Goal: Information Seeking & Learning: Check status

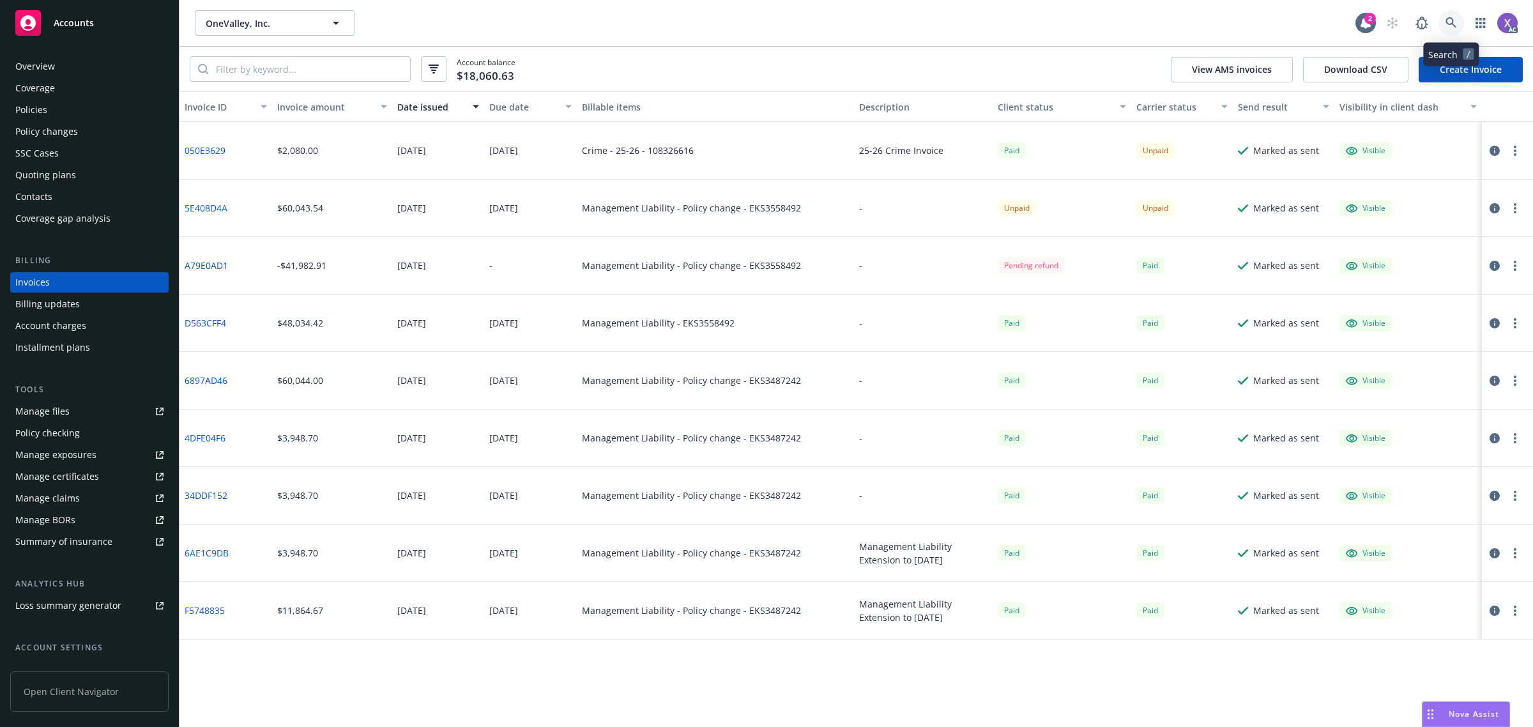
click at [1452, 26] on icon at bounding box center [1450, 22] width 11 height 11
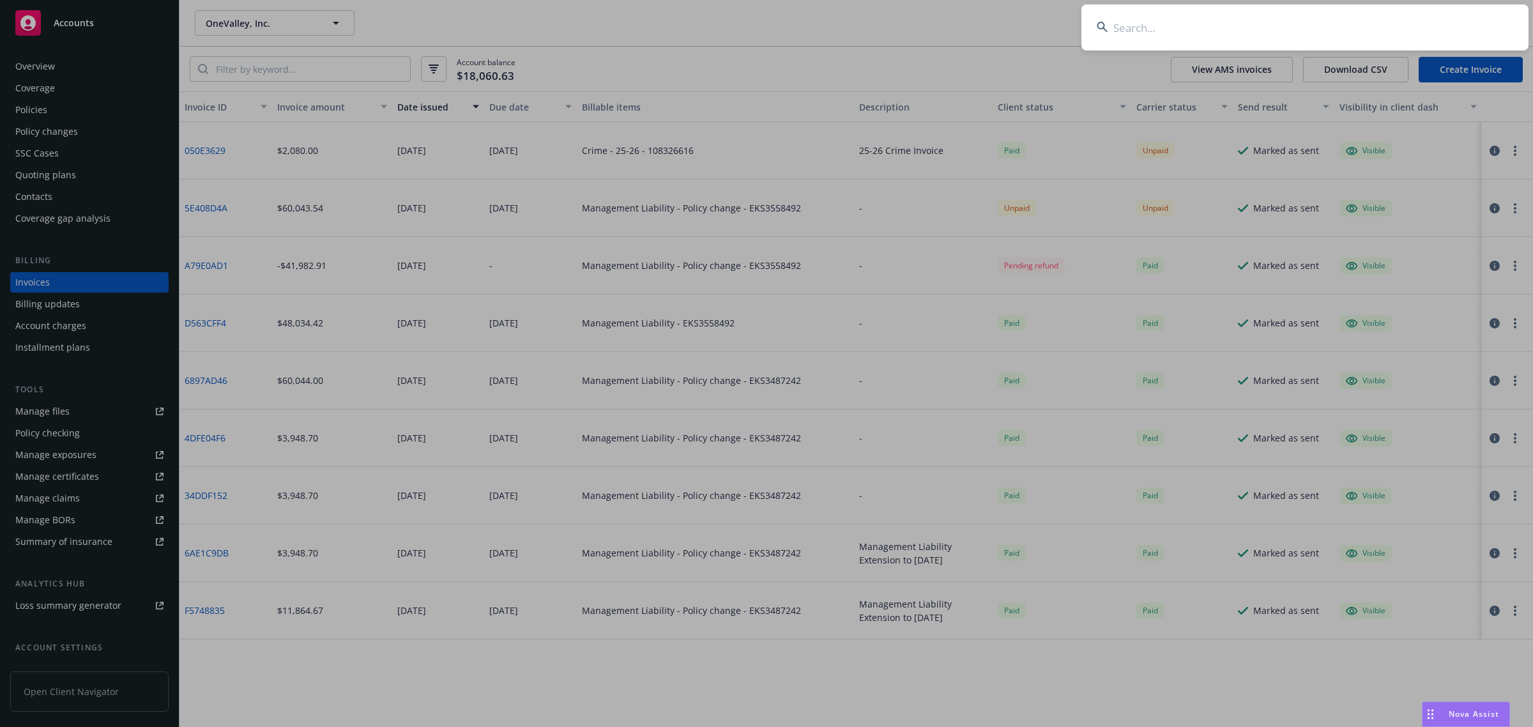
click at [1262, 19] on input at bounding box center [1304, 27] width 447 height 46
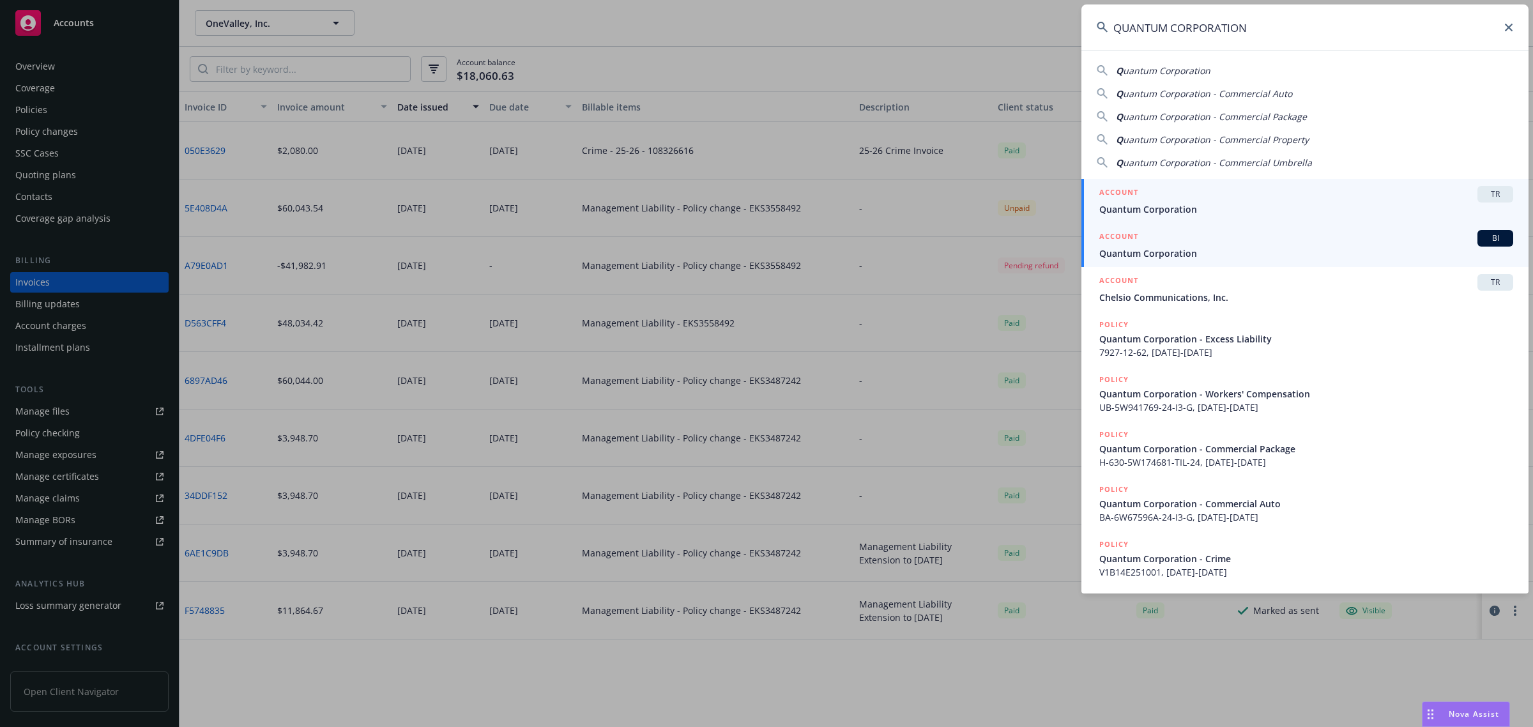
type input "QUANTUM CORPORATION"
click at [1192, 249] on span "Quantum Corporation" at bounding box center [1306, 253] width 414 height 13
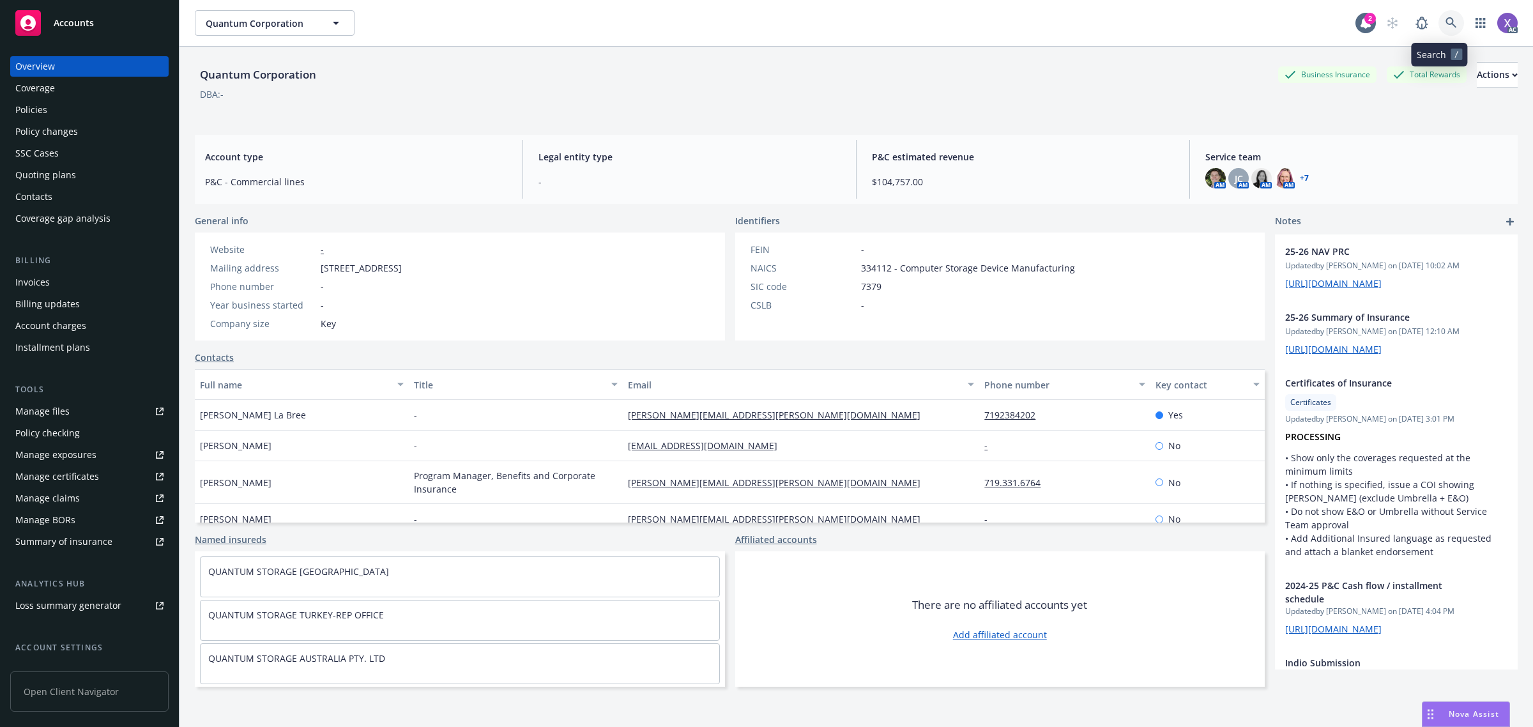
click at [1445, 18] on icon at bounding box center [1450, 22] width 11 height 11
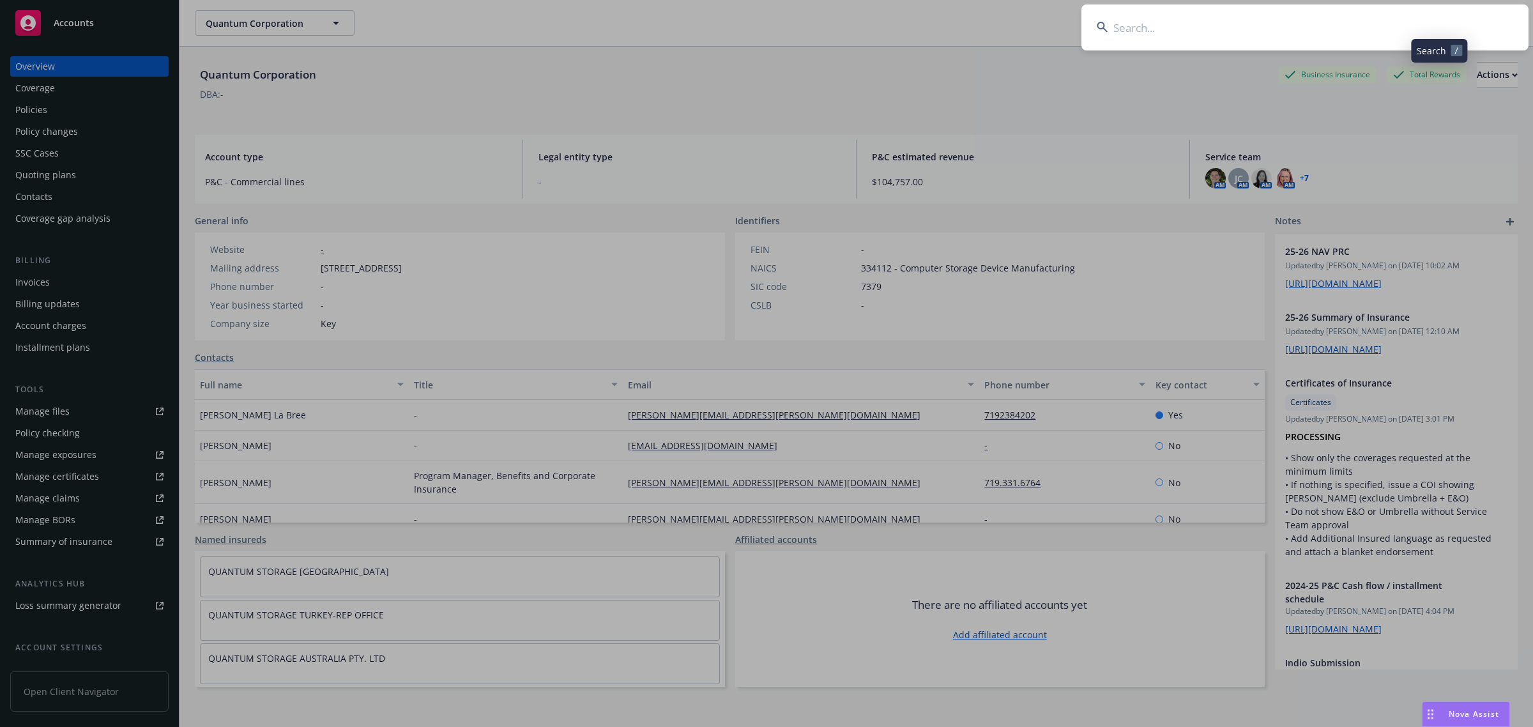
click at [1318, 21] on input at bounding box center [1304, 27] width 447 height 46
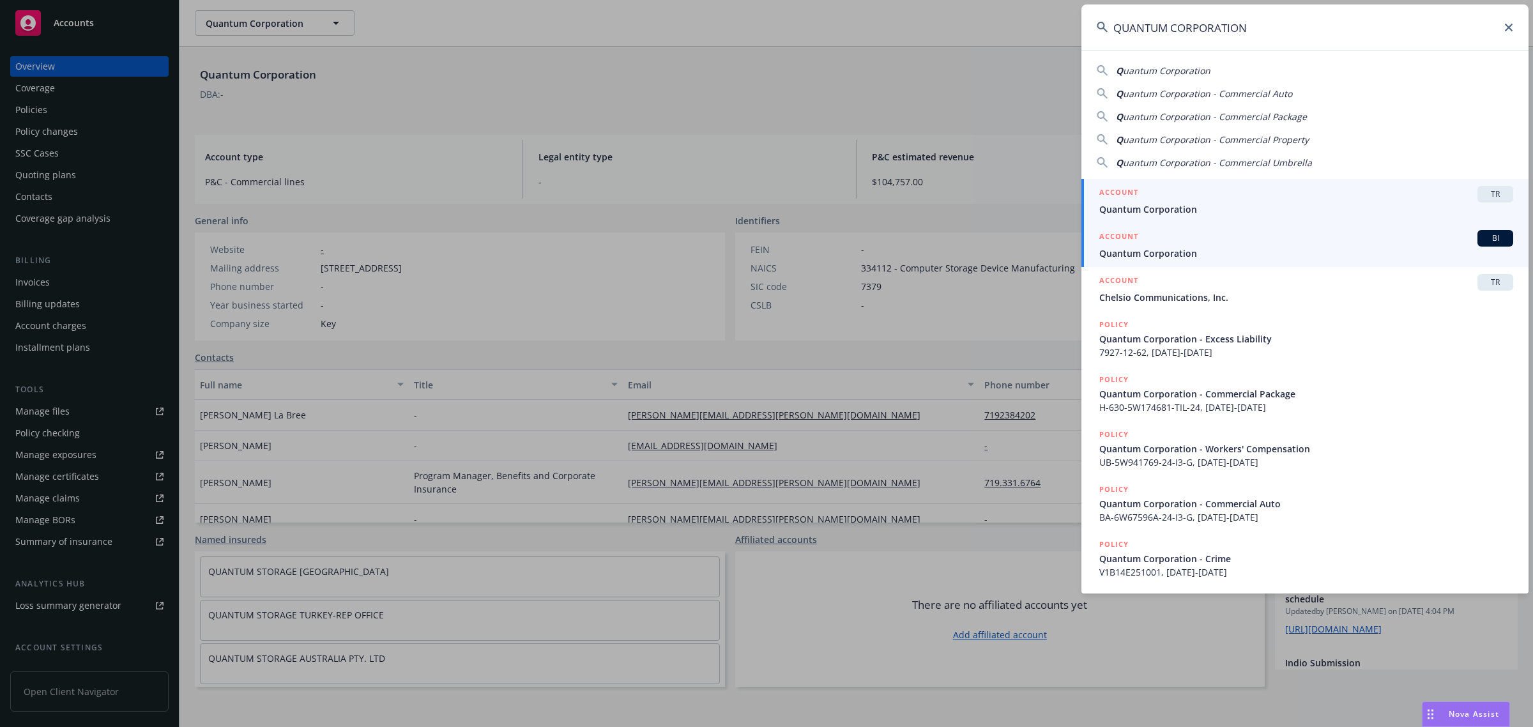
type input "QUANTUM CORPORATION"
click at [1169, 244] on div "ACCOUNT BI" at bounding box center [1306, 238] width 414 height 17
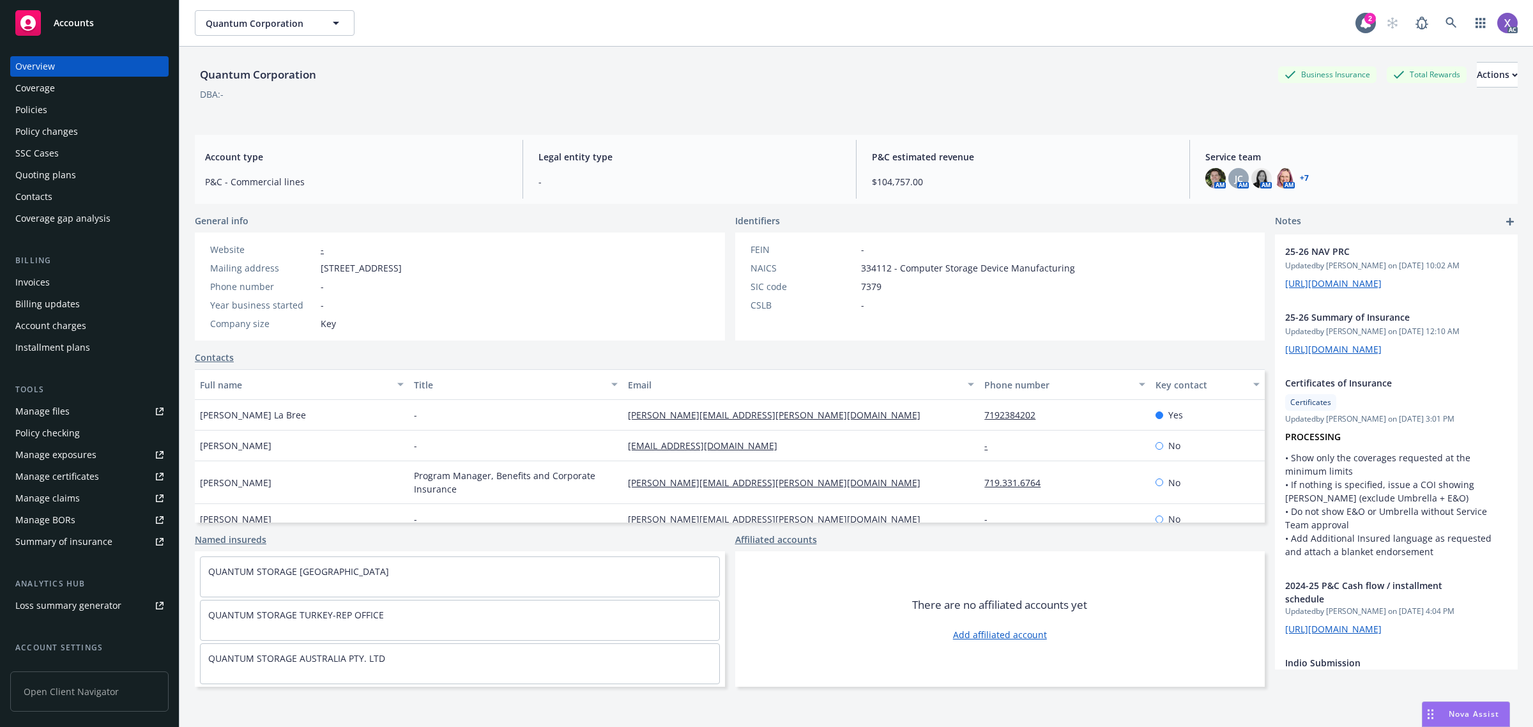
click at [34, 285] on div "Invoices" at bounding box center [32, 282] width 34 height 20
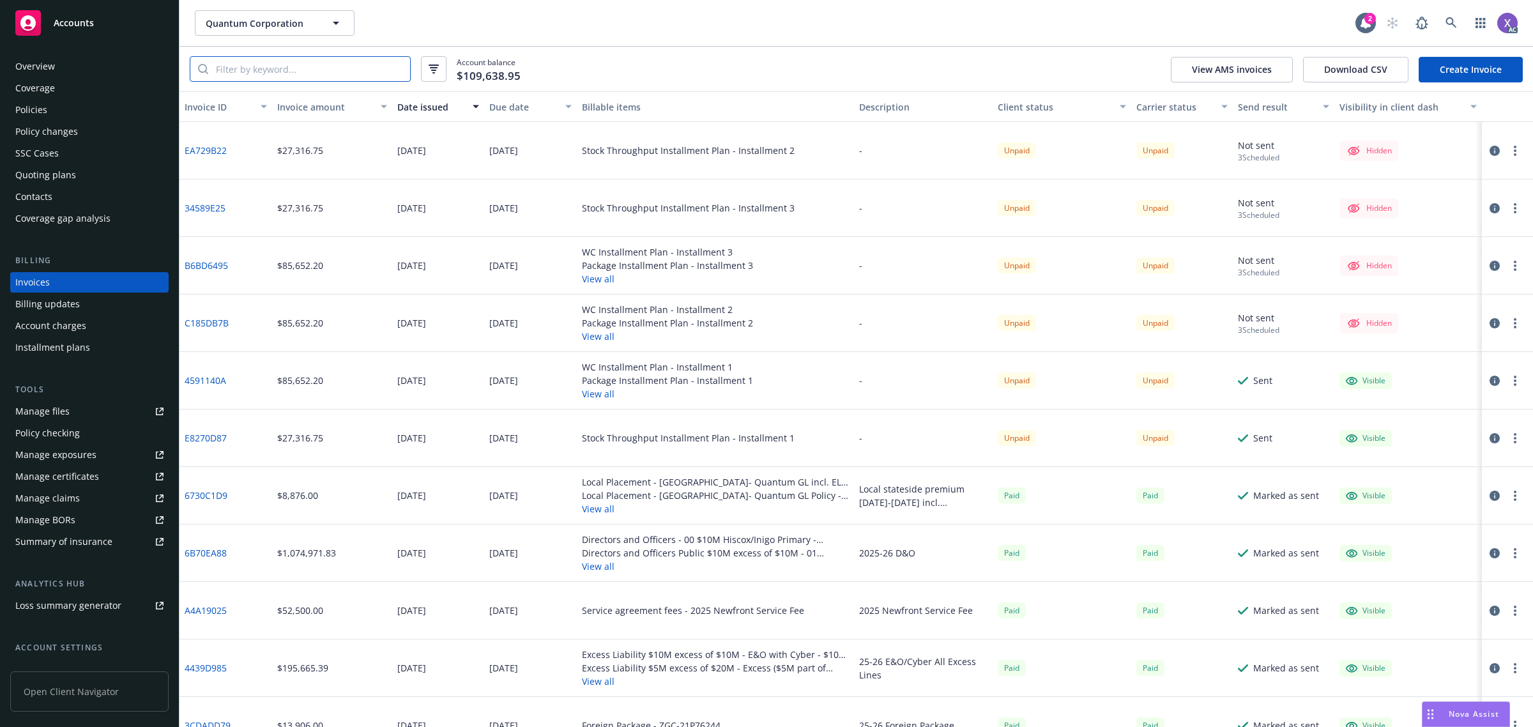
click at [337, 77] on input "search" at bounding box center [309, 69] width 202 height 24
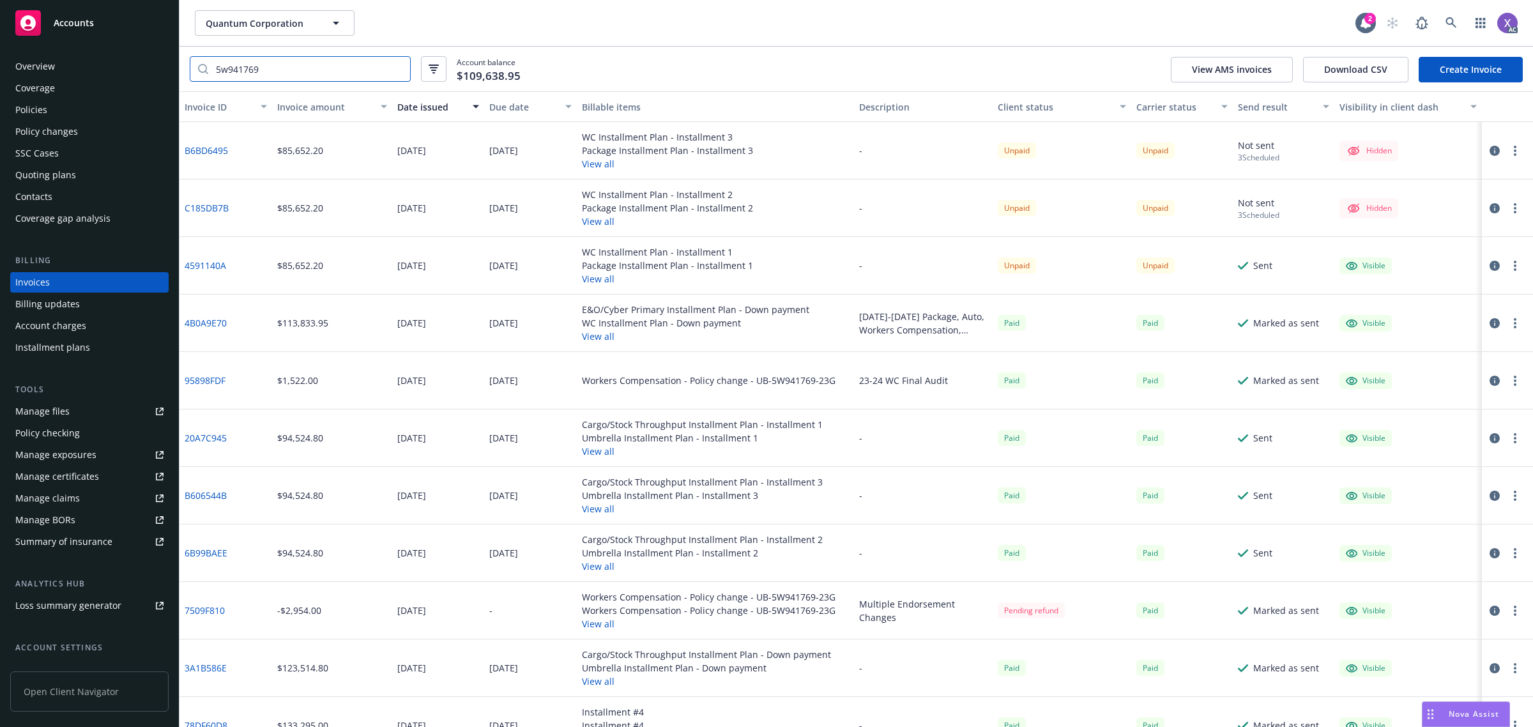
type input "5w941769"
click at [218, 261] on link "4591140A" at bounding box center [206, 265] width 42 height 13
click at [53, 110] on div "Policies" at bounding box center [89, 110] width 148 height 20
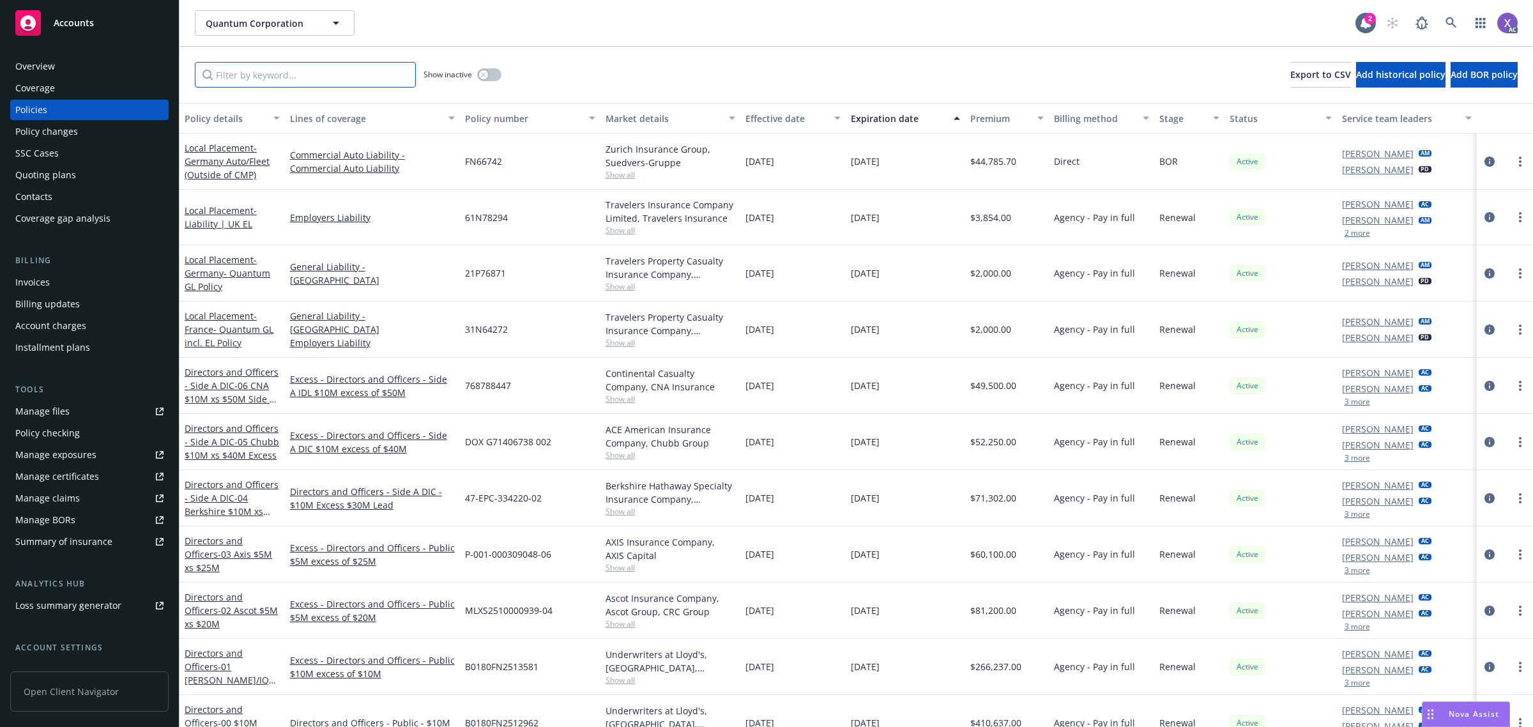
click at [345, 83] on input "Filter by keyword..." at bounding box center [305, 75] width 221 height 26
paste input "UB-5W941769"
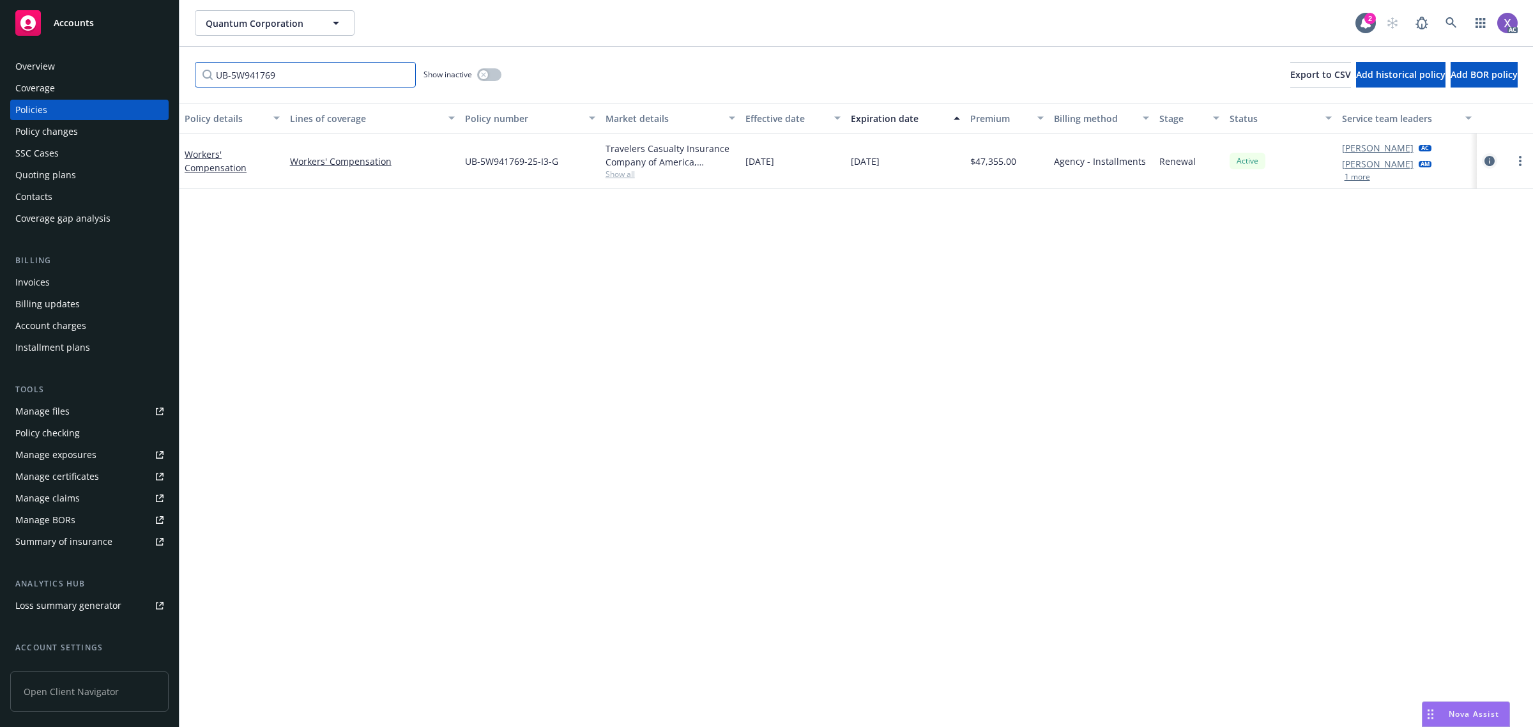
type input "UB-5W941769"
click at [1490, 160] on icon "circleInformation" at bounding box center [1489, 161] width 10 height 10
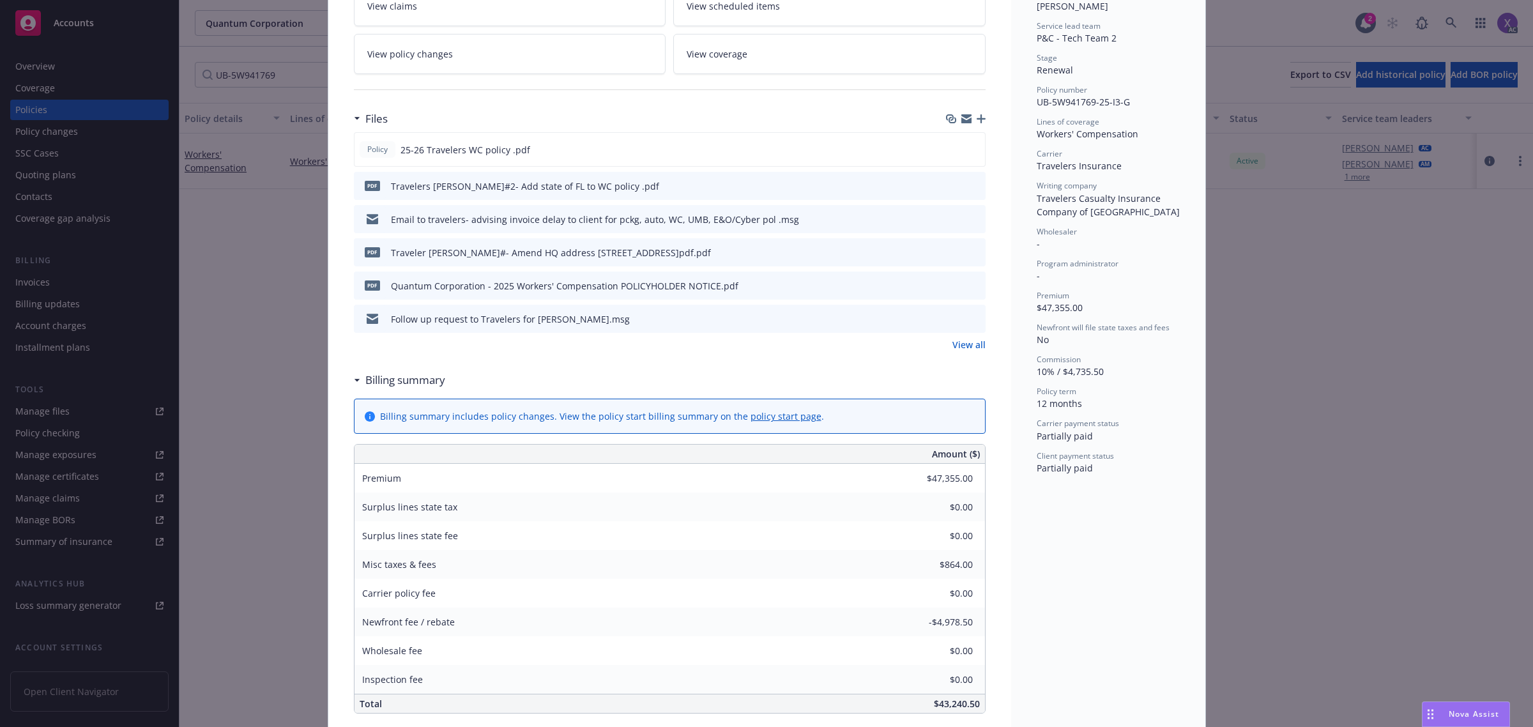
scroll to position [160, 0]
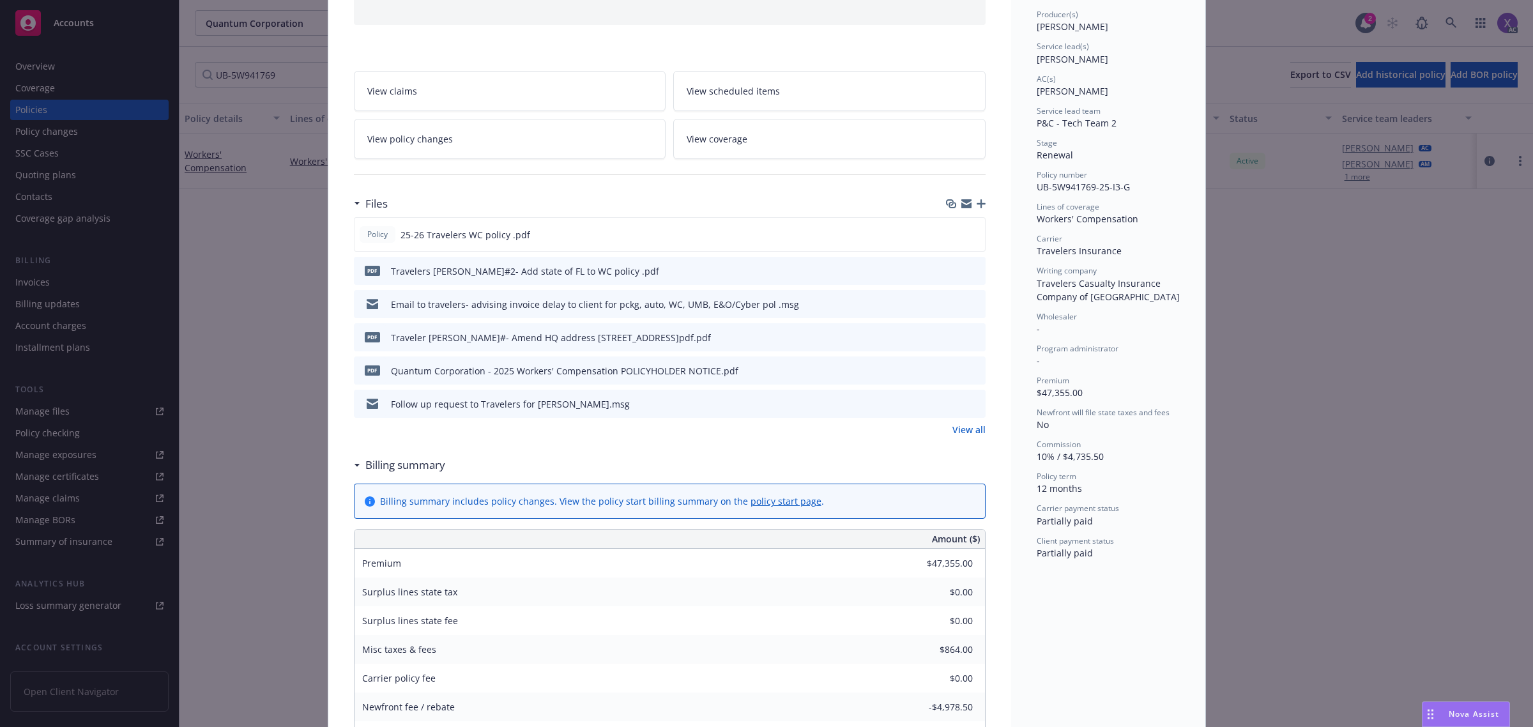
click at [963, 431] on link "View all" at bounding box center [968, 429] width 33 height 13
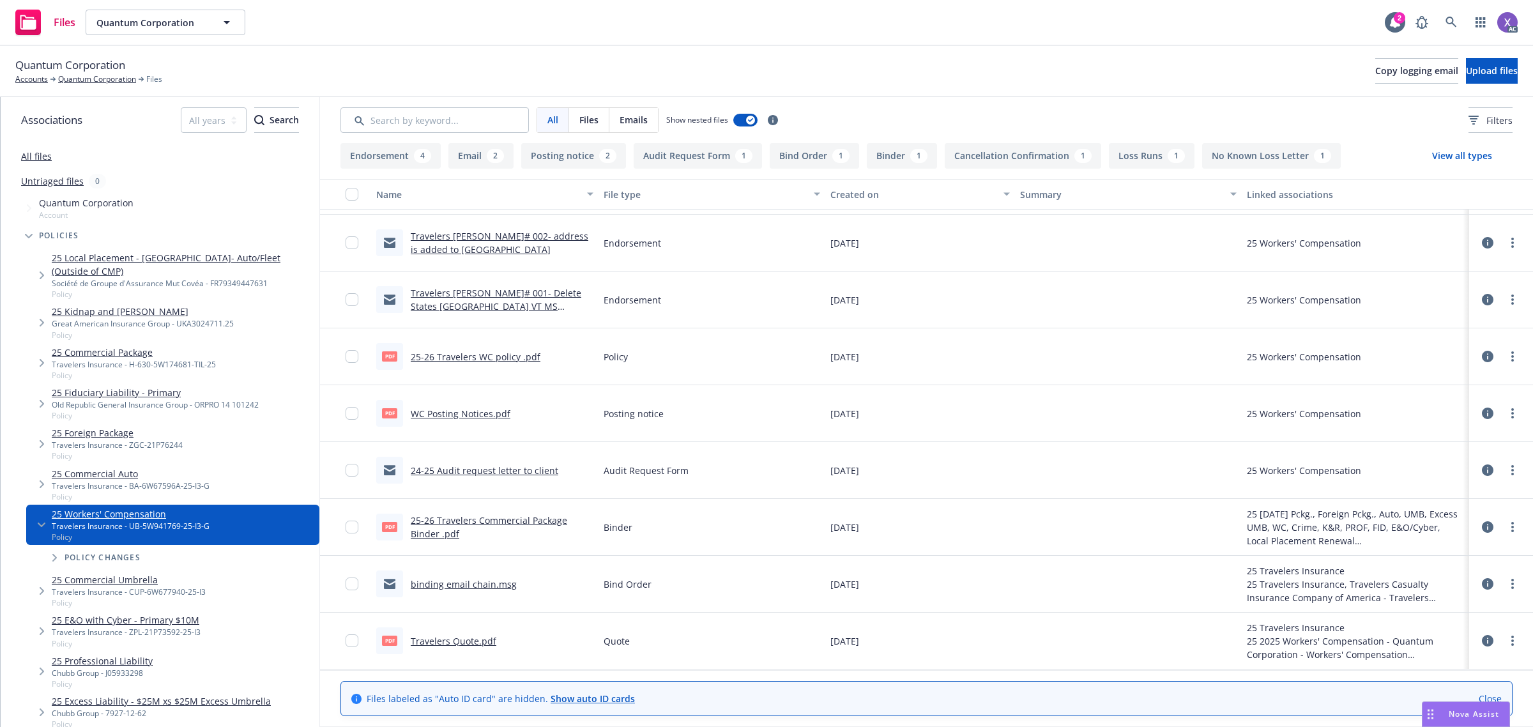
scroll to position [559, 0]
click at [468, 643] on link "Travelers Quote.pdf" at bounding box center [454, 641] width 86 height 12
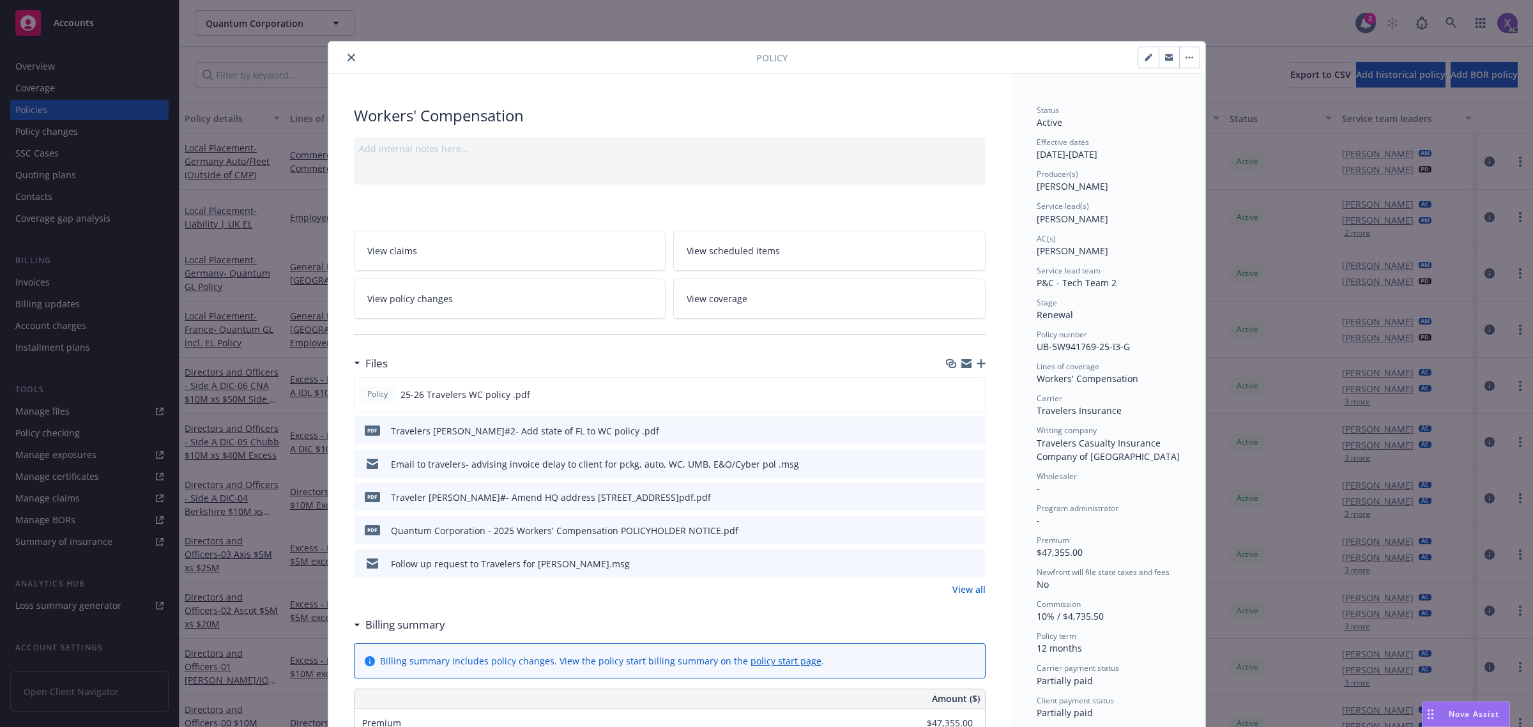
click at [347, 56] on icon "close" at bounding box center [351, 58] width 8 height 8
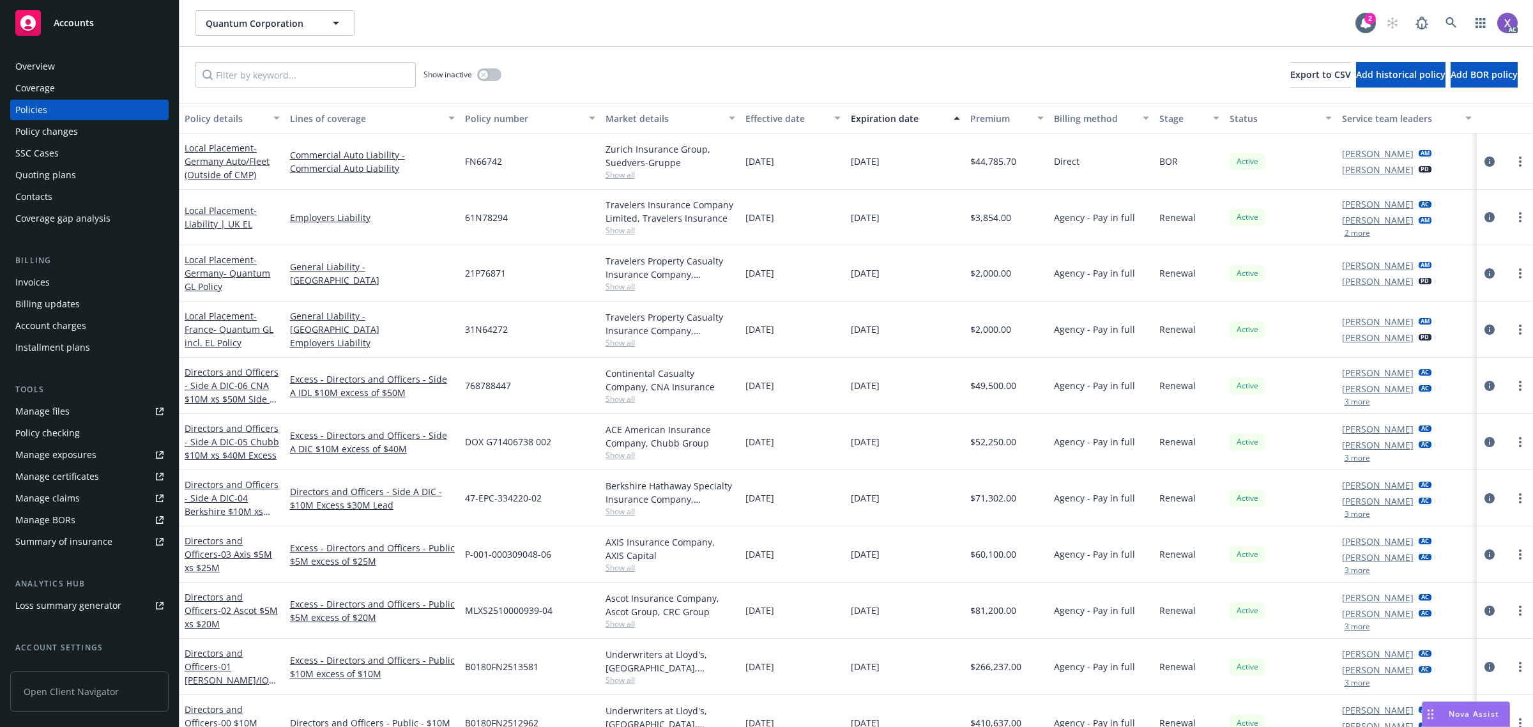
click at [52, 285] on div "Invoices" at bounding box center [89, 282] width 148 height 20
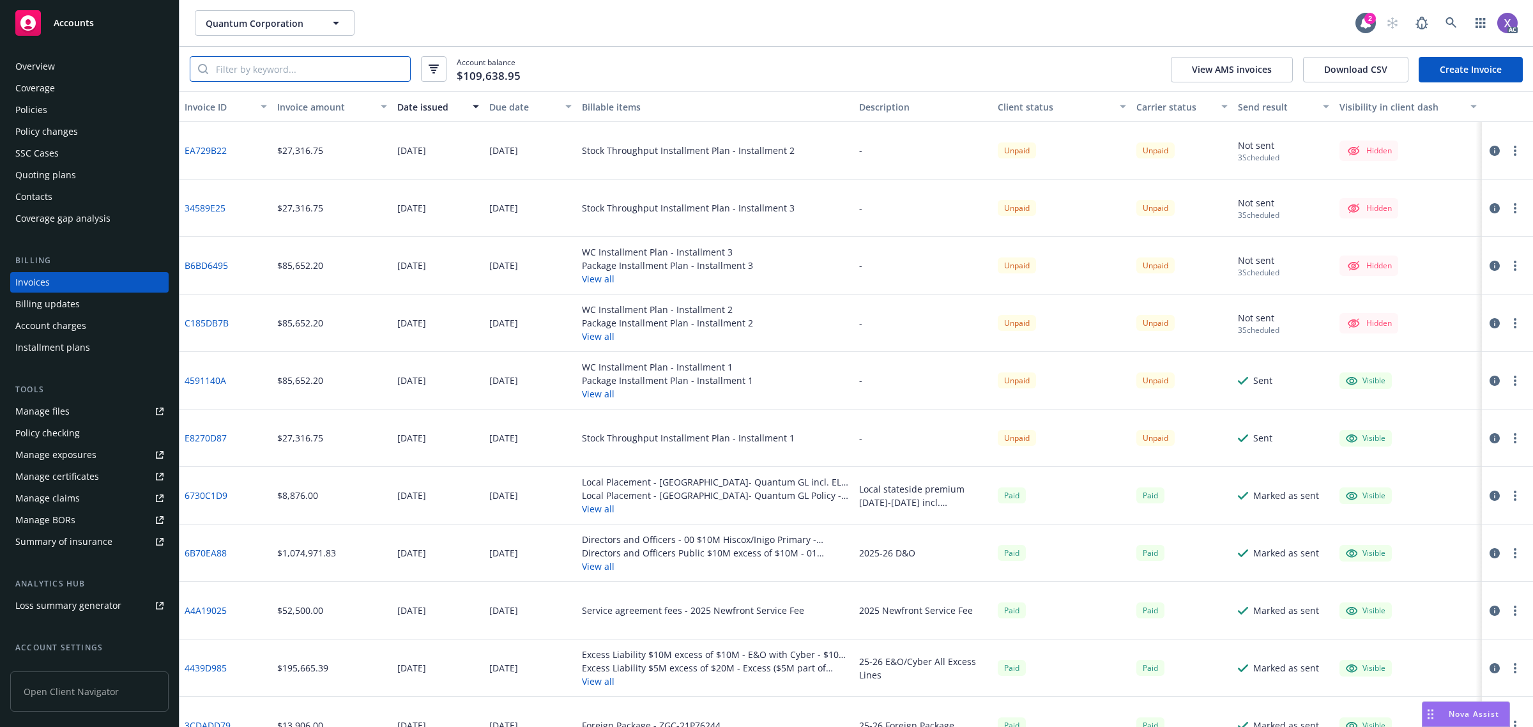
click at [286, 67] on input "search" at bounding box center [309, 69] width 202 height 24
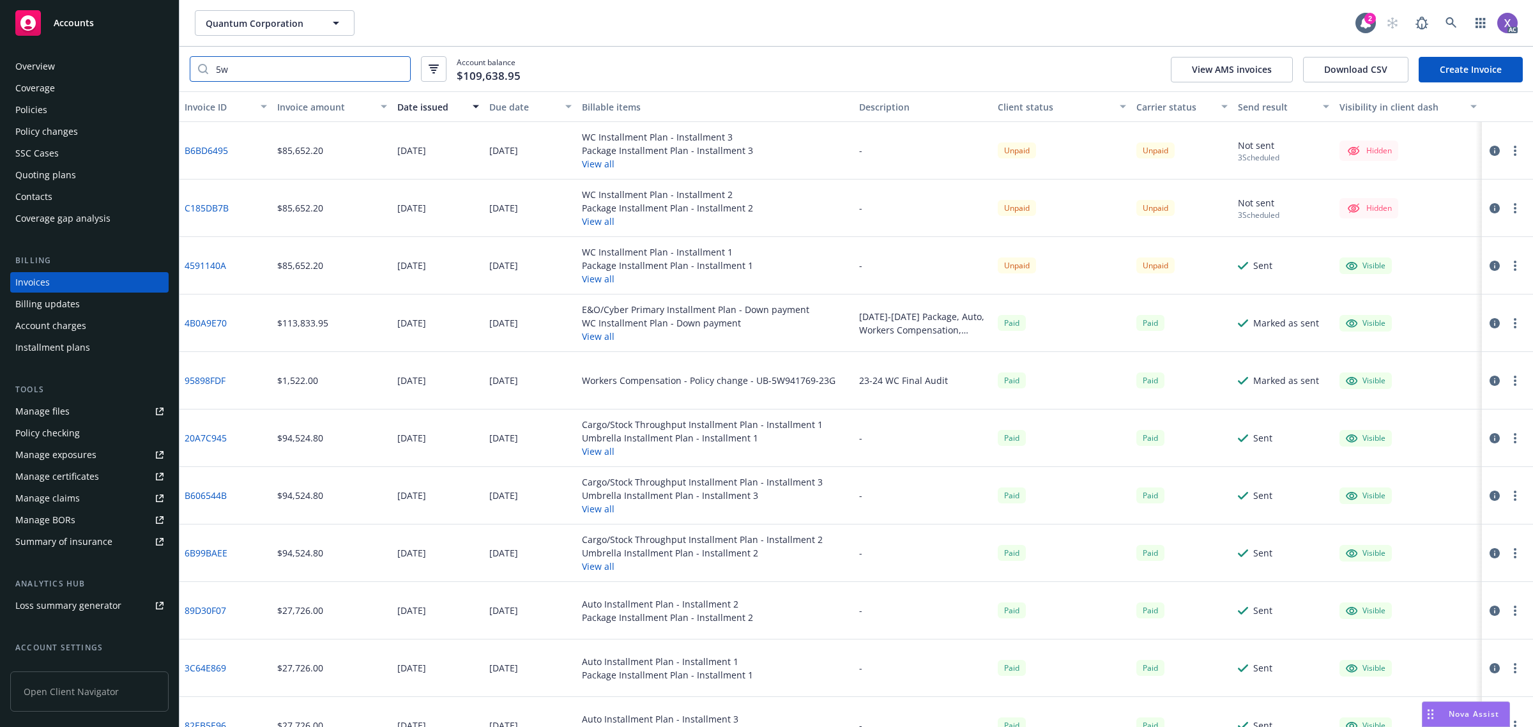
type input "5w"
click at [192, 323] on link "4B0A9E70" at bounding box center [206, 322] width 42 height 13
click at [208, 266] on link "4591140A" at bounding box center [206, 265] width 42 height 13
click at [198, 384] on link "95898FDF" at bounding box center [205, 380] width 41 height 13
click at [42, 112] on div "Policies" at bounding box center [31, 110] width 32 height 20
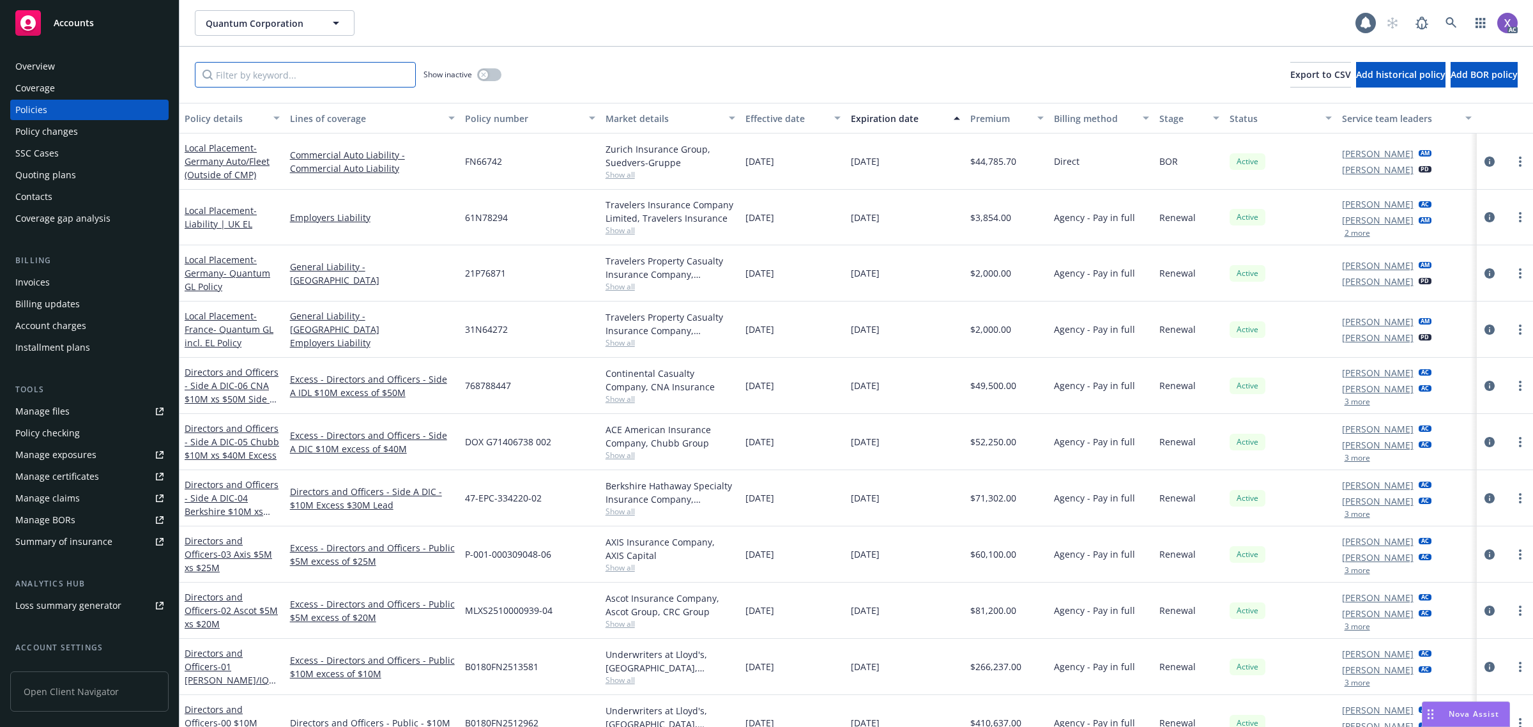
click at [342, 75] on input "Filter by keyword..." at bounding box center [305, 75] width 221 height 26
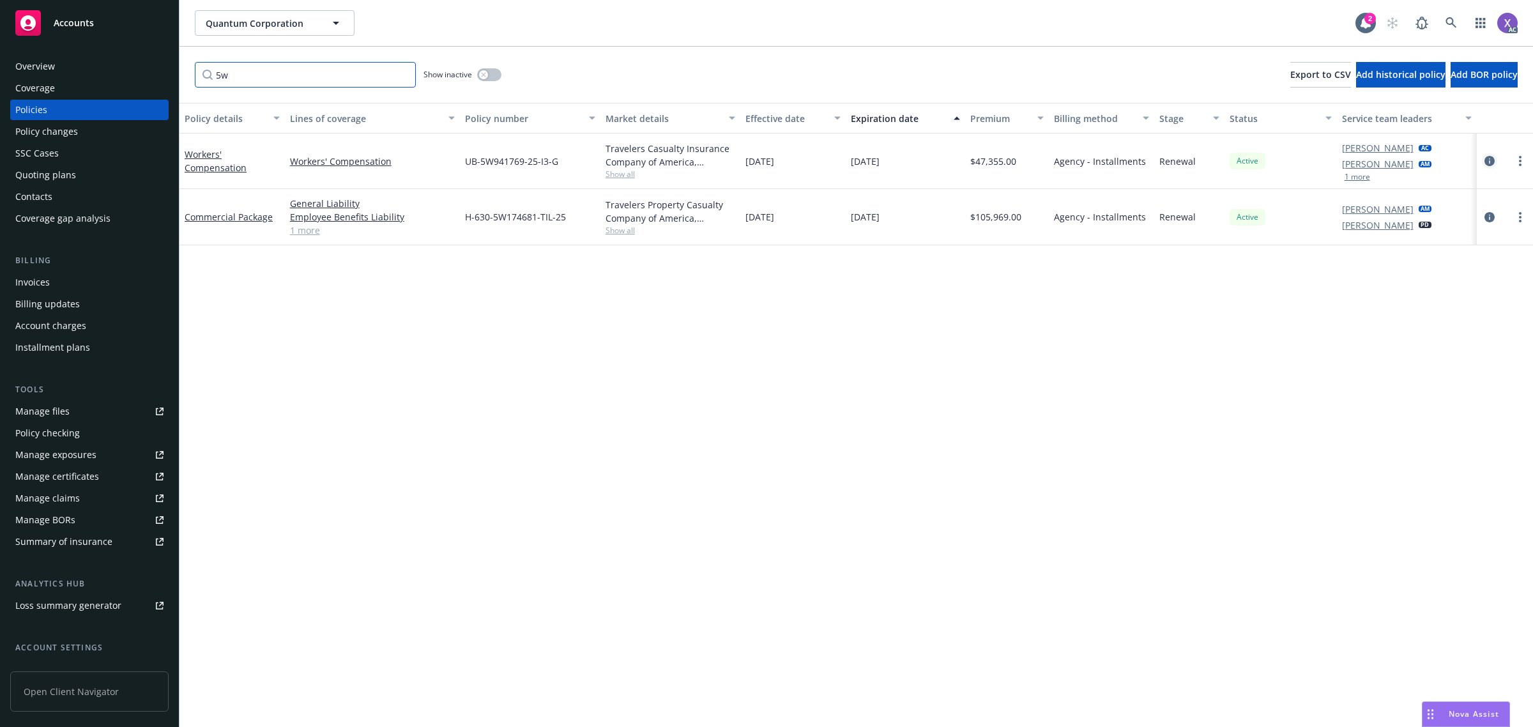
type input "5w"
click at [1489, 162] on icon "circleInformation" at bounding box center [1489, 161] width 10 height 10
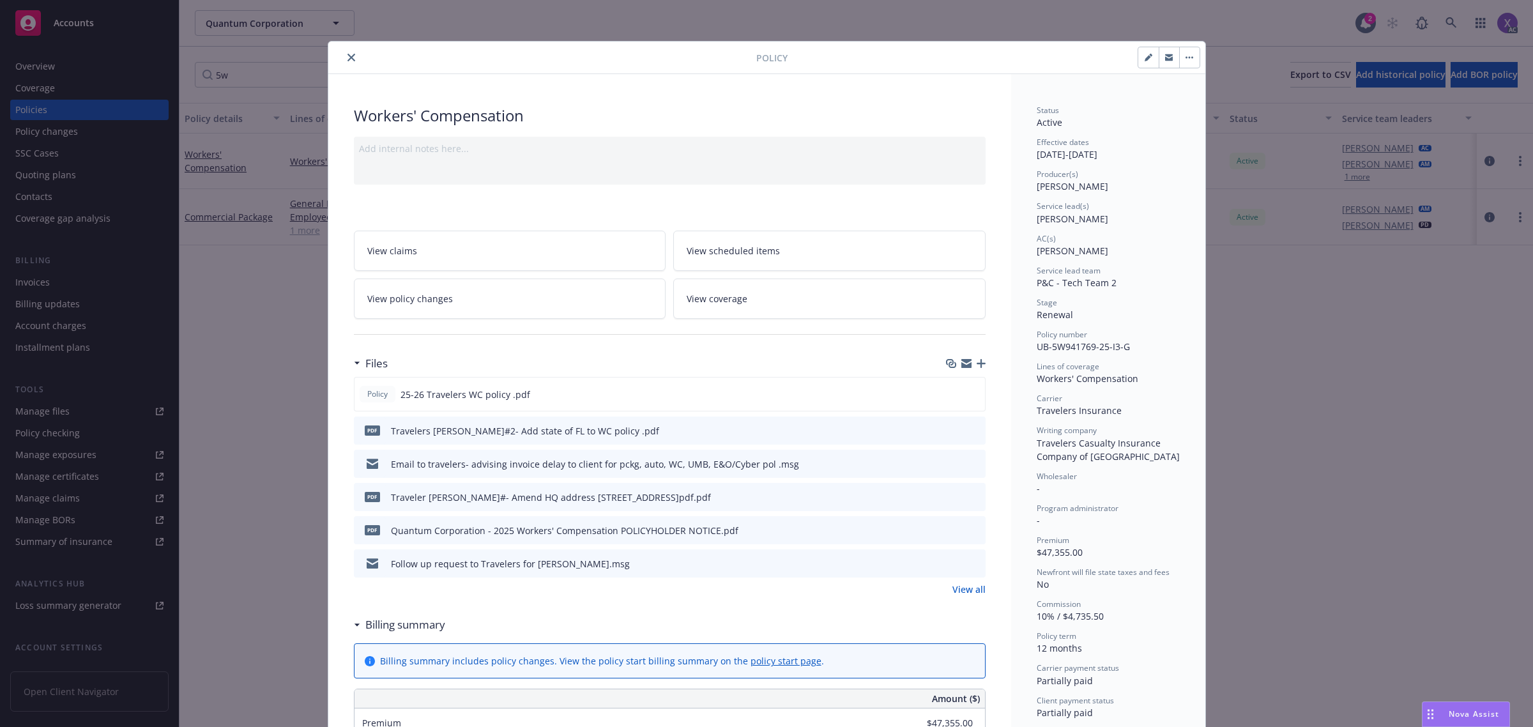
click at [347, 54] on icon "close" at bounding box center [351, 58] width 8 height 8
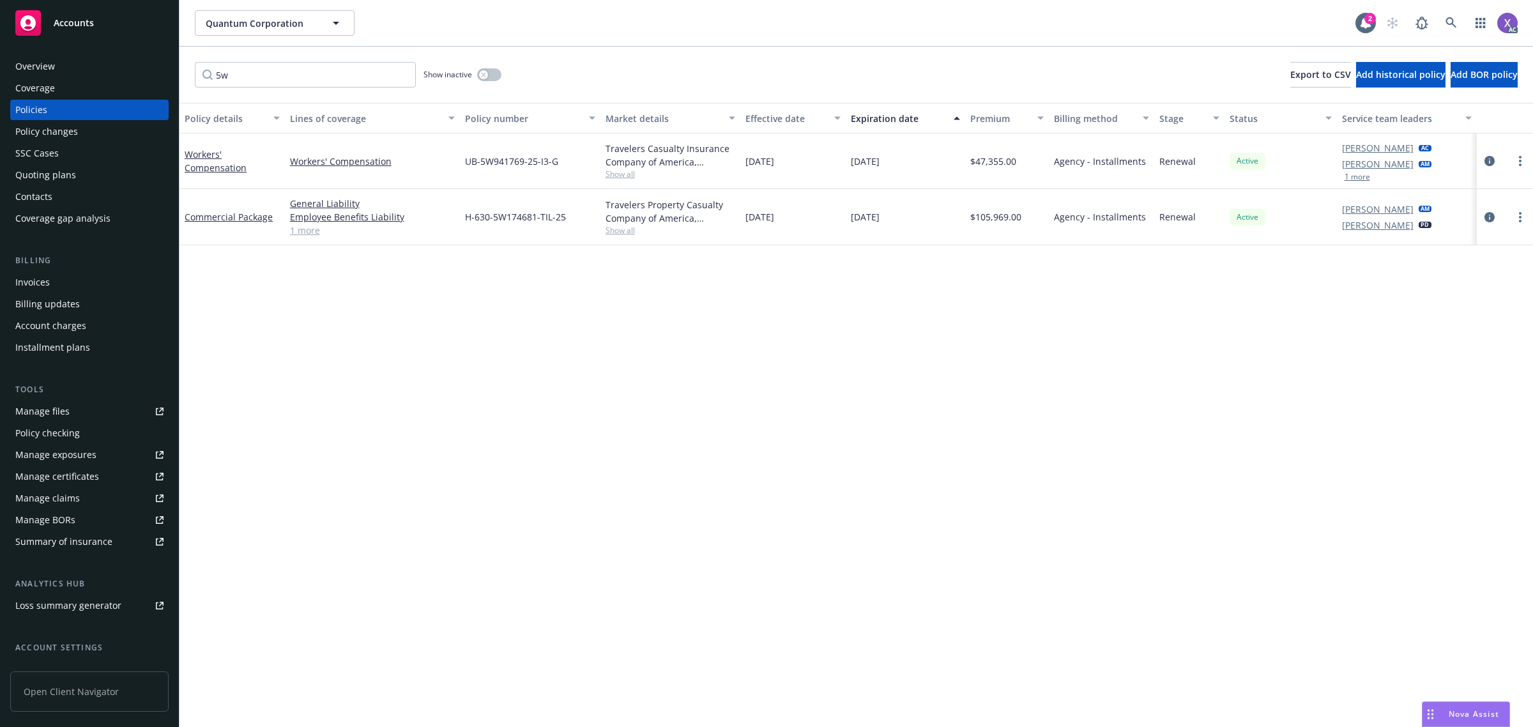
click at [42, 284] on div "Invoices" at bounding box center [32, 282] width 34 height 20
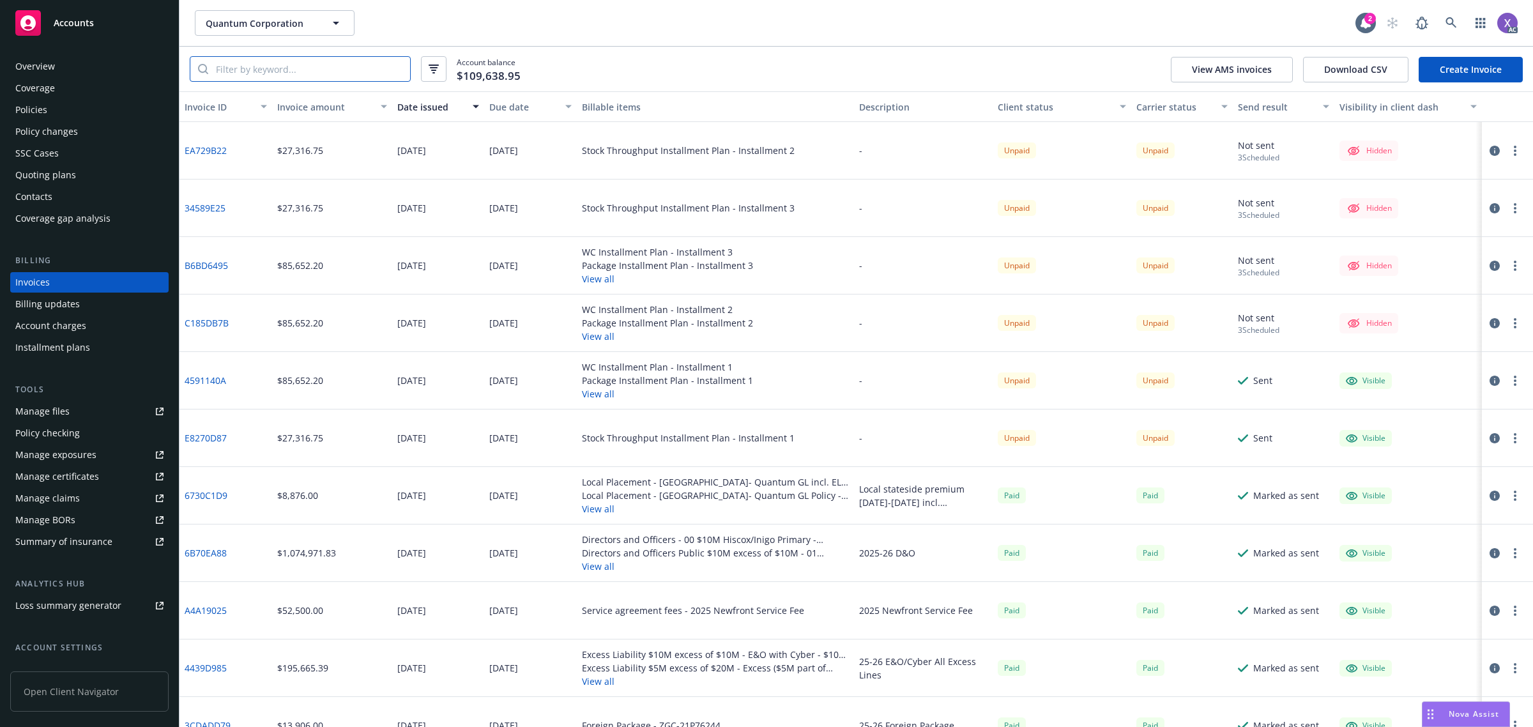
click at [317, 75] on input "search" at bounding box center [309, 69] width 202 height 24
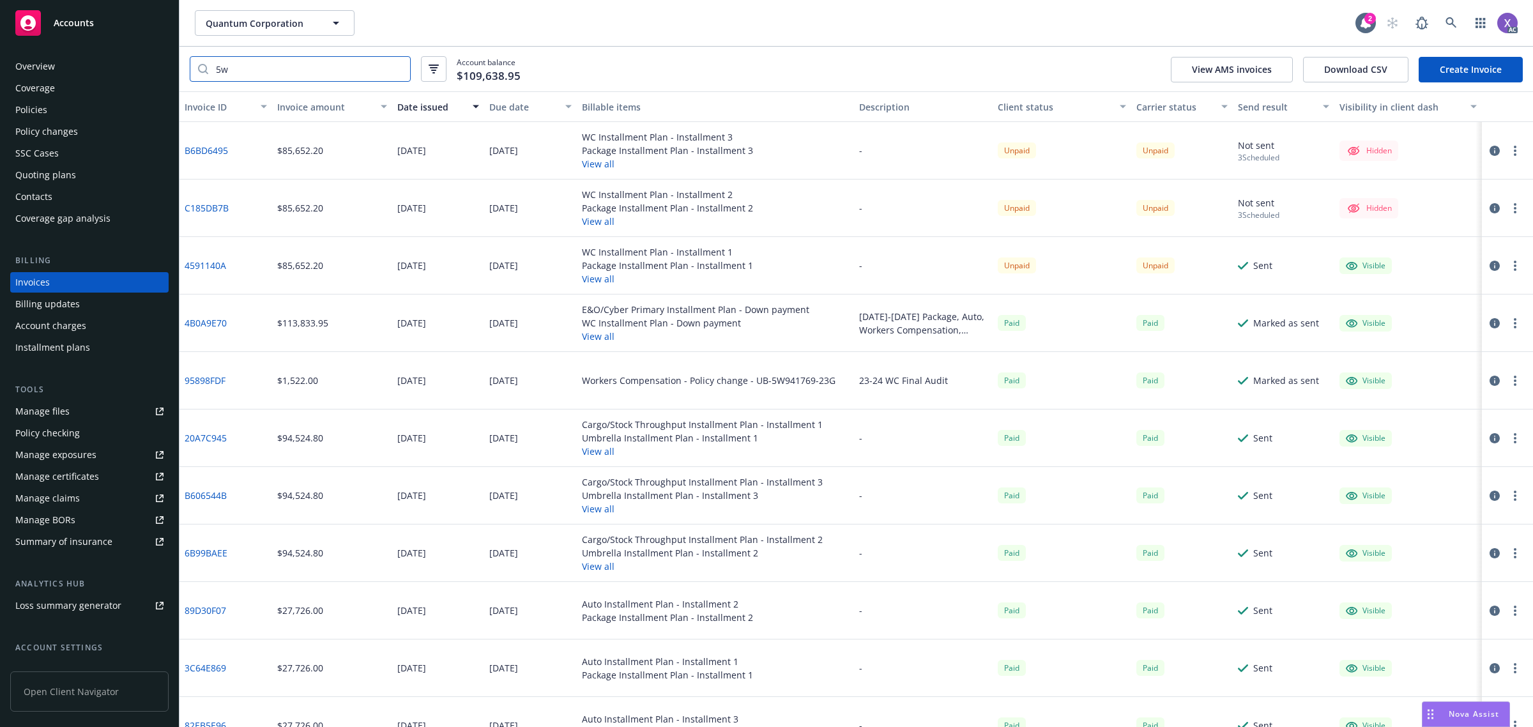
type input "5w"
click at [1460, 24] on link at bounding box center [1451, 23] width 26 height 26
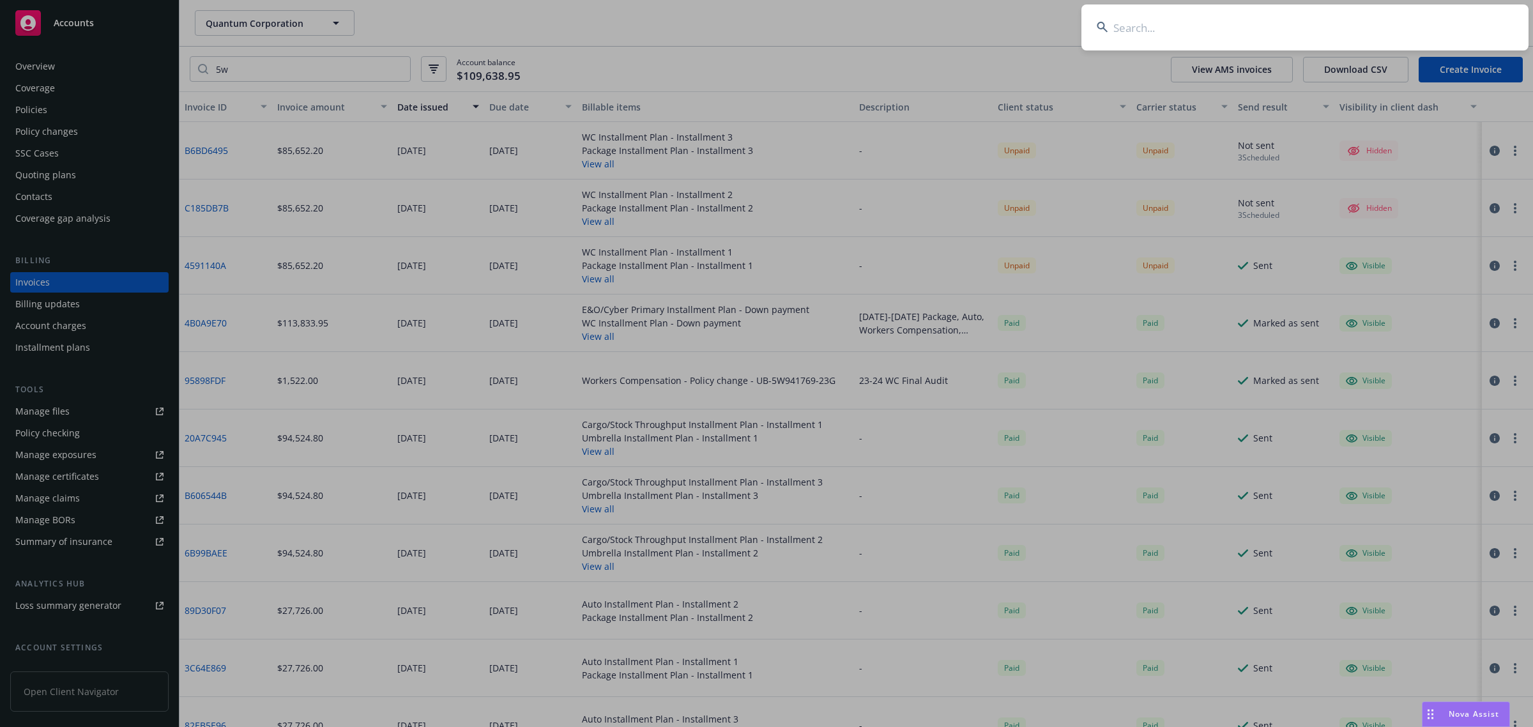
click at [1316, 27] on input at bounding box center [1304, 27] width 447 height 46
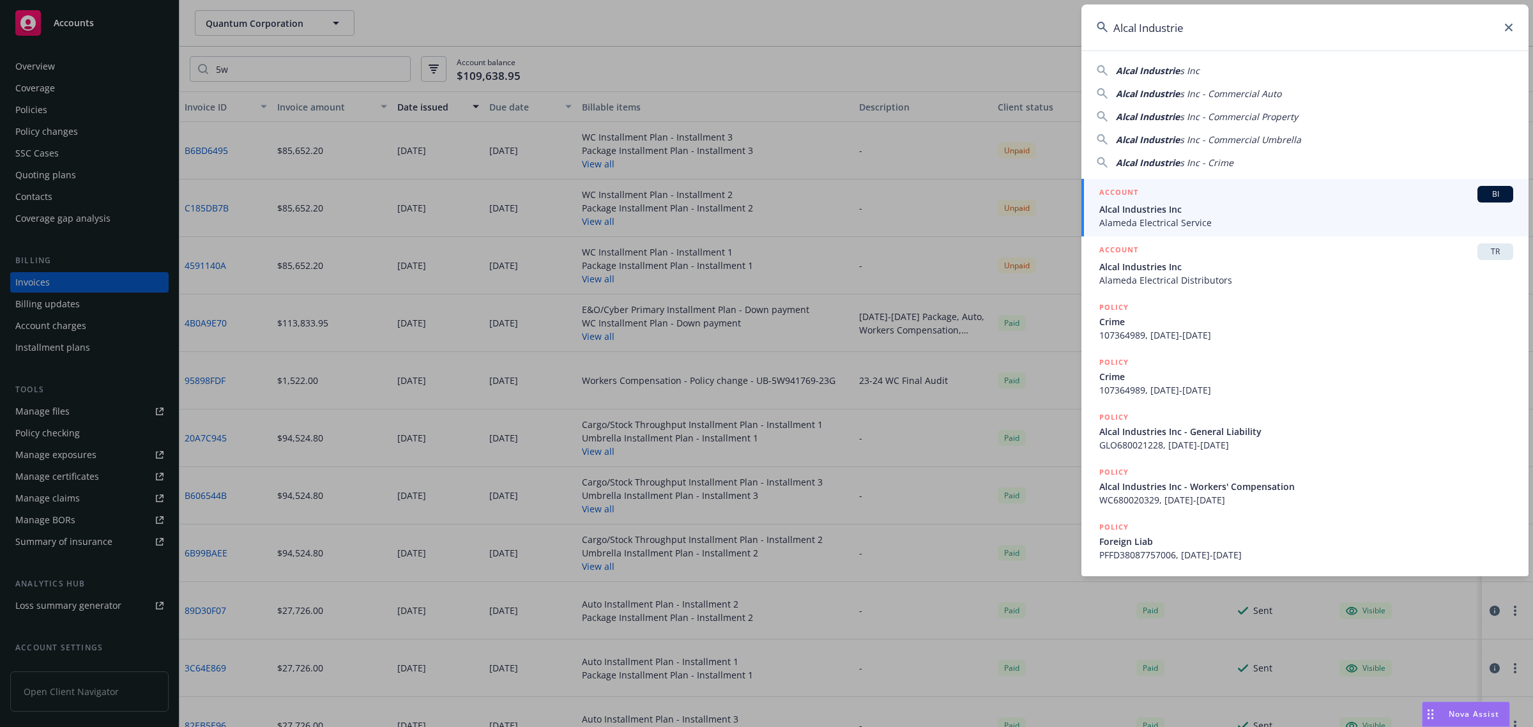
type input "Alcal Industrie"
click at [1170, 209] on span "Alcal Industries Inc" at bounding box center [1306, 208] width 414 height 13
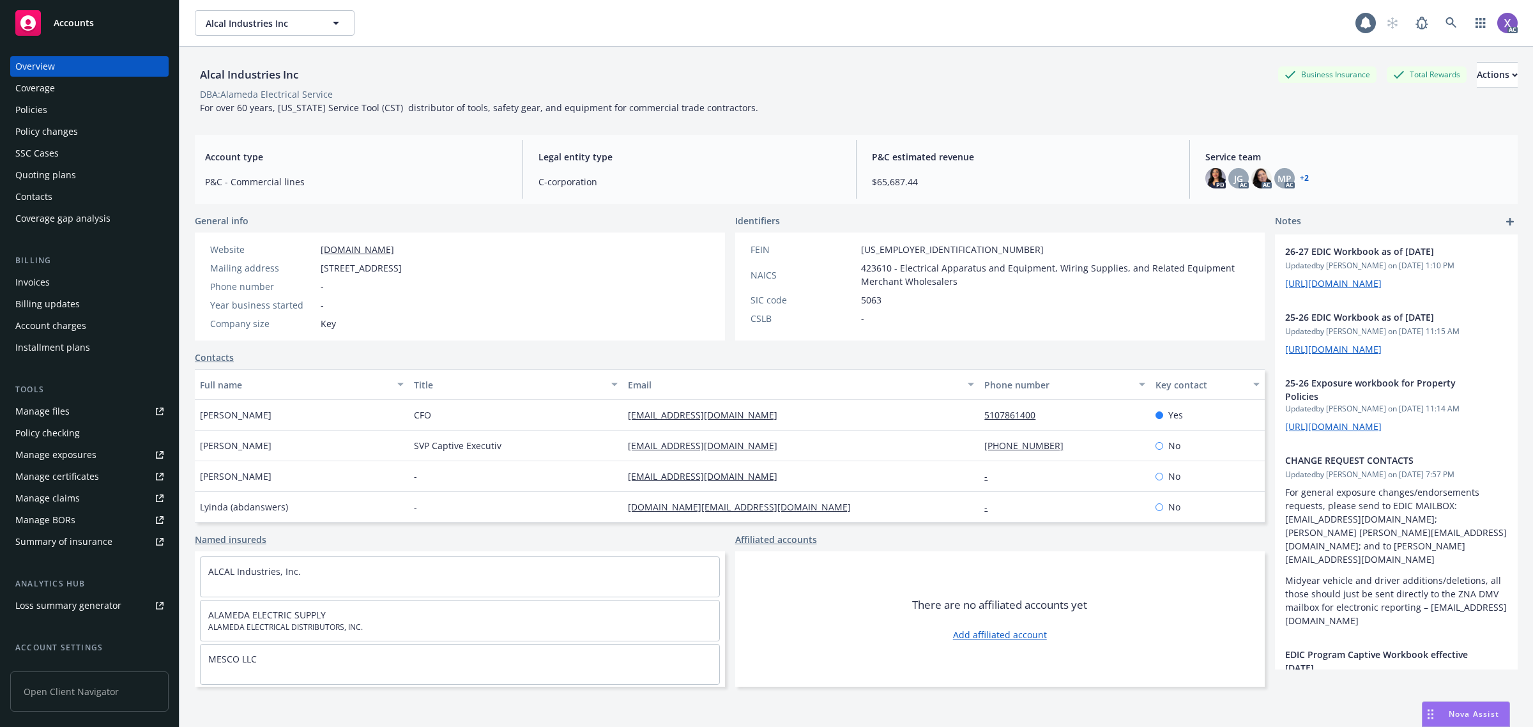
click at [46, 285] on div "Invoices" at bounding box center [32, 282] width 34 height 20
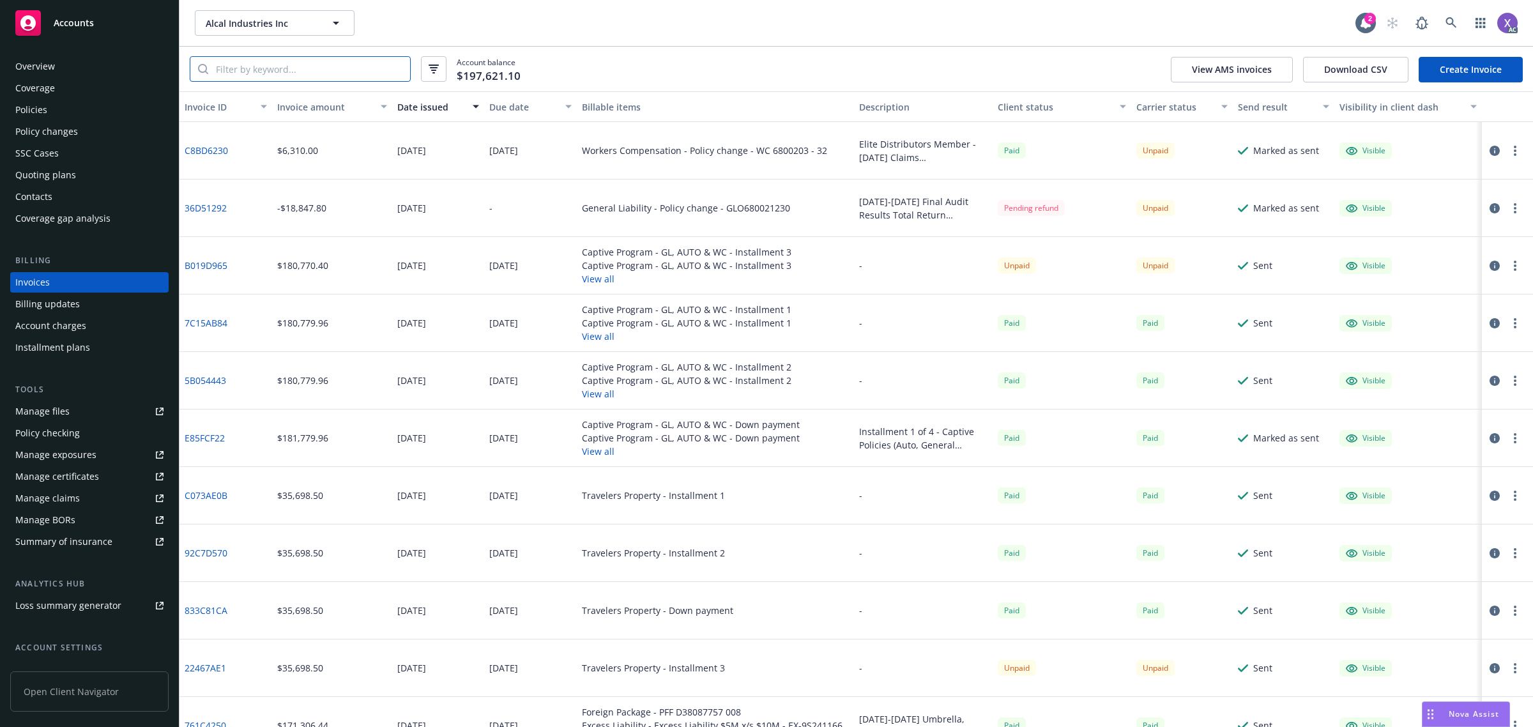
click at [250, 57] on input "search" at bounding box center [309, 69] width 202 height 24
paste input "630‐5R306228"
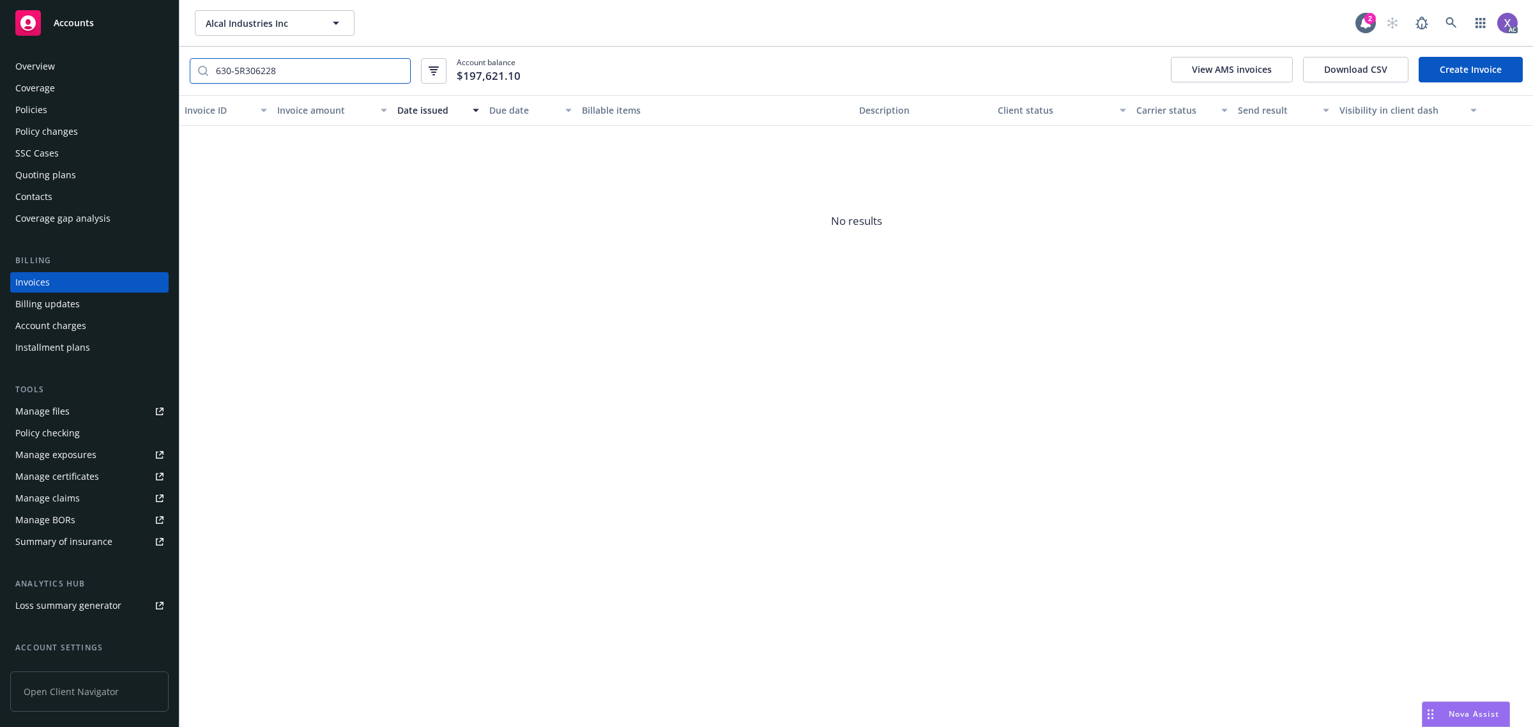
click at [231, 72] on input "630‐5R306228" at bounding box center [309, 71] width 202 height 24
click at [231, 70] on input "630‐5R306228" at bounding box center [309, 71] width 202 height 24
drag, startPoint x: 233, startPoint y: 68, endPoint x: 241, endPoint y: 110, distance: 42.3
click at [233, 68] on input "630‐5R306228" at bounding box center [309, 71] width 202 height 24
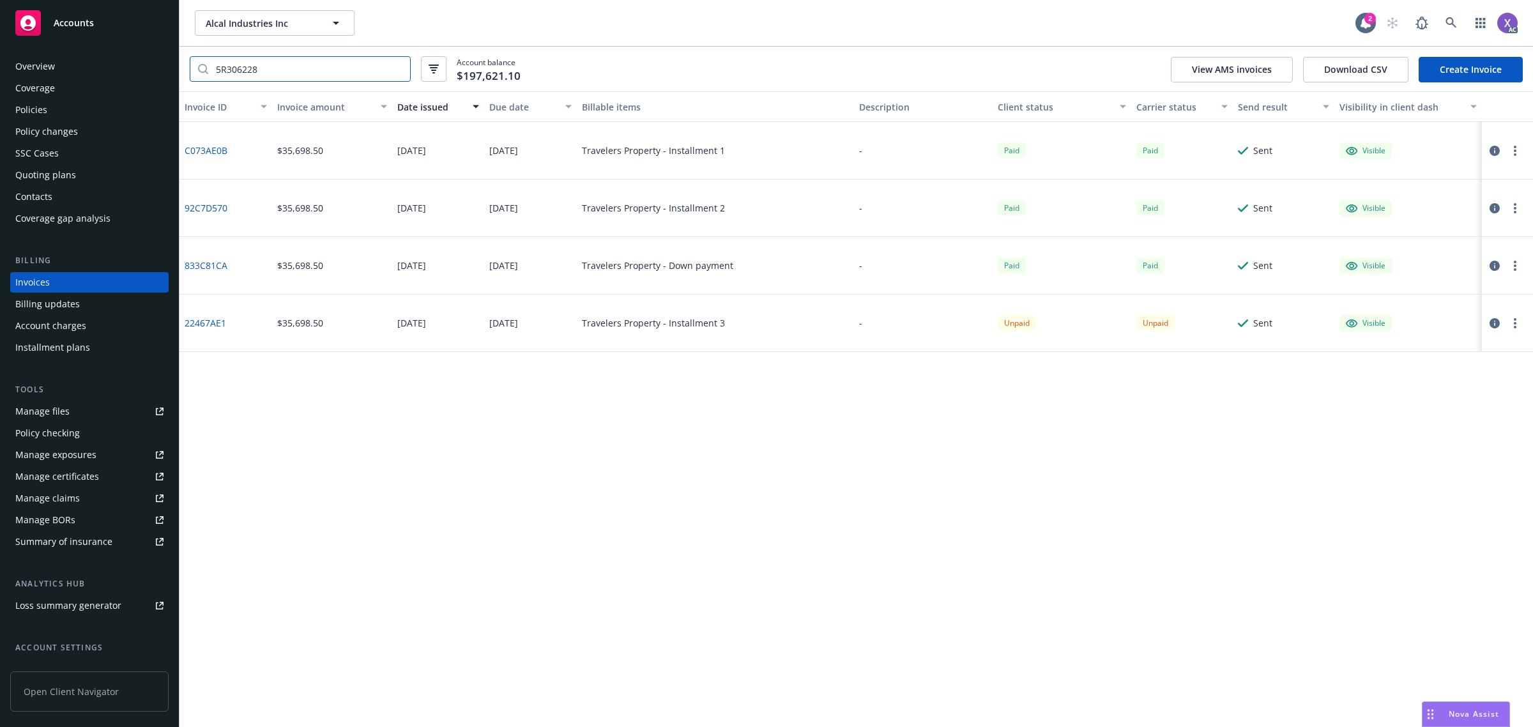
type input "5R306228"
click at [1448, 26] on icon at bounding box center [1450, 22] width 11 height 11
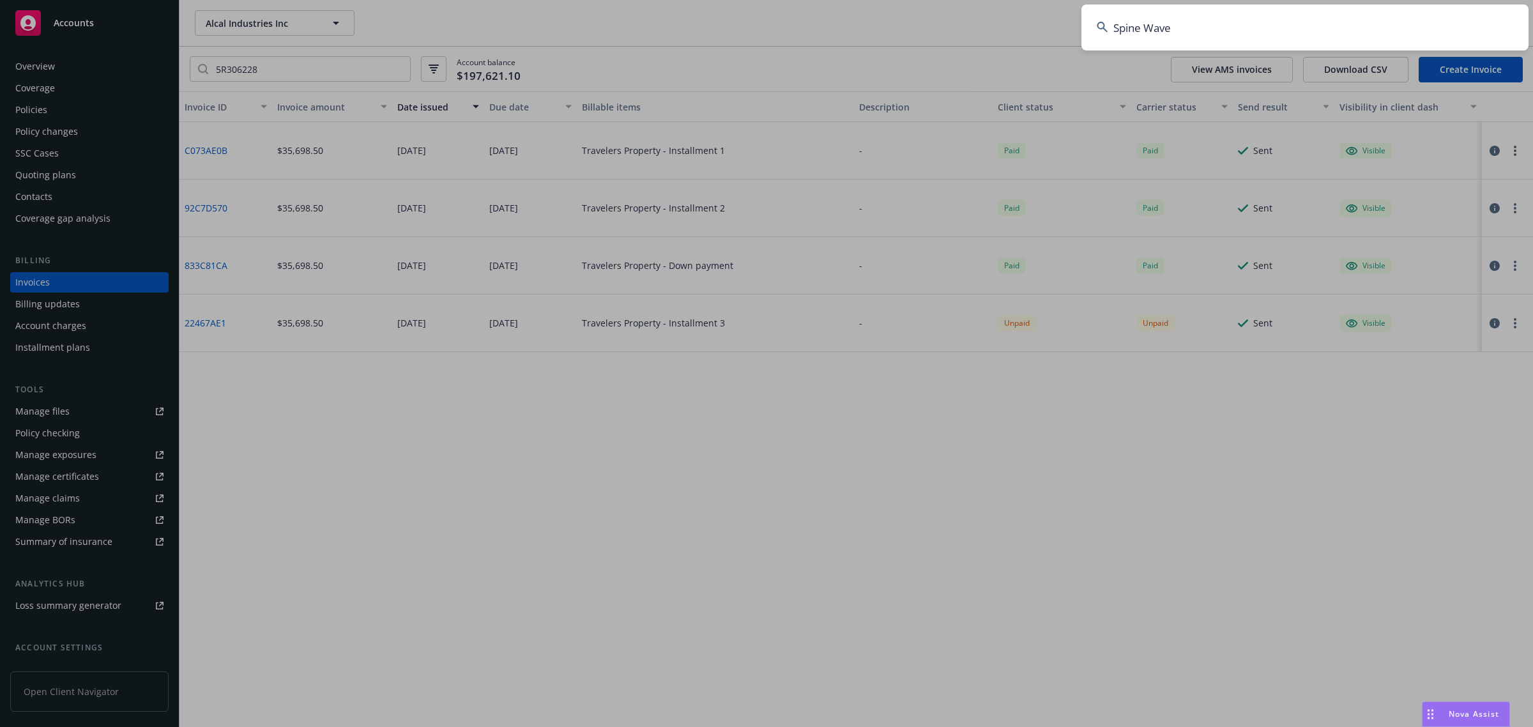
click at [1327, 24] on input "Spine Wave" at bounding box center [1304, 27] width 447 height 46
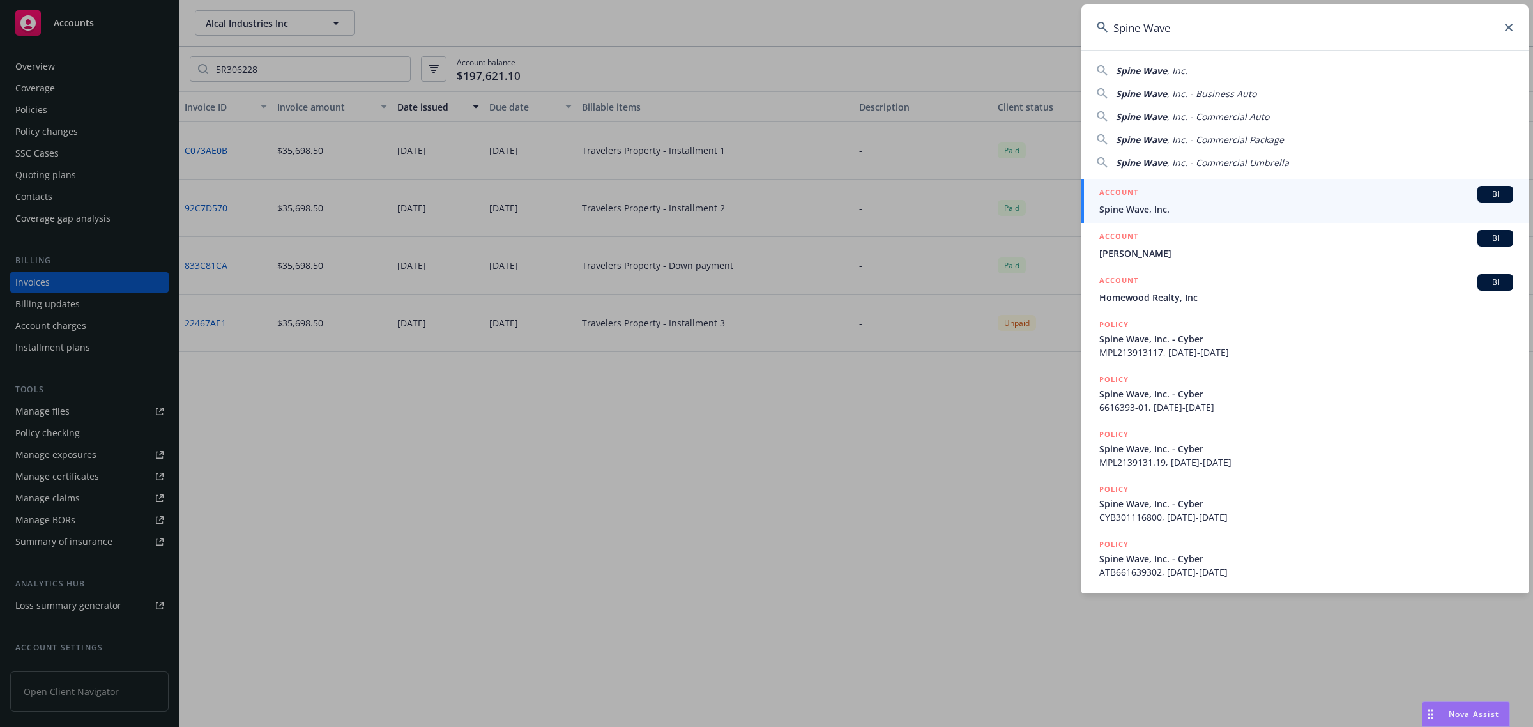
type input "Spine Wave"
click at [1163, 206] on span "Spine Wave, Inc." at bounding box center [1306, 208] width 414 height 13
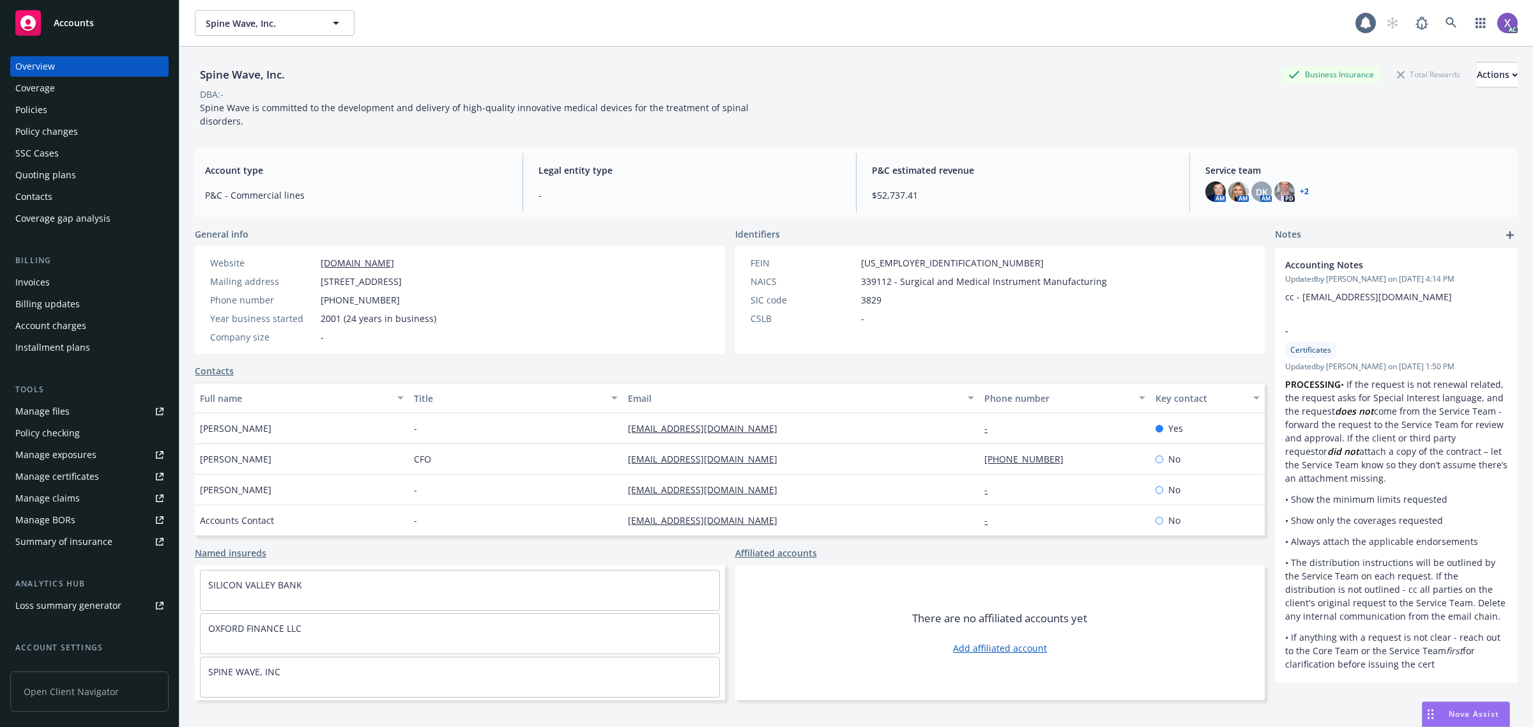
click at [34, 113] on div "Policies" at bounding box center [31, 110] width 32 height 20
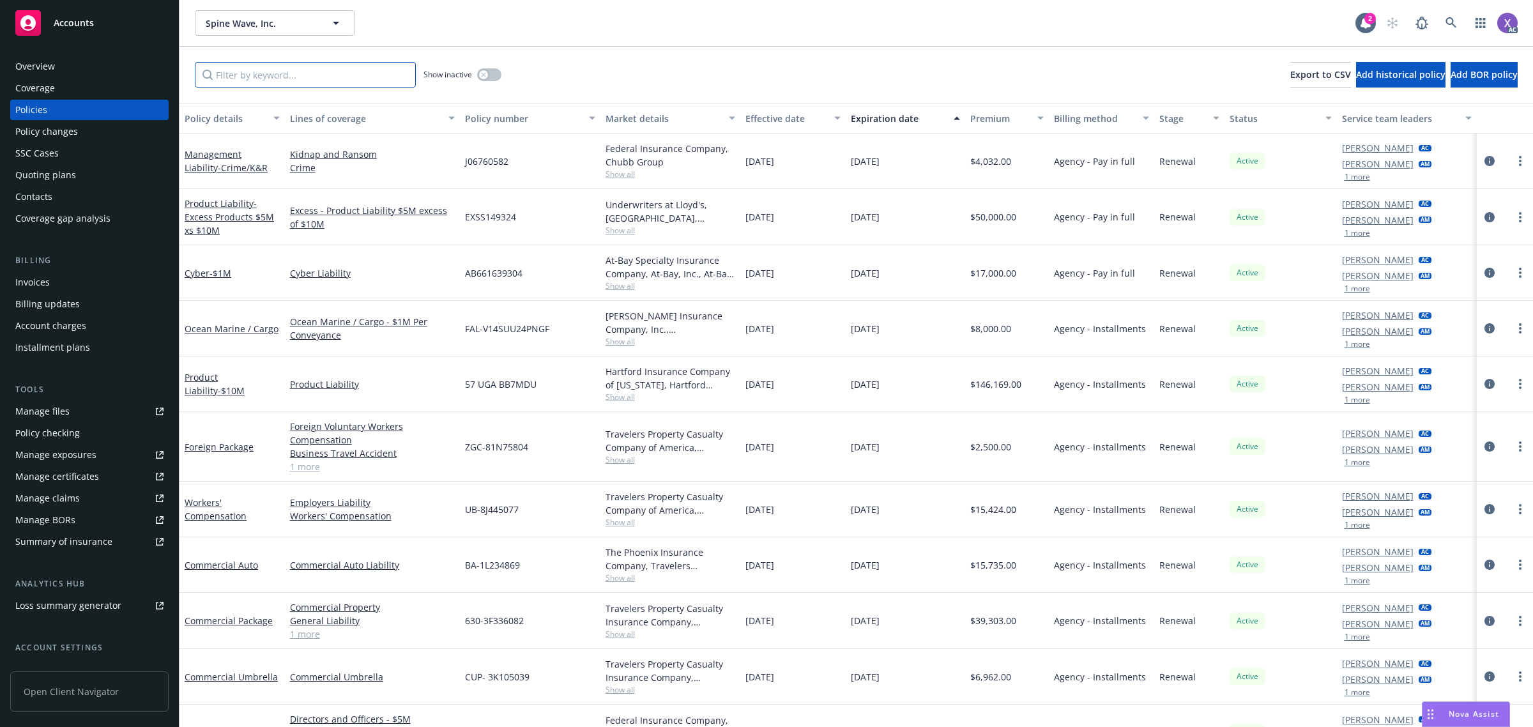
paste input "UB-8J445077"
click at [365, 72] on input "UB-8J445077" at bounding box center [305, 75] width 221 height 26
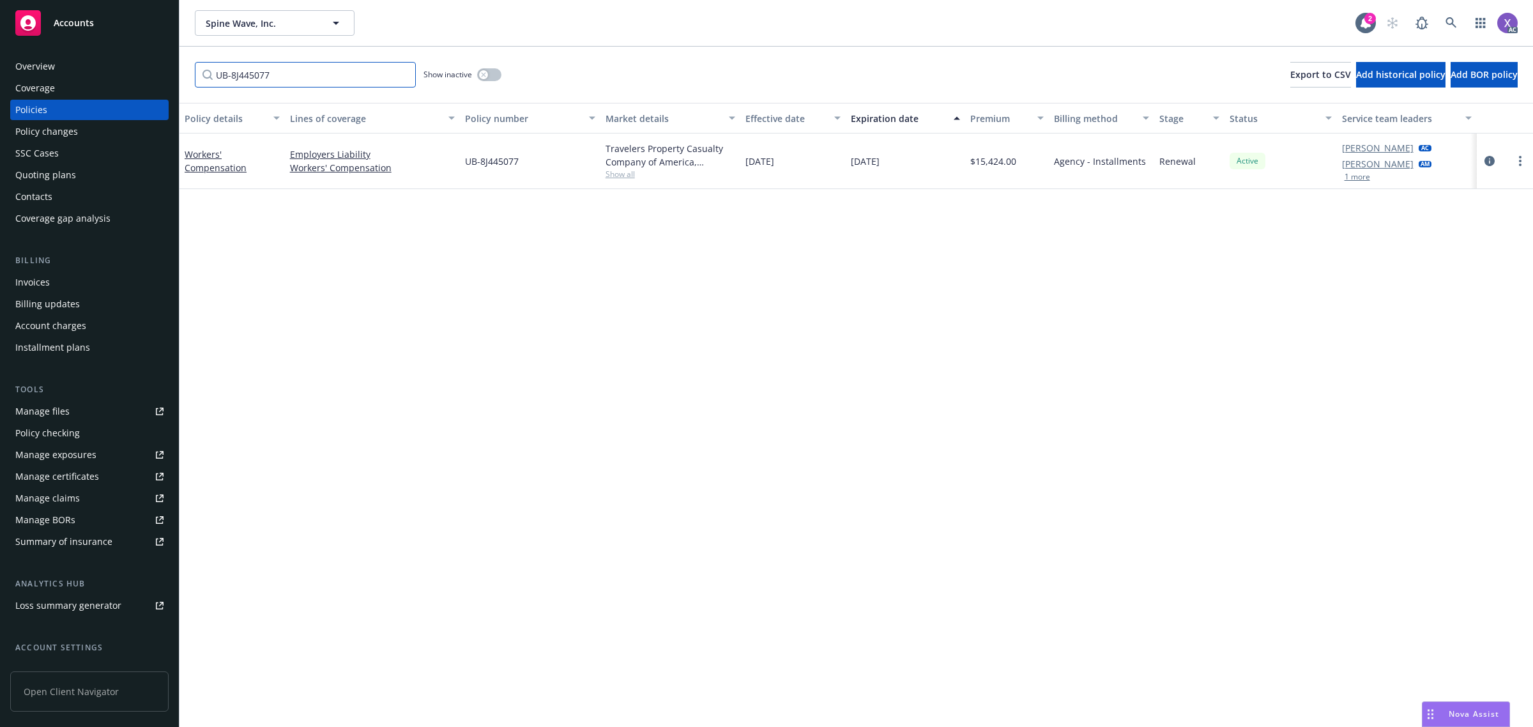
type input "UB-8J445077"
click at [496, 73] on button "button" at bounding box center [489, 74] width 24 height 13
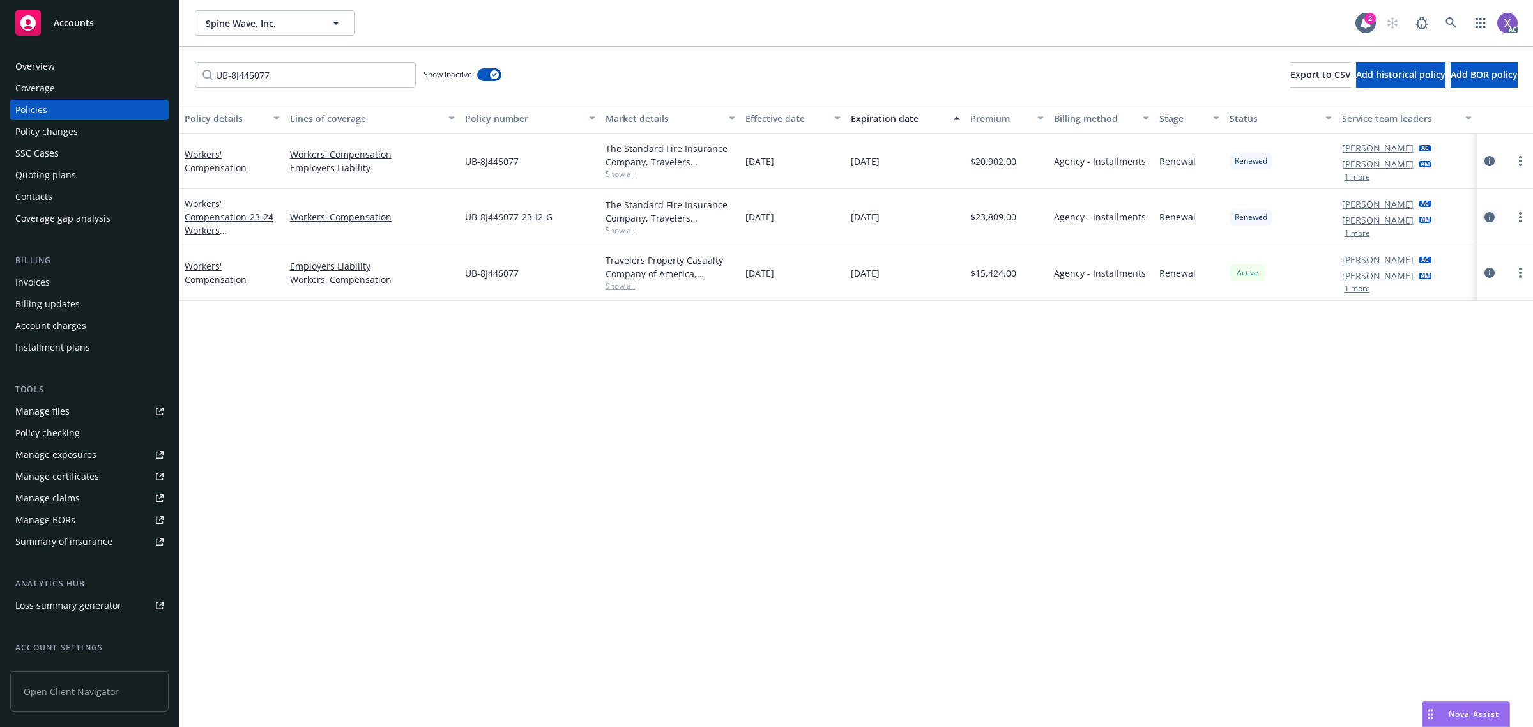
click at [1490, 213] on icon "circleInformation" at bounding box center [1489, 217] width 10 height 10
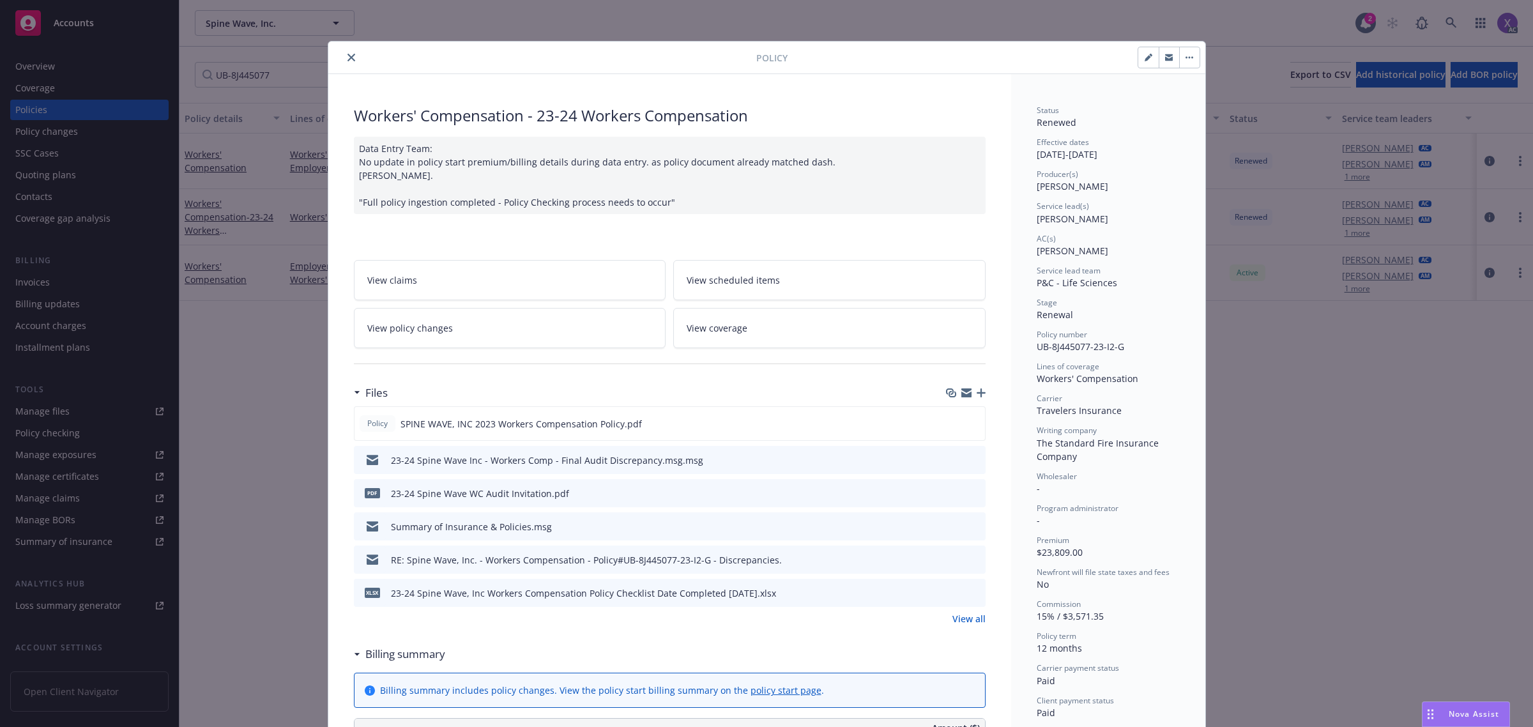
click at [347, 58] on icon "close" at bounding box center [351, 58] width 8 height 8
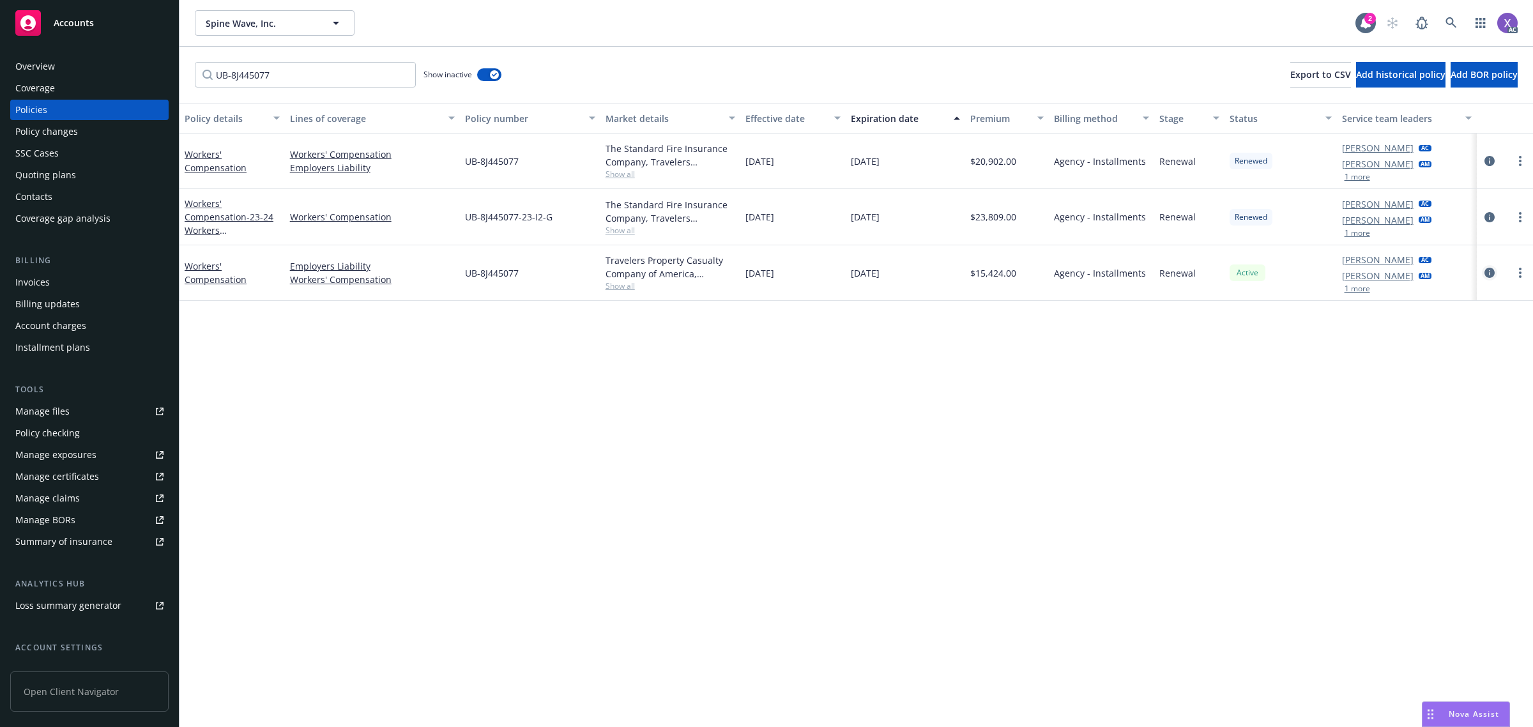
click at [1491, 269] on icon "circleInformation" at bounding box center [1489, 273] width 10 height 10
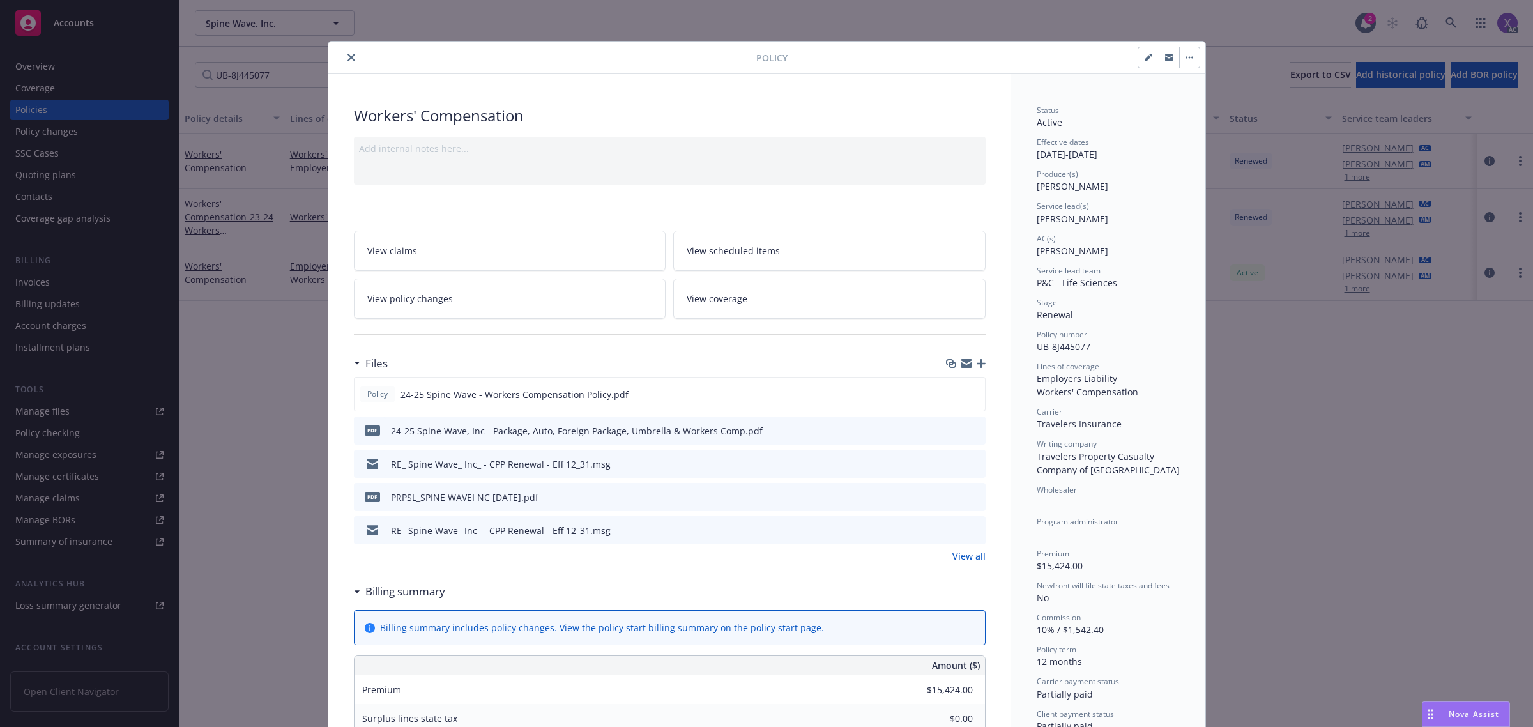
click at [347, 59] on icon "close" at bounding box center [351, 58] width 8 height 8
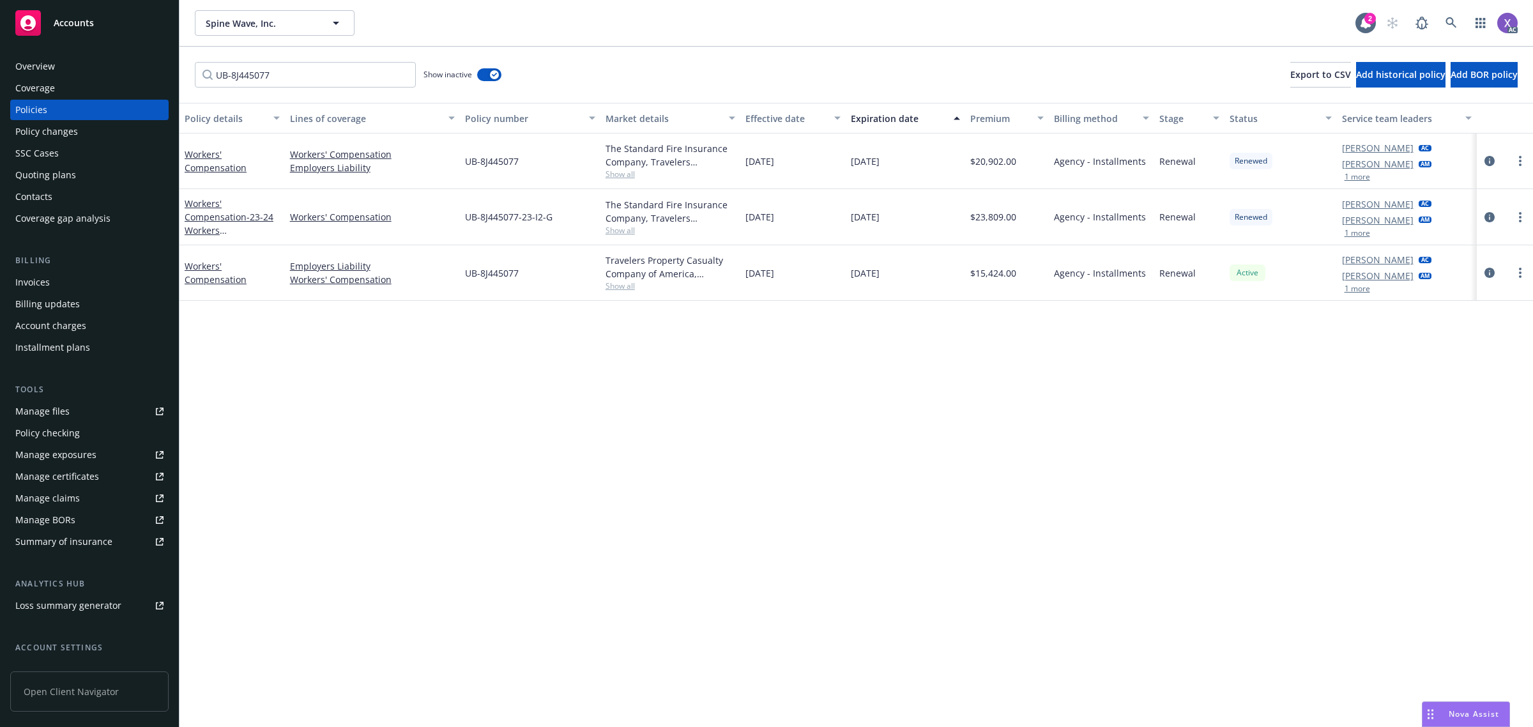
click at [784, 404] on div "Policy details Lines of coverage Policy number Market details Effective date Ex…" at bounding box center [855, 415] width 1353 height 625
click at [301, 593] on div "Policy details Lines of coverage Policy number Market details Effective date Ex…" at bounding box center [855, 415] width 1353 height 625
drag, startPoint x: 1493, startPoint y: 160, endPoint x: 1458, endPoint y: 176, distance: 38.9
click at [1493, 160] on icon "circleInformation" at bounding box center [1489, 161] width 10 height 10
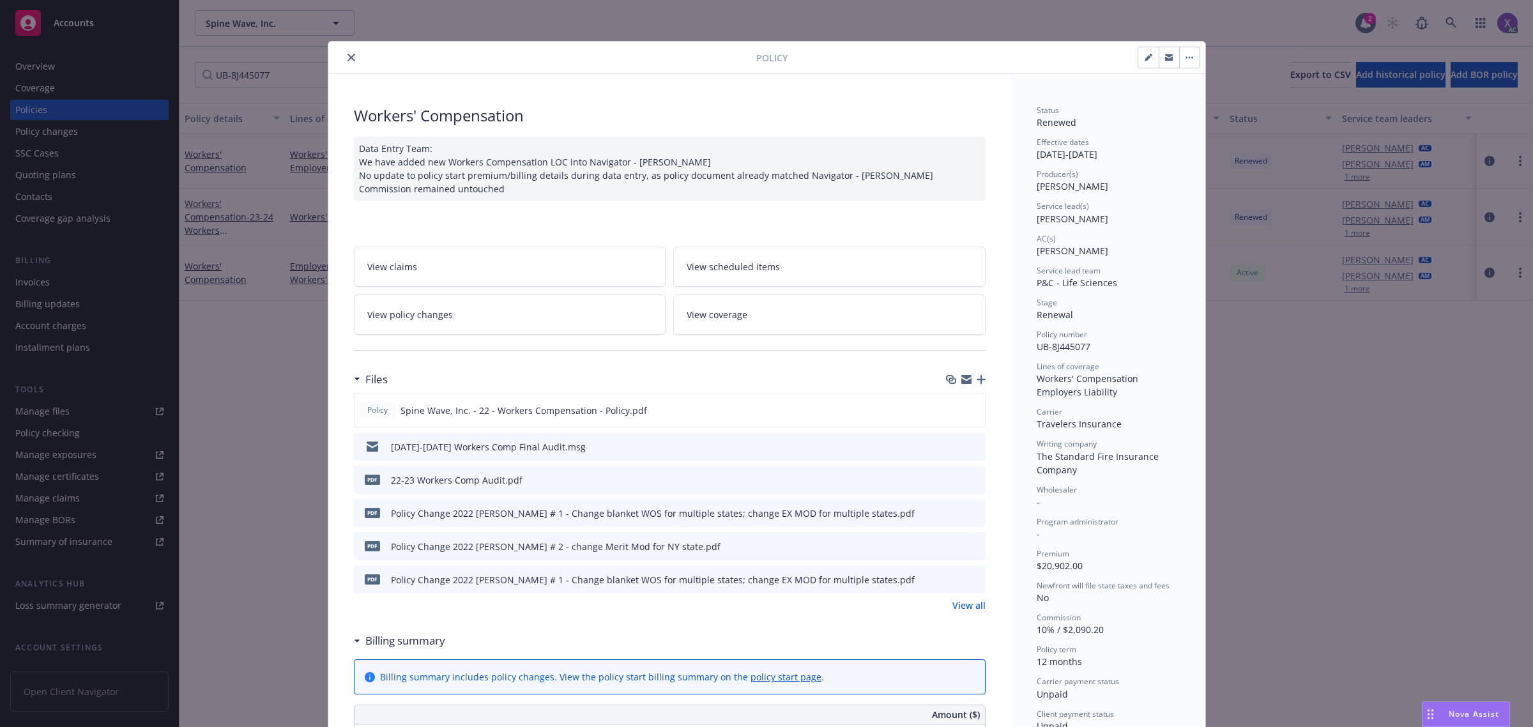
click at [347, 57] on icon "close" at bounding box center [351, 58] width 8 height 8
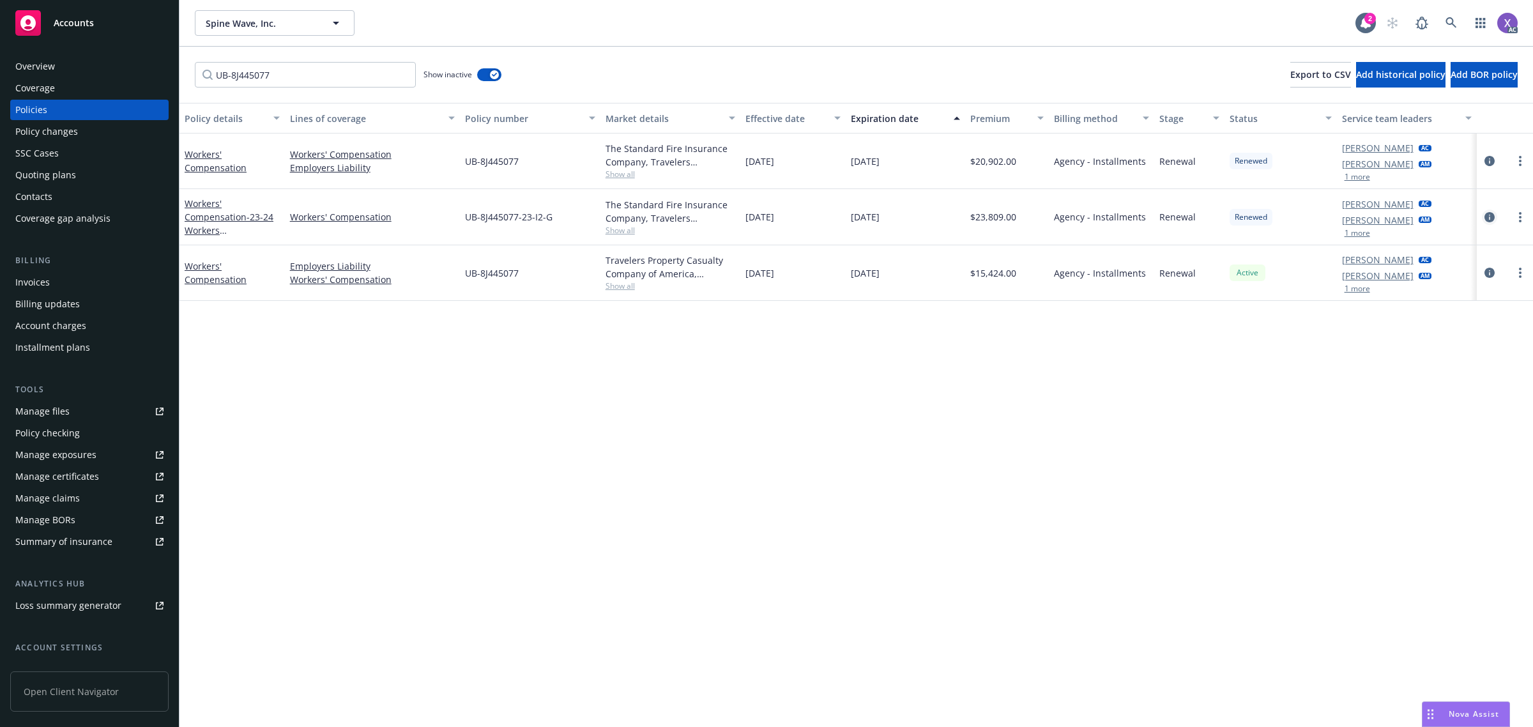
click at [1490, 216] on icon "circleInformation" at bounding box center [1489, 217] width 10 height 10
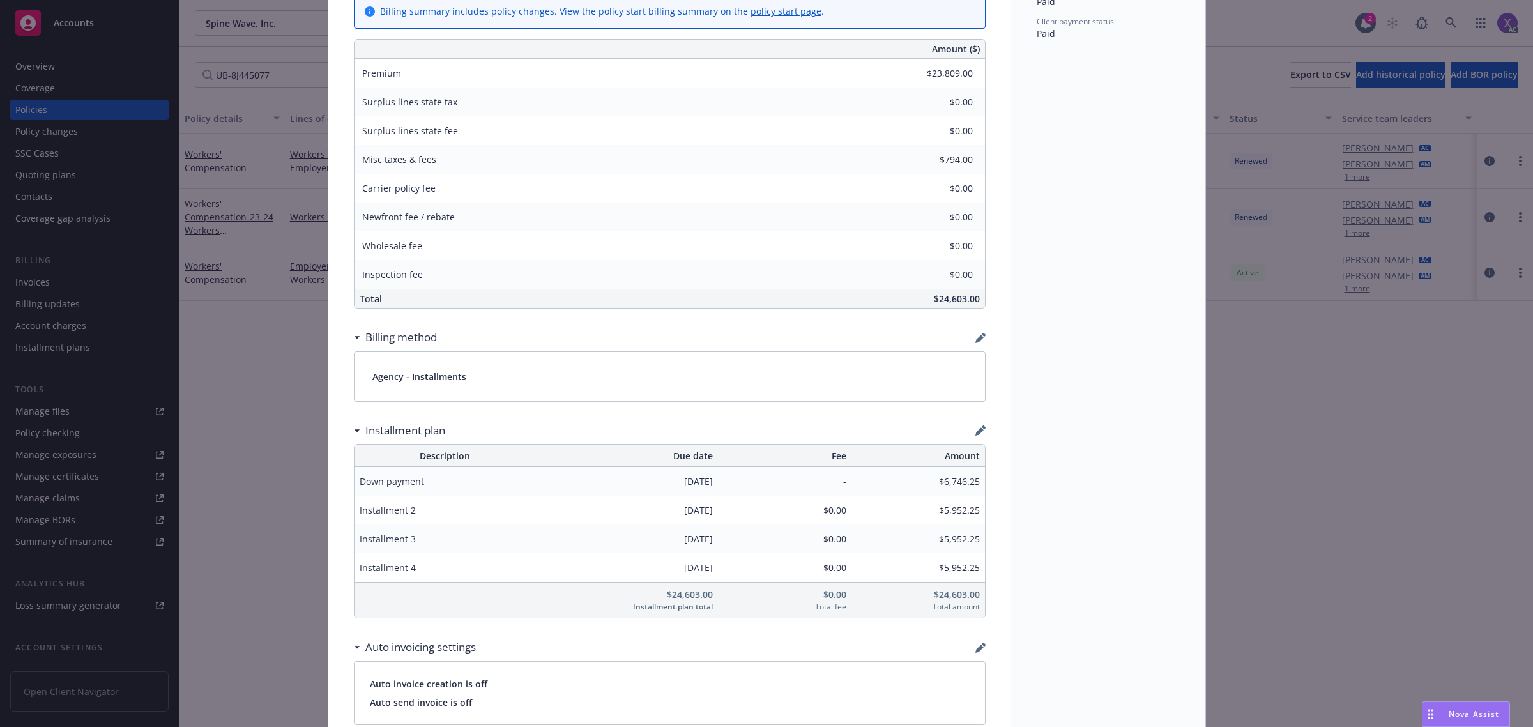
scroll to position [719, 0]
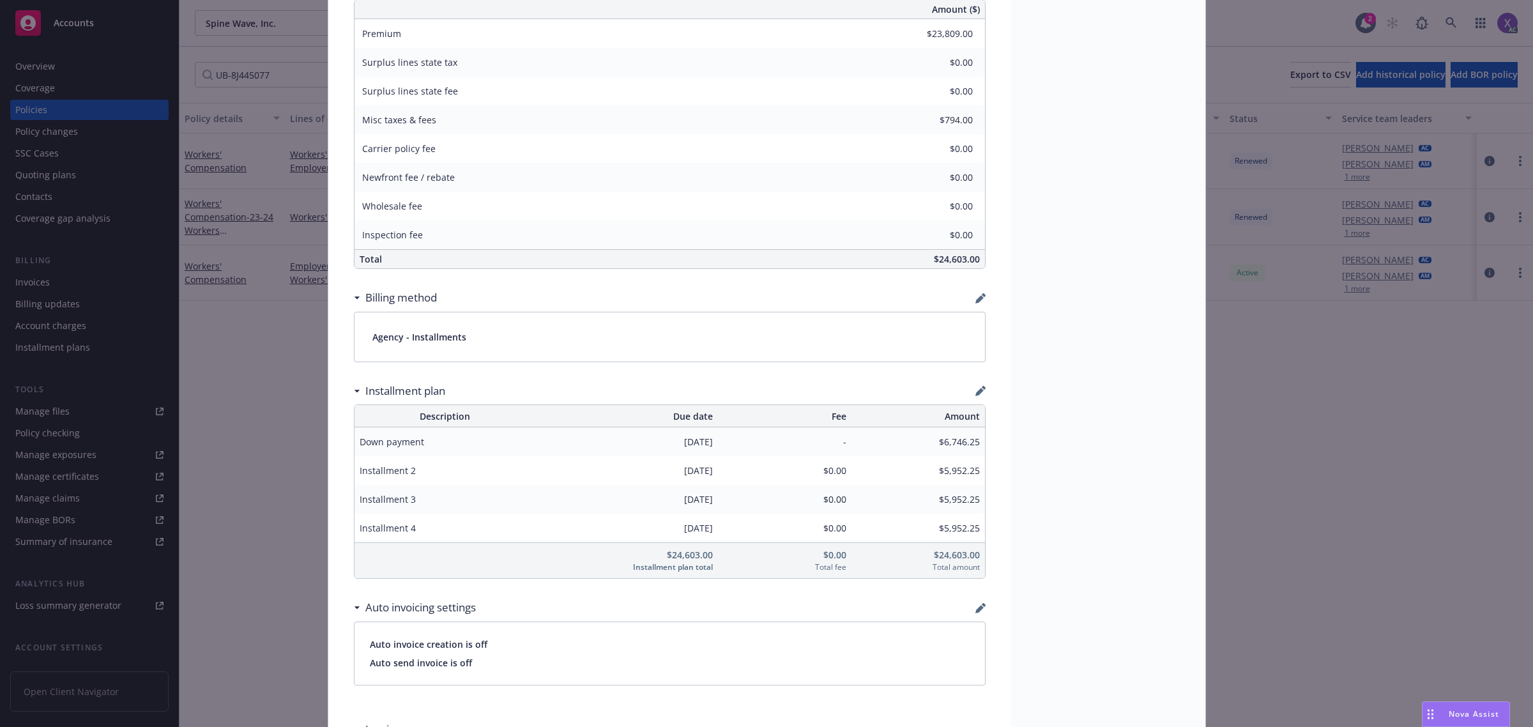
click at [1012, 643] on div "Status Renewed Effective dates 12/31/2023 - 12/31/2024 Producer(s) Eric Long Se…" at bounding box center [1108, 615] width 194 height 2518
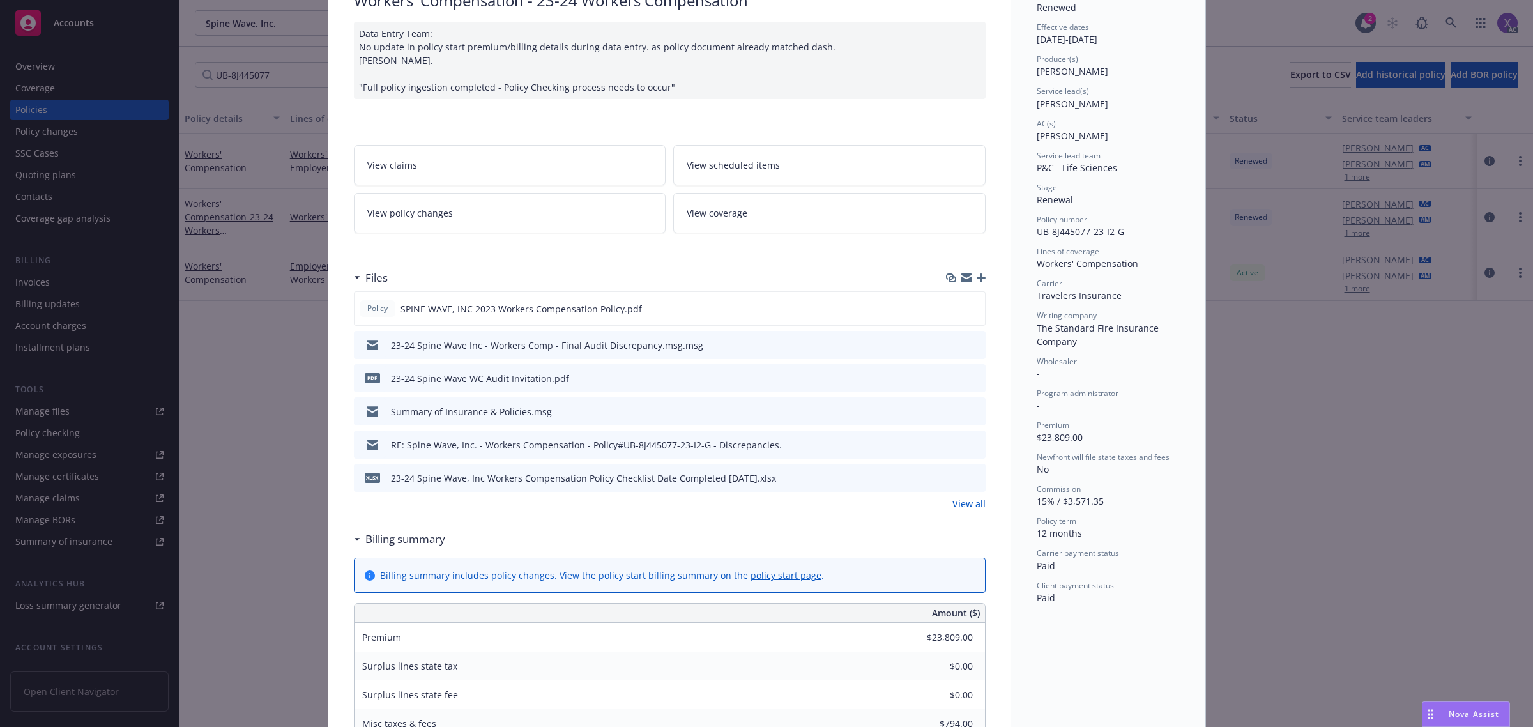
scroll to position [0, 0]
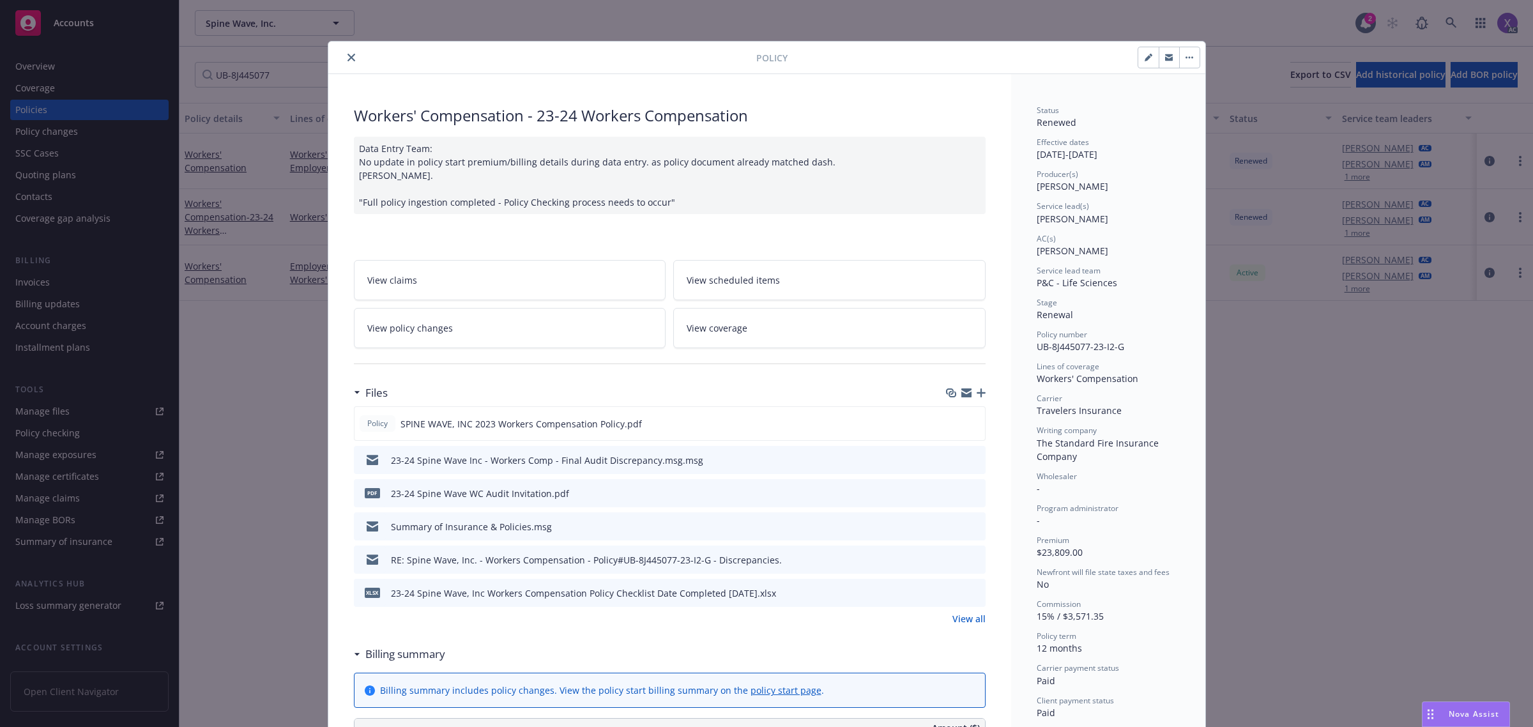
click at [30, 75] on div "Policy Workers' Compensation - 23-24 Workers Compensation Data Entry Team: No u…" at bounding box center [766, 363] width 1533 height 727
click at [32, 71] on div "Policy Workers' Compensation - 23-24 Workers Compensation Data Entry Team: No u…" at bounding box center [766, 363] width 1533 height 727
click at [347, 56] on icon "close" at bounding box center [351, 58] width 8 height 8
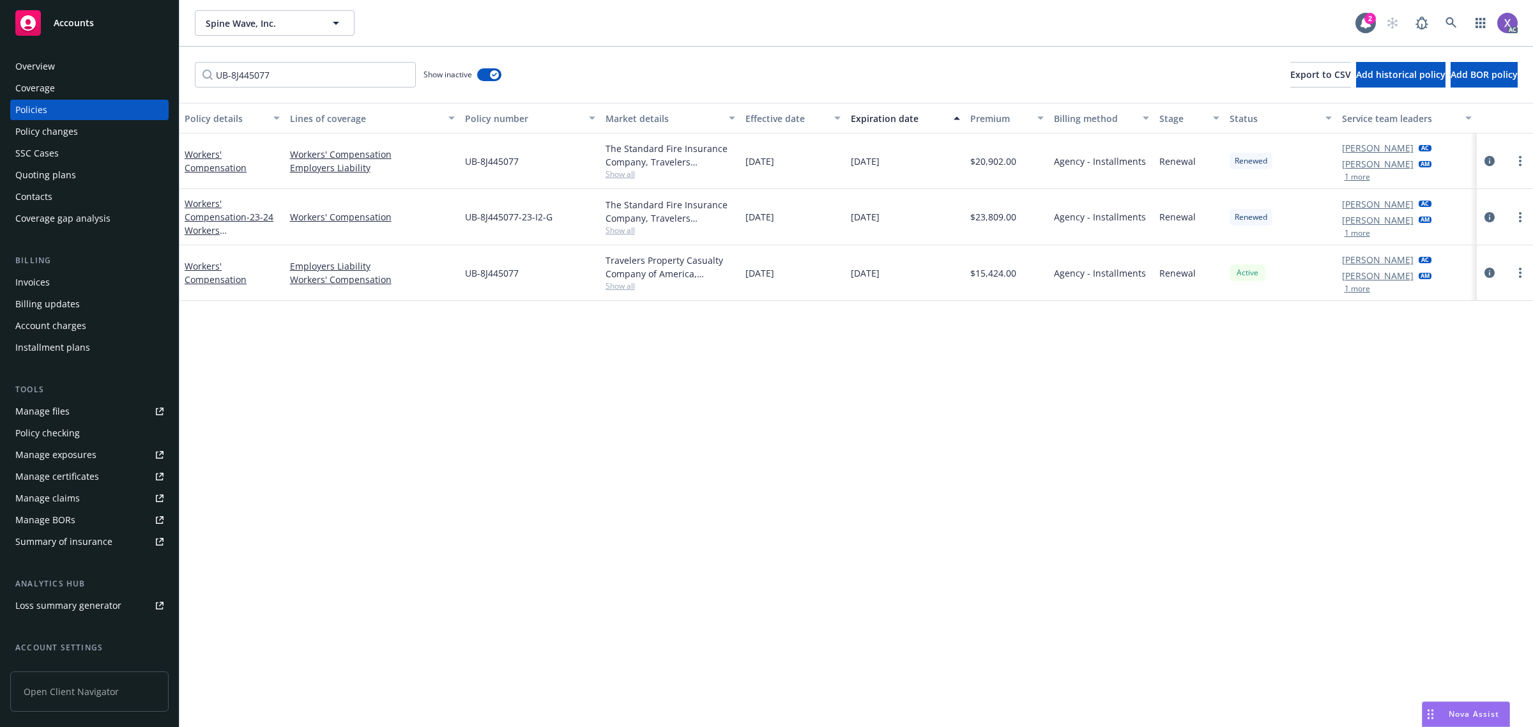
click at [42, 68] on div "Overview" at bounding box center [35, 66] width 40 height 20
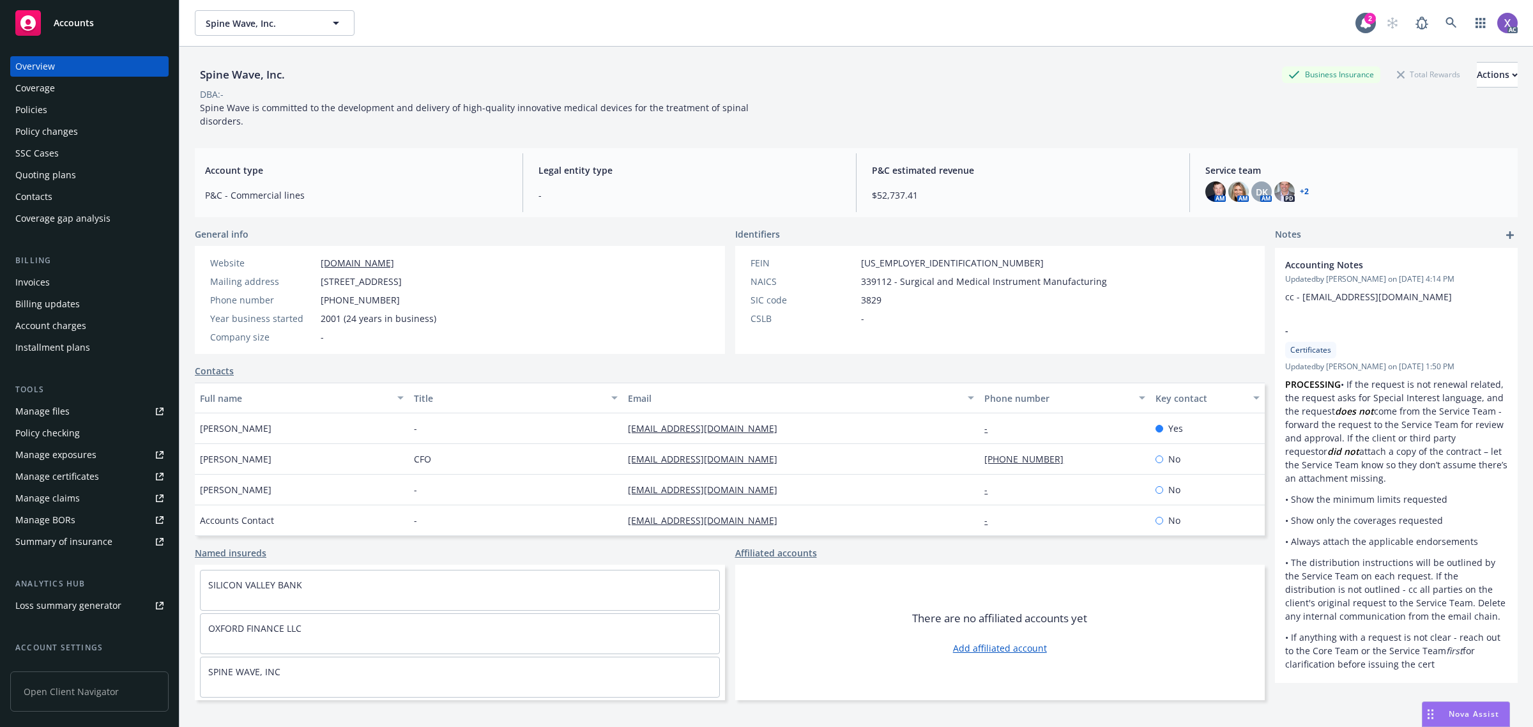
click at [195, 68] on div "Spine Wave, Inc." at bounding box center [242, 74] width 95 height 17
drag, startPoint x: 196, startPoint y: 68, endPoint x: 253, endPoint y: 74, distance: 57.2
click at [253, 74] on div "Spine Wave, Inc." at bounding box center [242, 74] width 95 height 17
copy div "Spine Wave"
click at [30, 105] on div "Policies" at bounding box center [31, 110] width 32 height 20
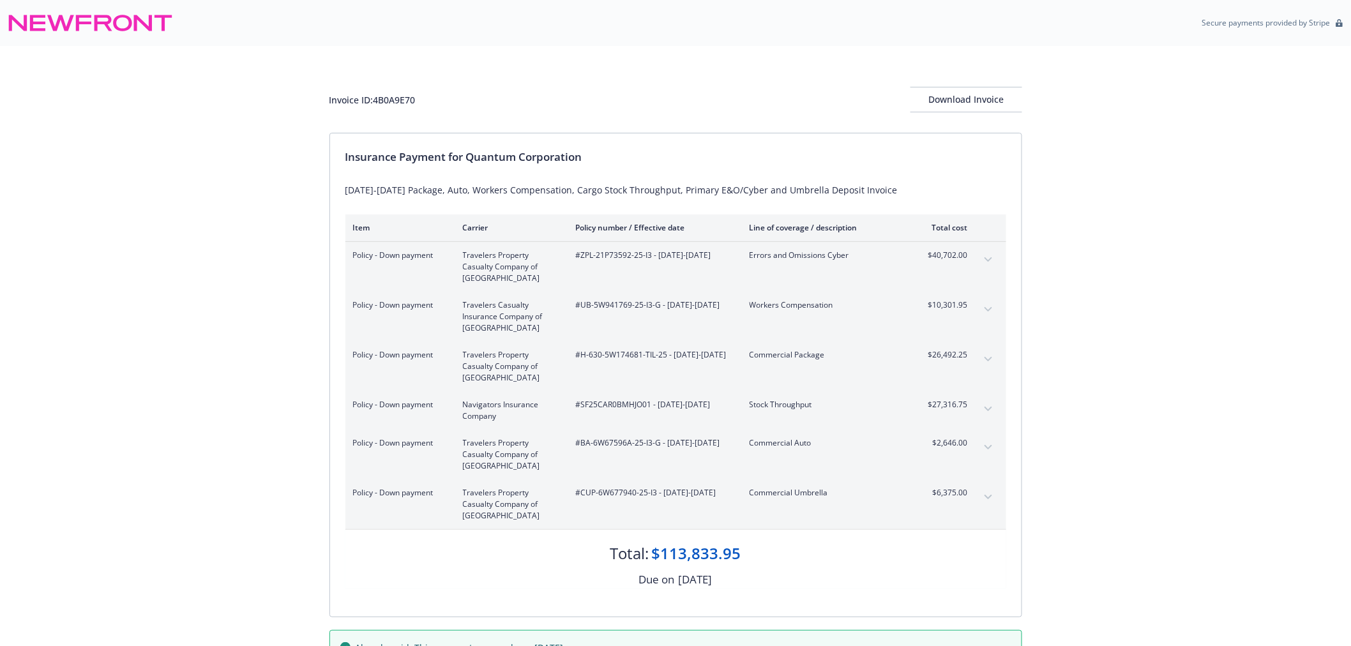
click at [991, 308] on icon "expand content" at bounding box center [989, 309] width 8 height 5
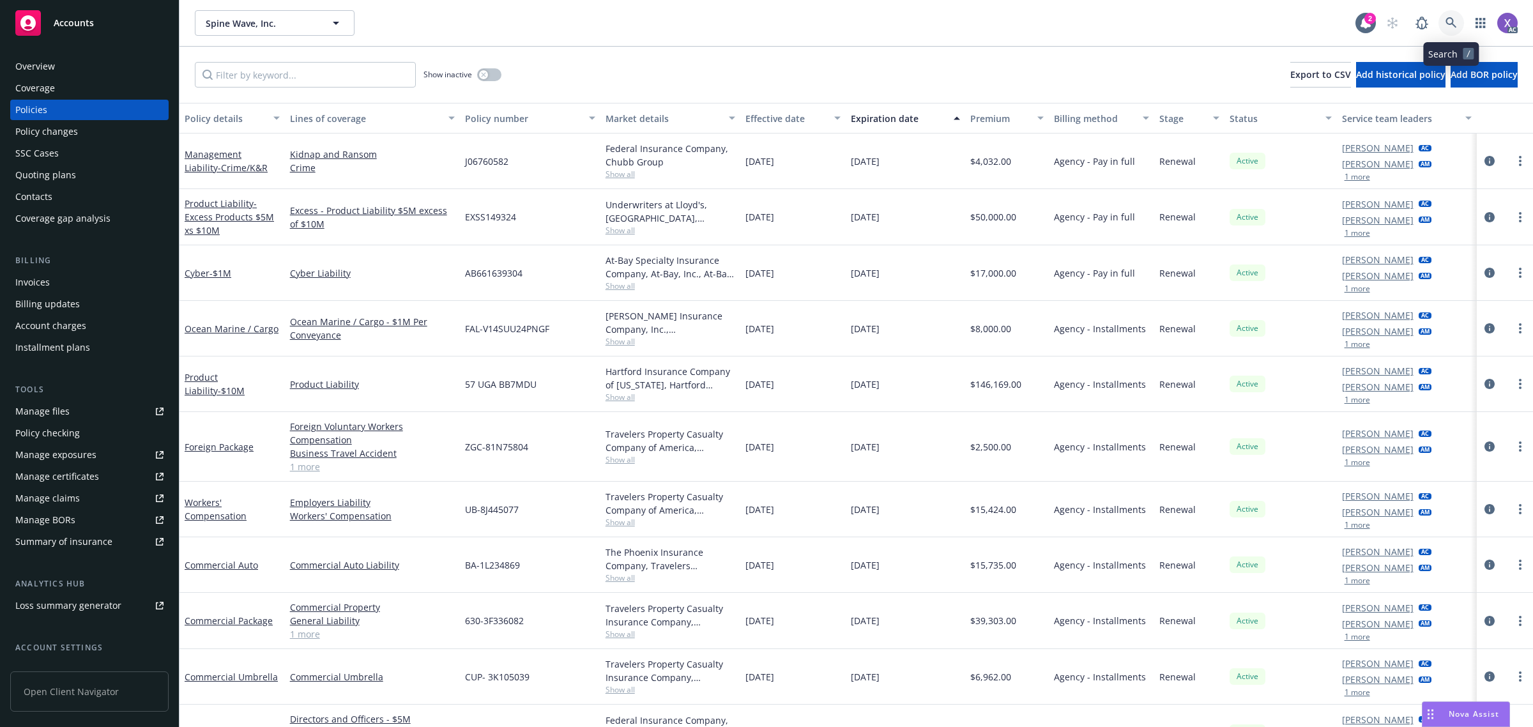
click at [1448, 16] on link at bounding box center [1451, 23] width 26 height 26
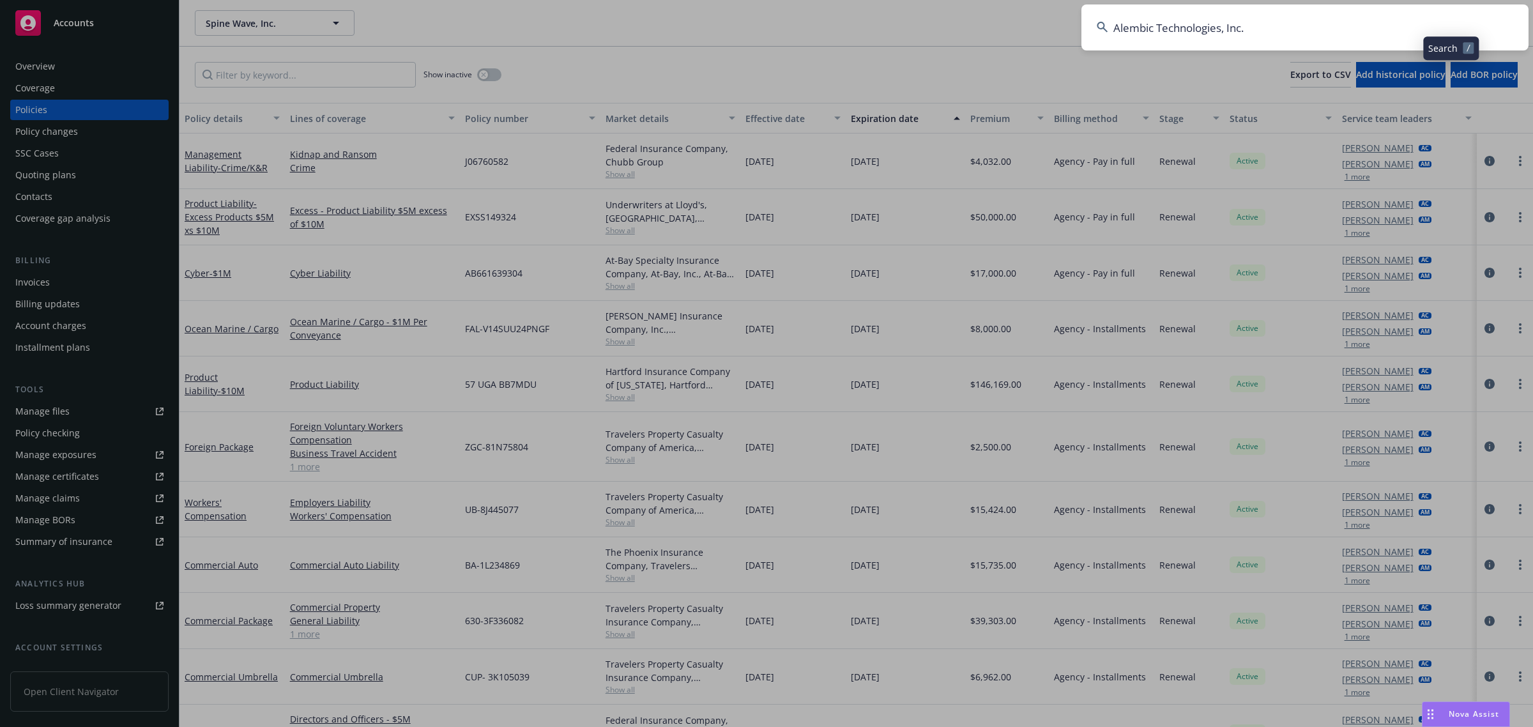
click at [1172, 47] on input "Alembic Technologies, Inc." at bounding box center [1304, 27] width 447 height 46
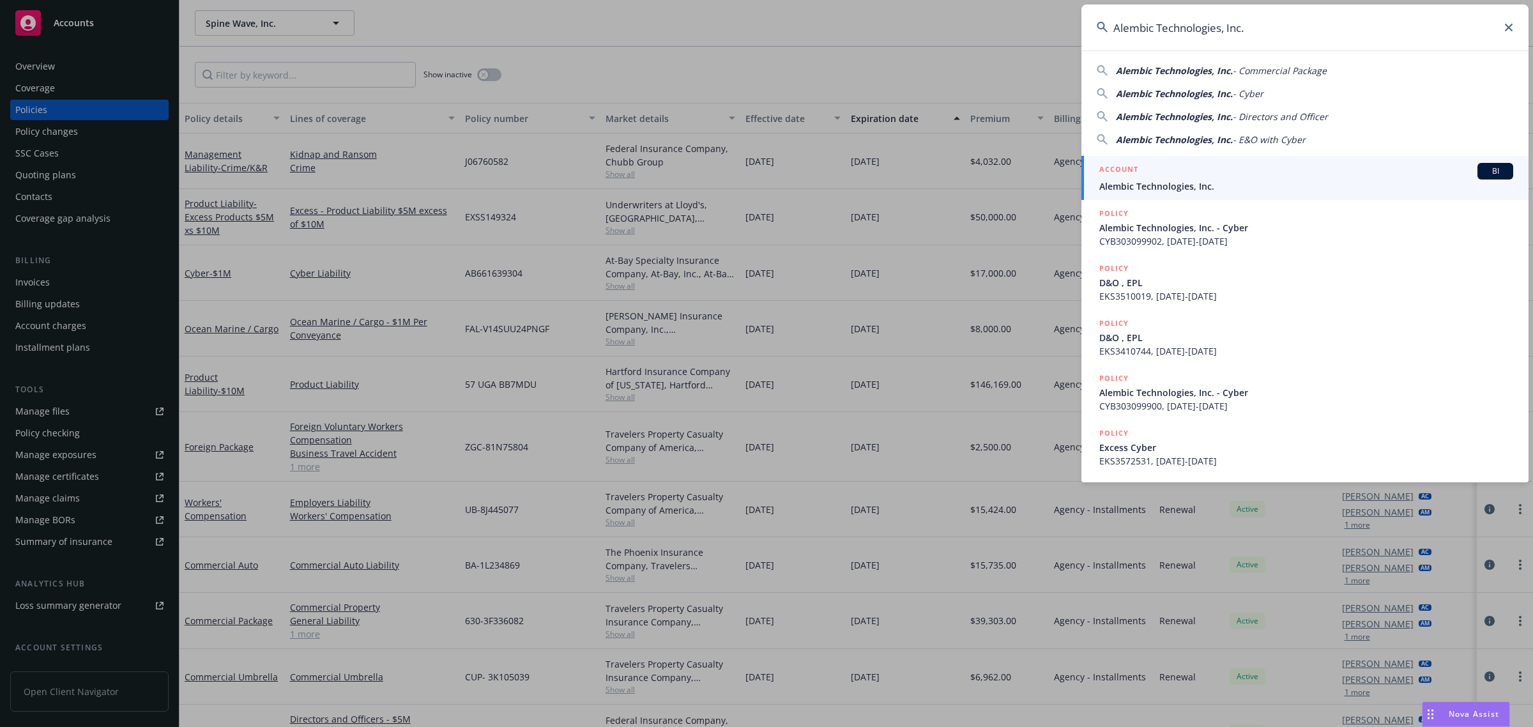
type input "Alembic Technologies, Inc."
click at [1196, 180] on span "Alembic Technologies, Inc." at bounding box center [1306, 185] width 414 height 13
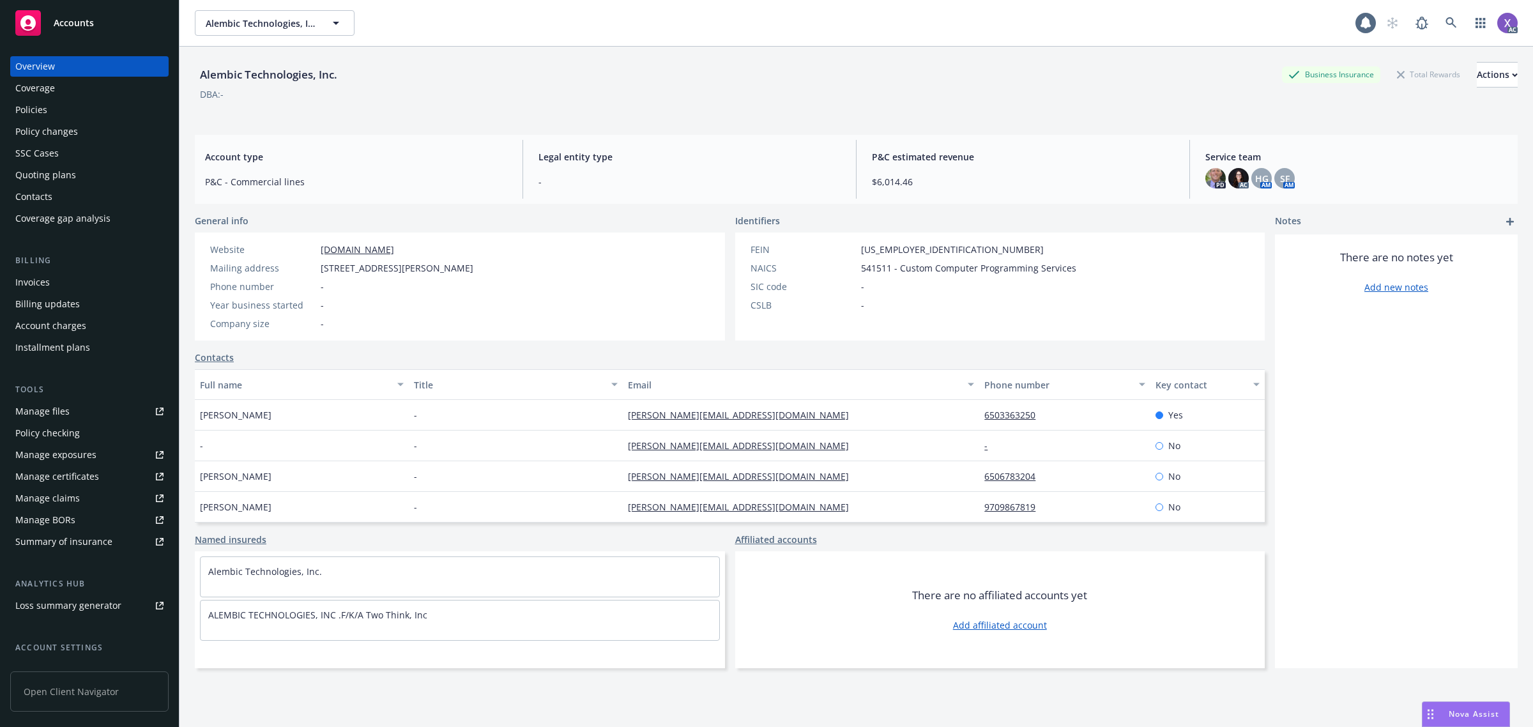
click at [13, 109] on link "Policies" at bounding box center [89, 110] width 158 height 20
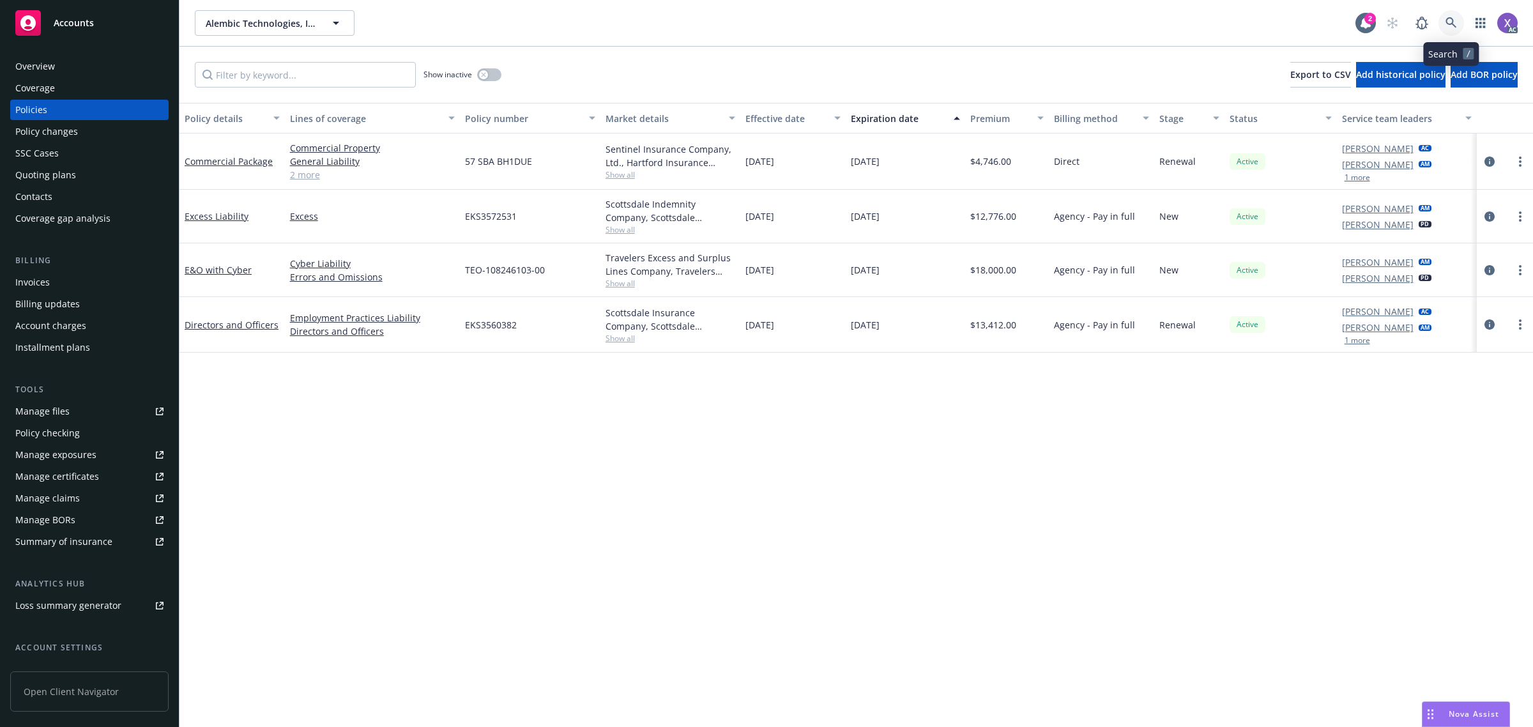
click at [1449, 22] on icon at bounding box center [1450, 22] width 11 height 11
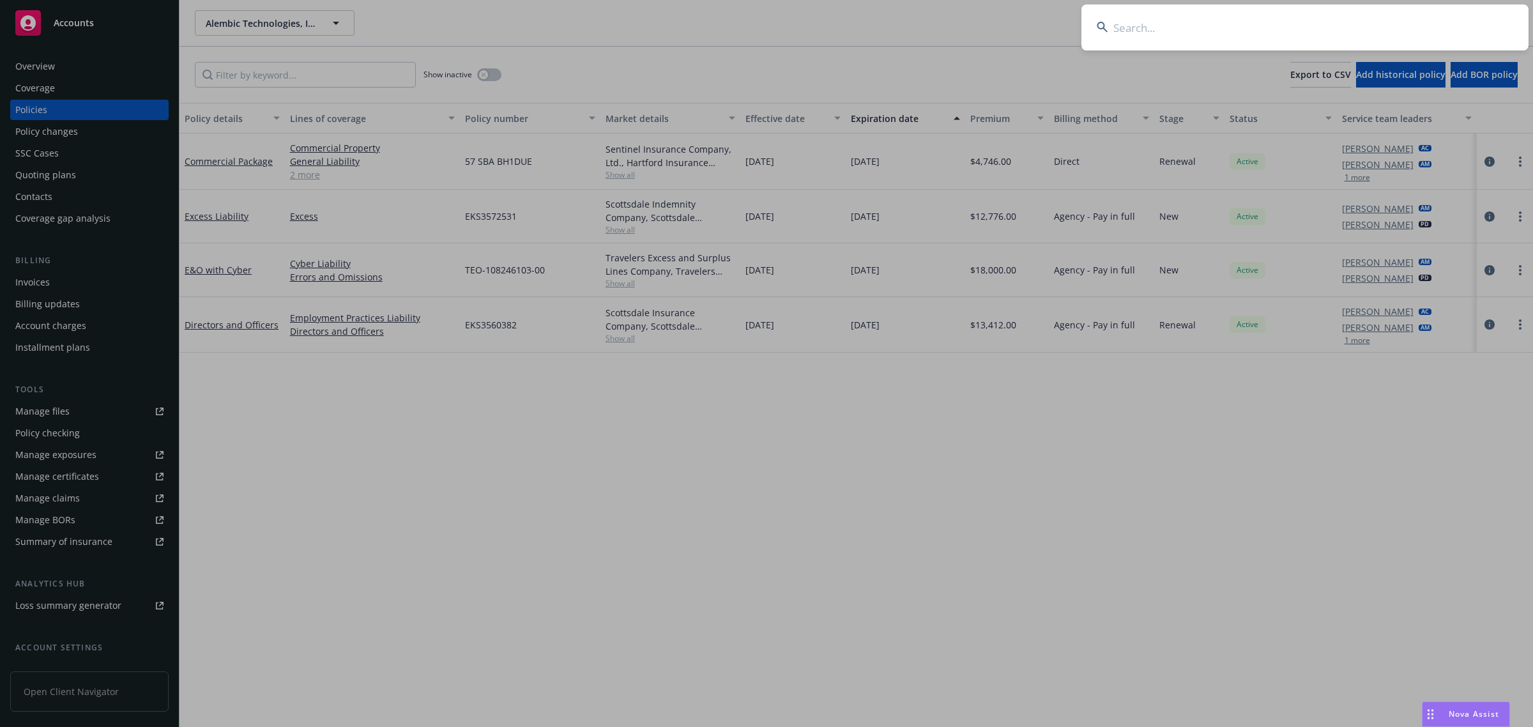
click at [1288, 16] on input at bounding box center [1304, 27] width 447 height 46
type input "EKS3572531"
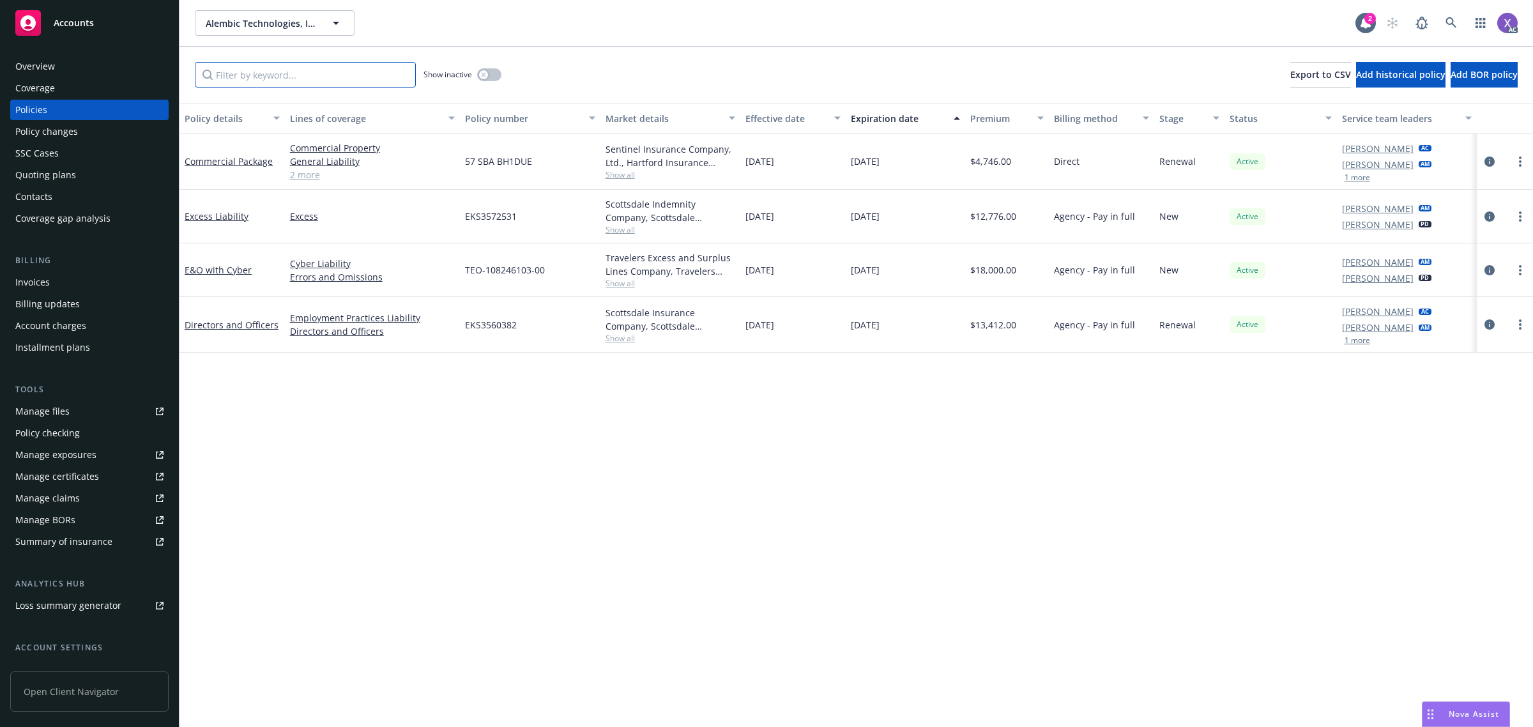
paste input "EKS3572531"
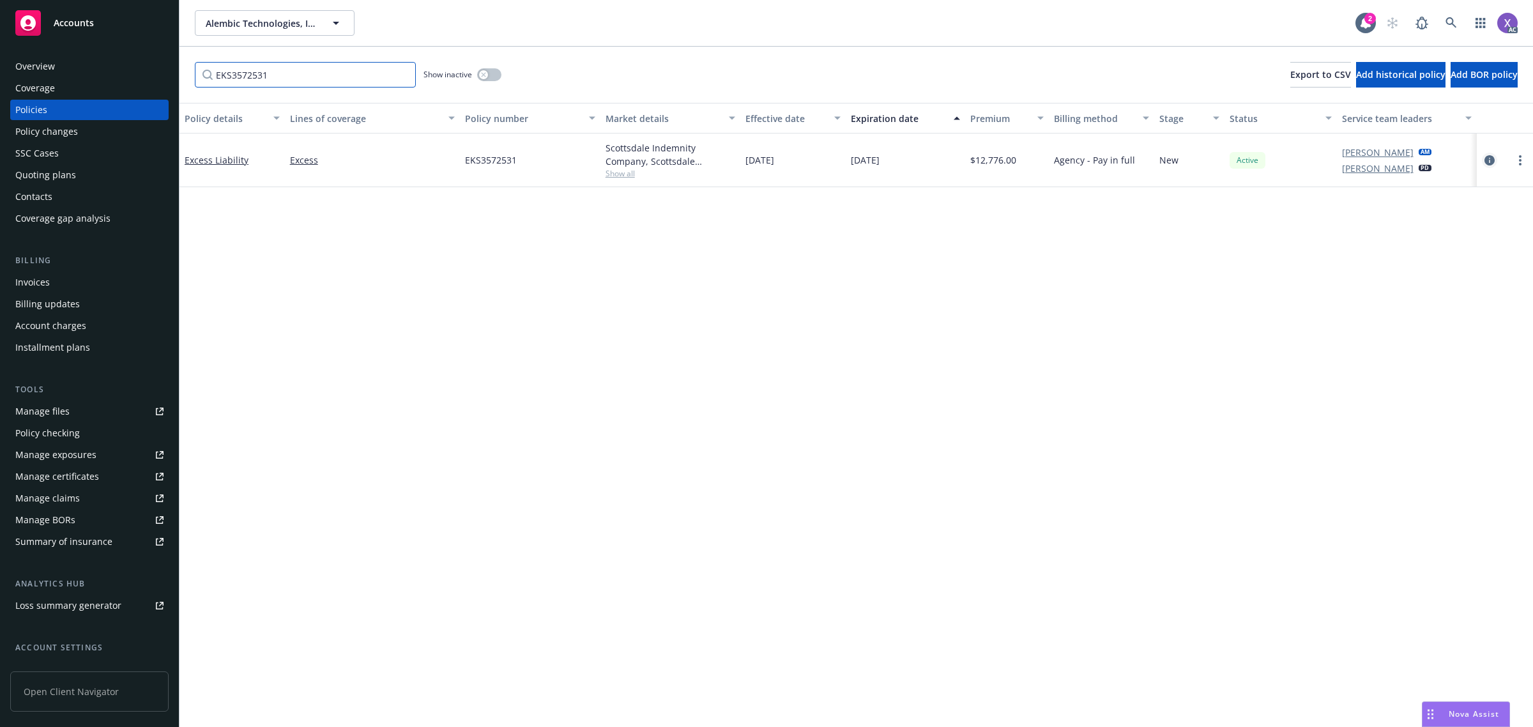
type input "EKS3572531"
click at [1482, 160] on link "circleInformation" at bounding box center [1489, 160] width 15 height 15
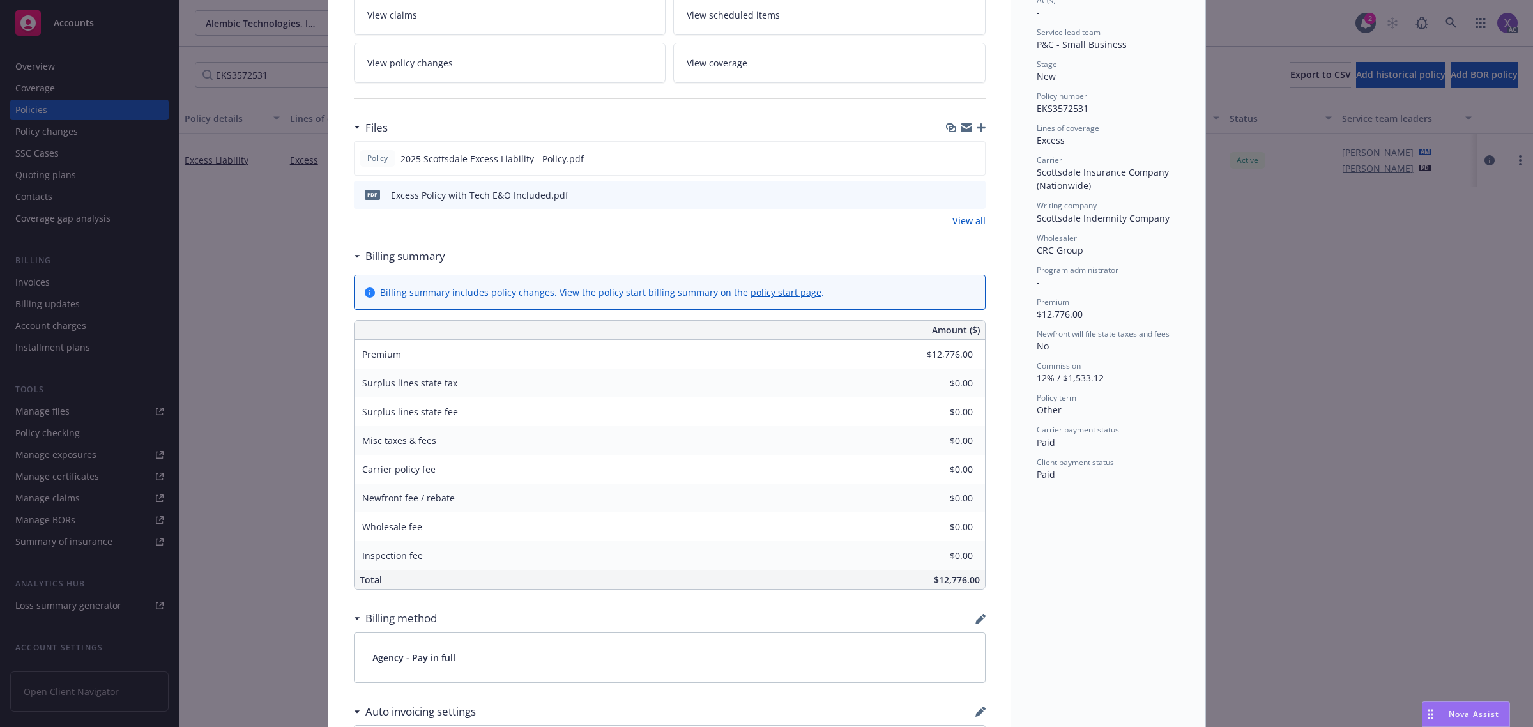
scroll to position [240, 0]
click at [957, 220] on link "View all" at bounding box center [968, 219] width 33 height 13
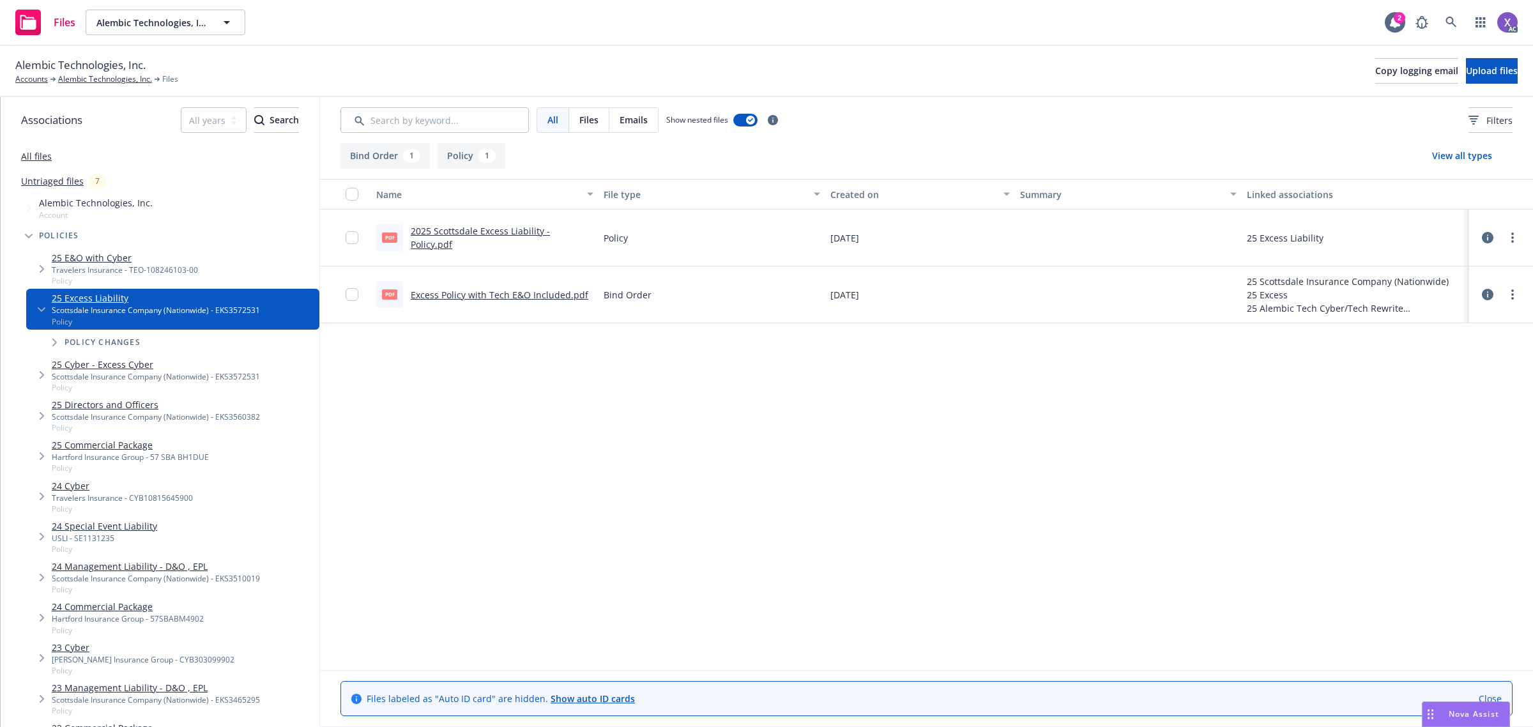
click at [552, 301] on div "pdf Excess Policy with Tech E&O Included.pdf" at bounding box center [482, 294] width 212 height 27
click at [552, 295] on link "Excess Policy with Tech E&O Included.pdf" at bounding box center [500, 295] width 178 height 12
click at [1146, 93] on div "Alembic Technologies, Inc. Accounts Alembic Technologies, Inc. Files Copy loggi…" at bounding box center [766, 71] width 1533 height 51
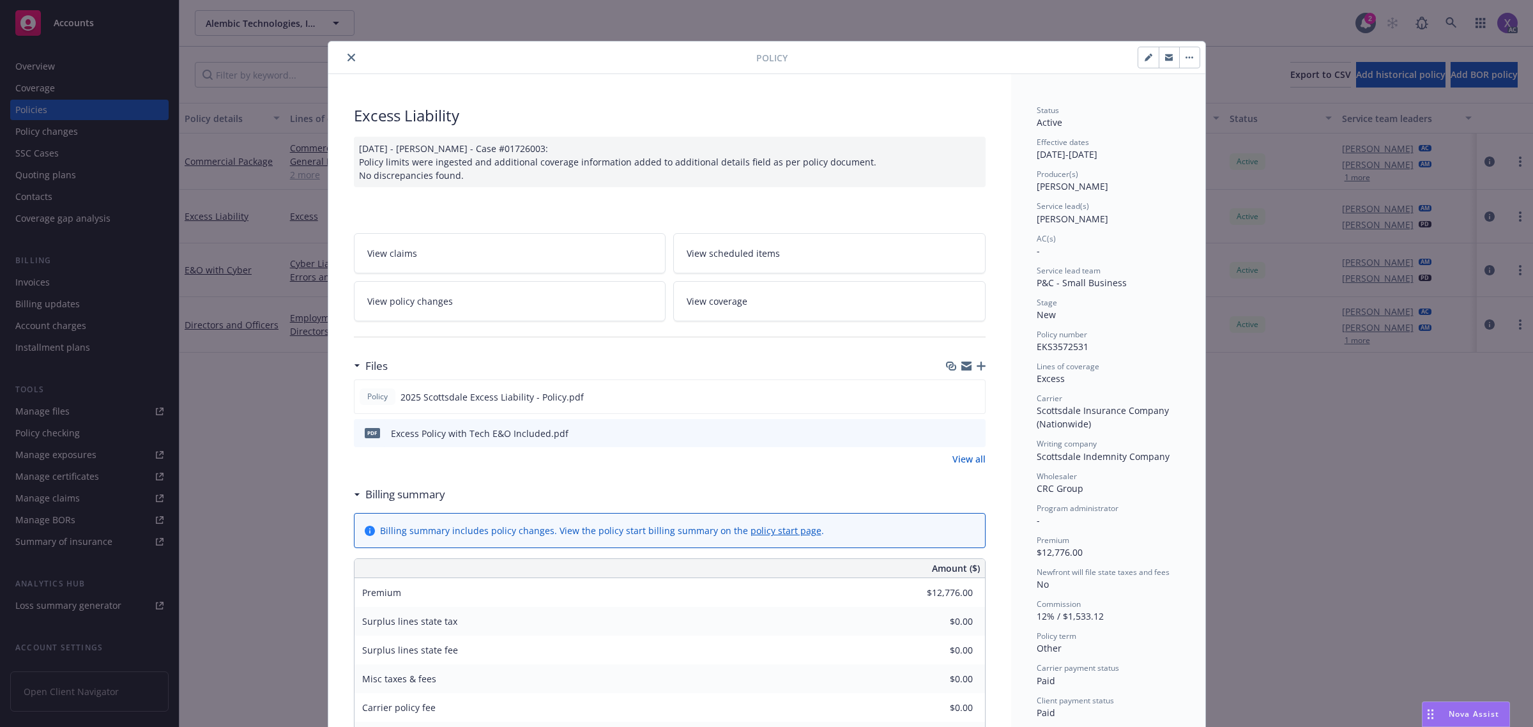
click at [347, 59] on icon "close" at bounding box center [351, 58] width 8 height 8
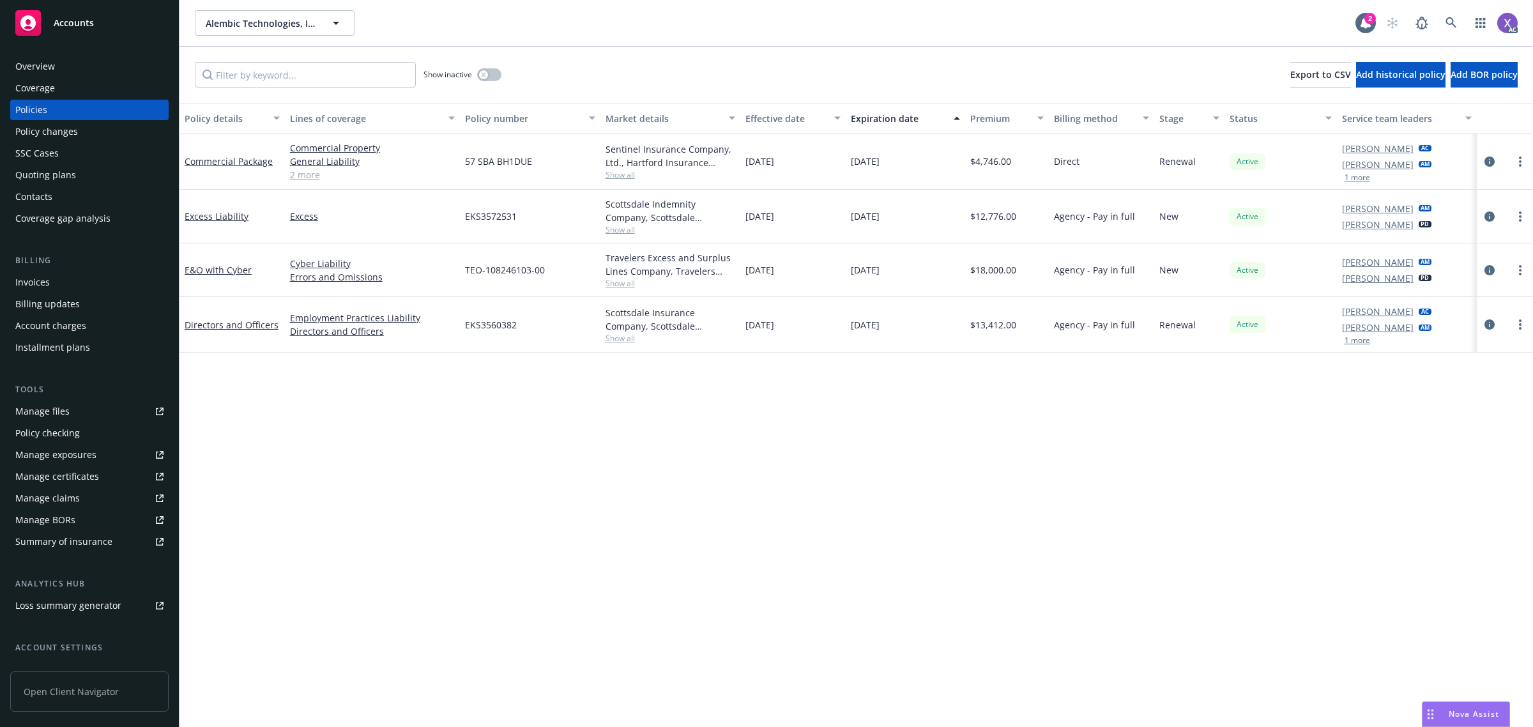
click at [46, 281] on div "Invoices" at bounding box center [32, 282] width 34 height 20
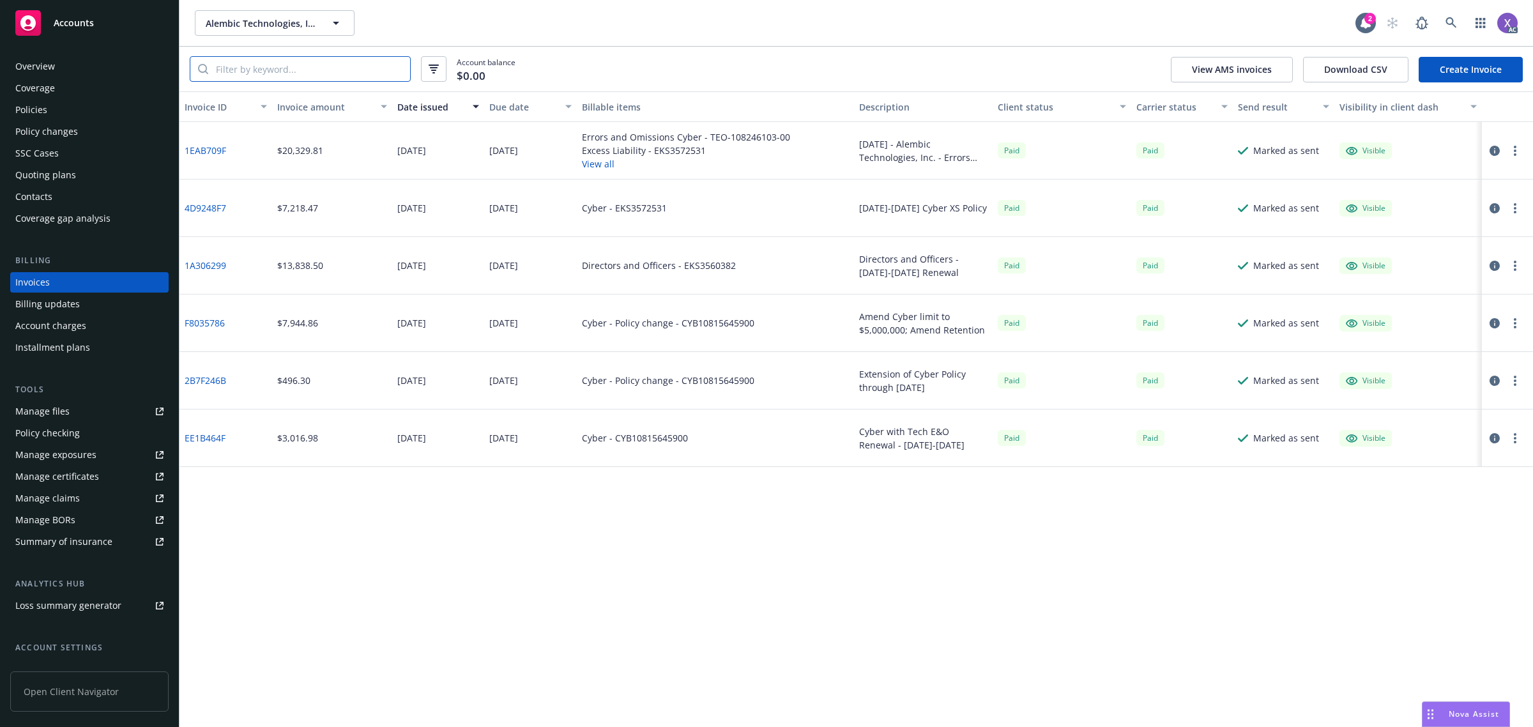
click at [321, 63] on input "search" at bounding box center [309, 69] width 202 height 24
paste input "EKS3572531"
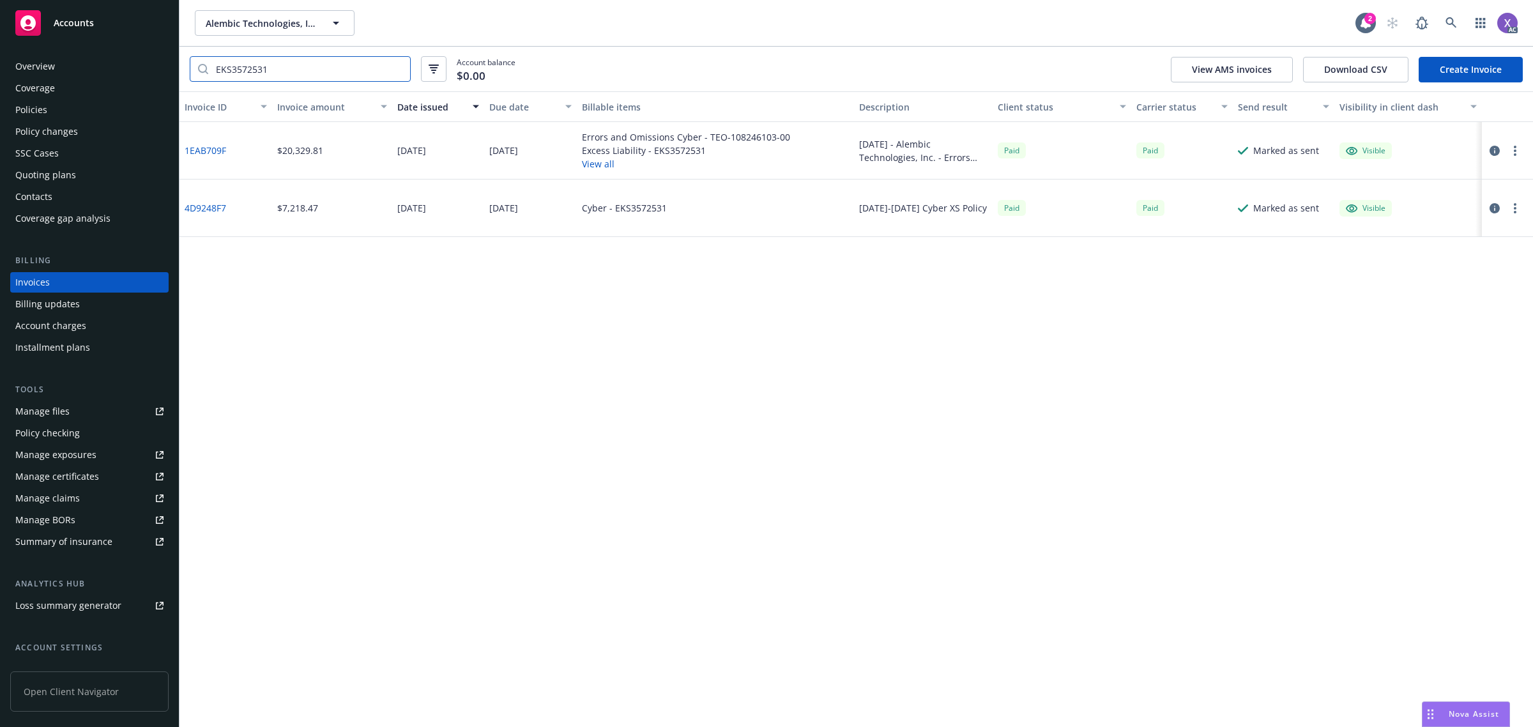
type input "EKS3572531"
click at [1495, 150] on icon "button" at bounding box center [1494, 151] width 10 height 10
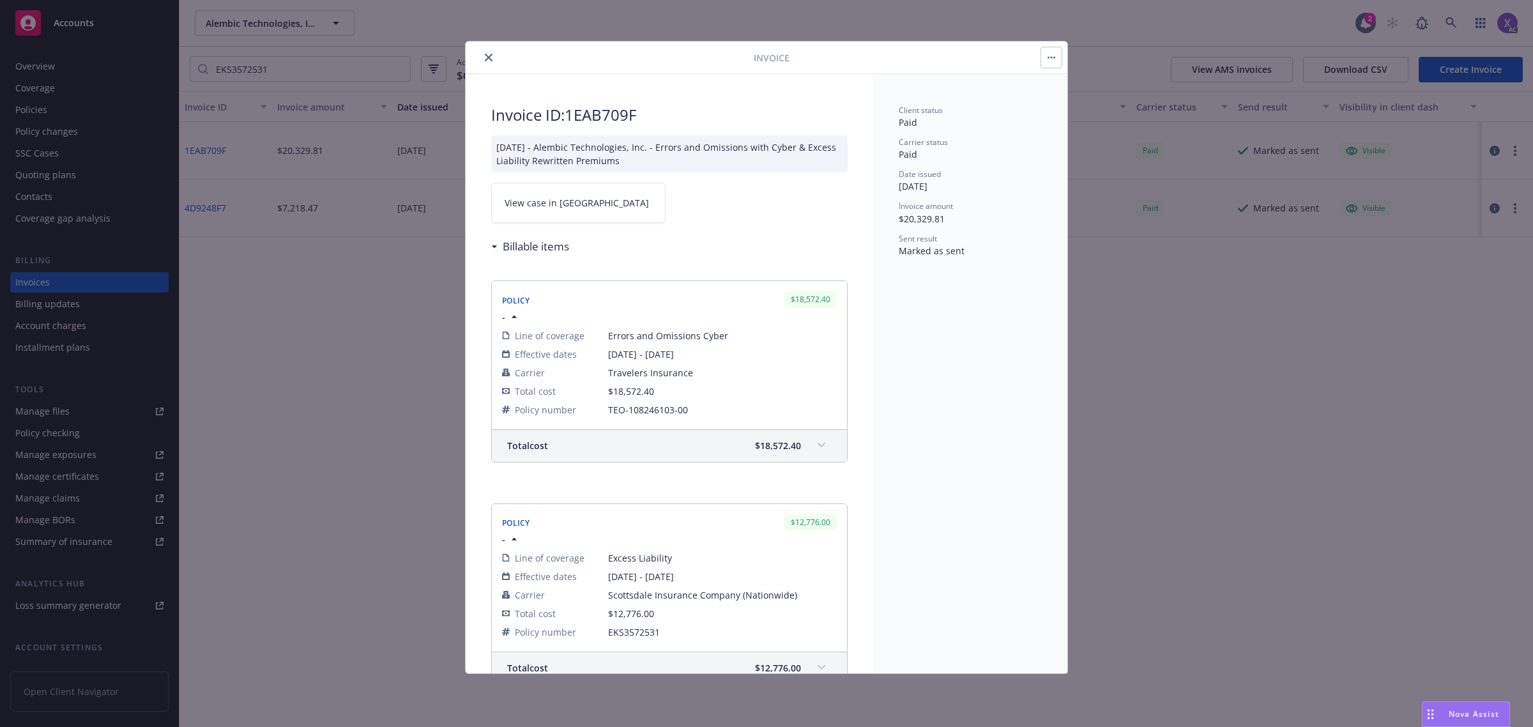
click at [577, 215] on link "View case in [GEOGRAPHIC_DATA]" at bounding box center [578, 203] width 174 height 40
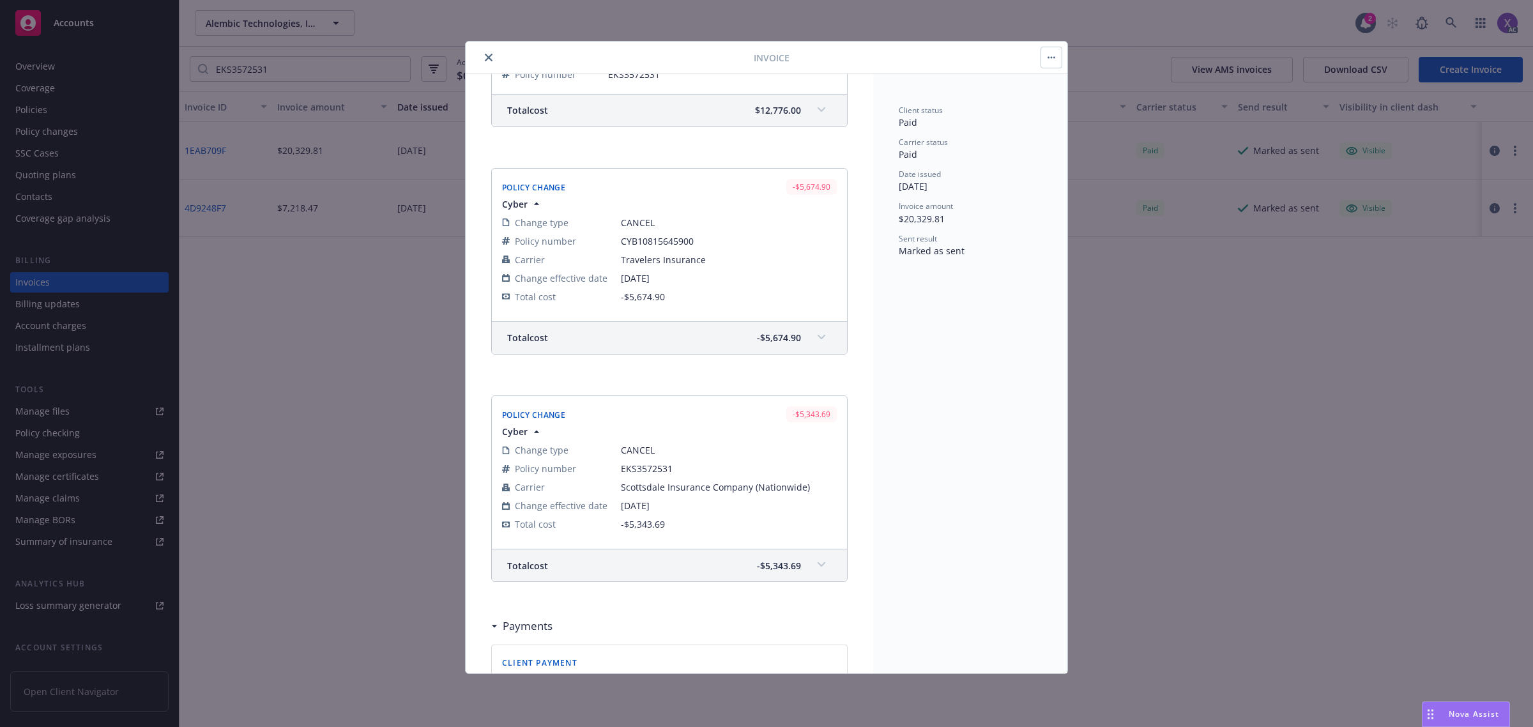
scroll to position [559, 0]
